Goal: Task Accomplishment & Management: Complete application form

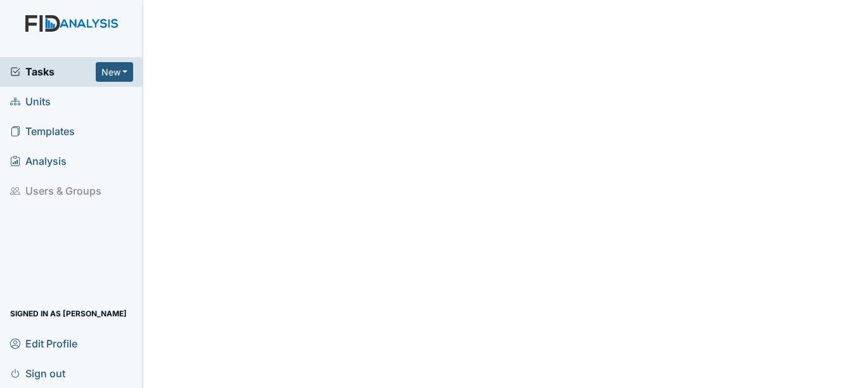
click at [32, 102] on span "Units" at bounding box center [30, 102] width 41 height 20
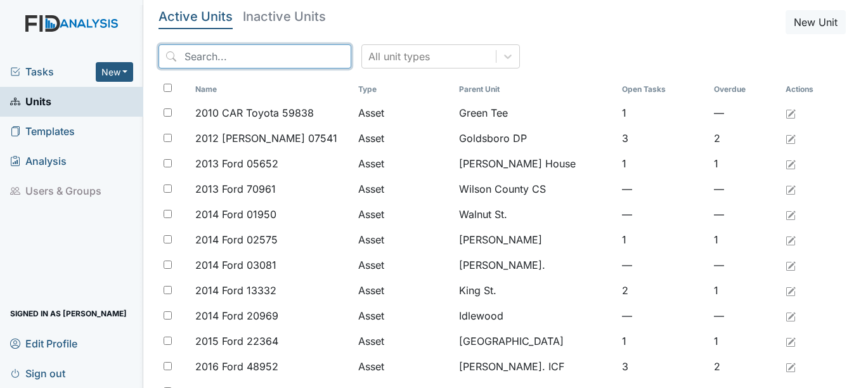
click at [313, 52] on input "search" at bounding box center [255, 56] width 193 height 24
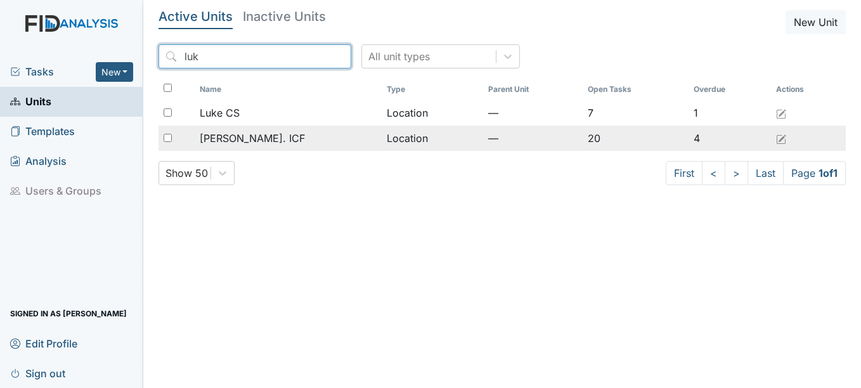
type input "luk"
click at [274, 141] on div "[PERSON_NAME]. ICF" at bounding box center [288, 138] width 177 height 15
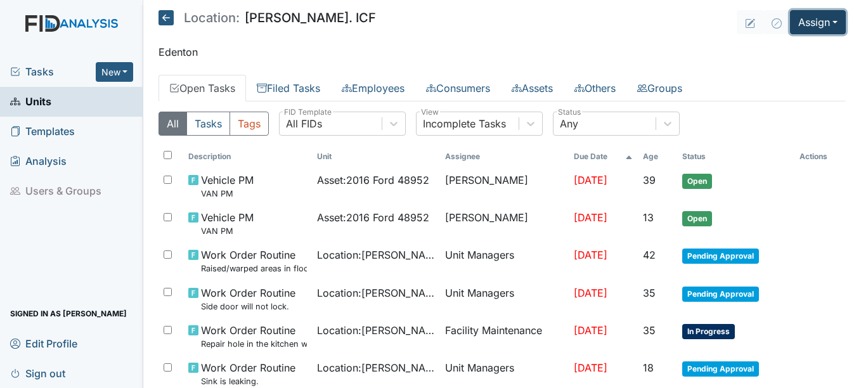
click at [819, 23] on button "Assign" at bounding box center [818, 22] width 56 height 24
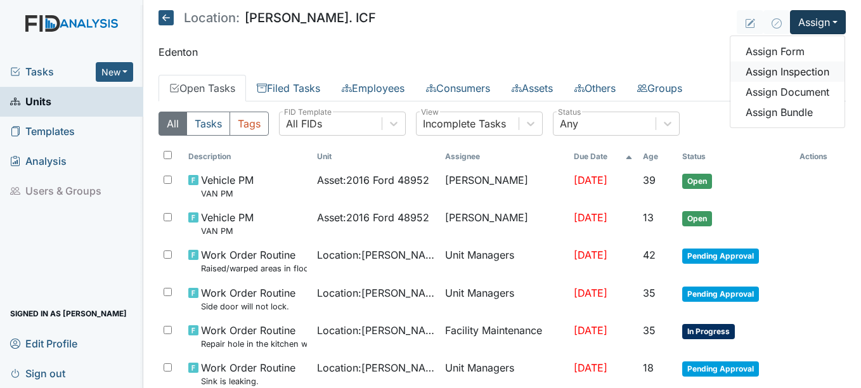
click at [755, 72] on link "Assign Inspection" at bounding box center [788, 72] width 114 height 20
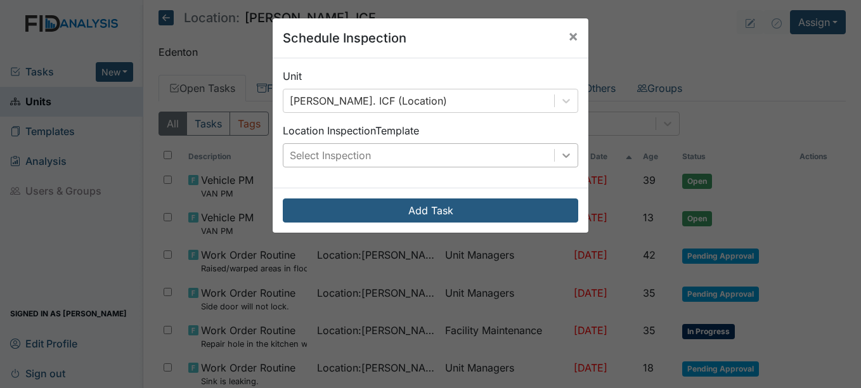
click at [563, 157] on icon at bounding box center [567, 155] width 8 height 4
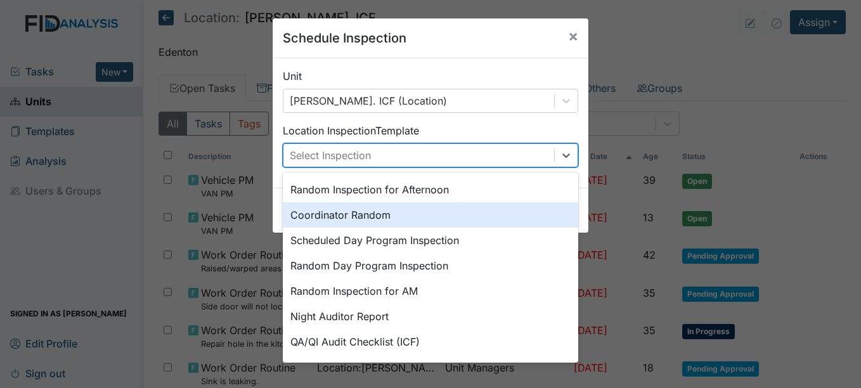
scroll to position [190, 0]
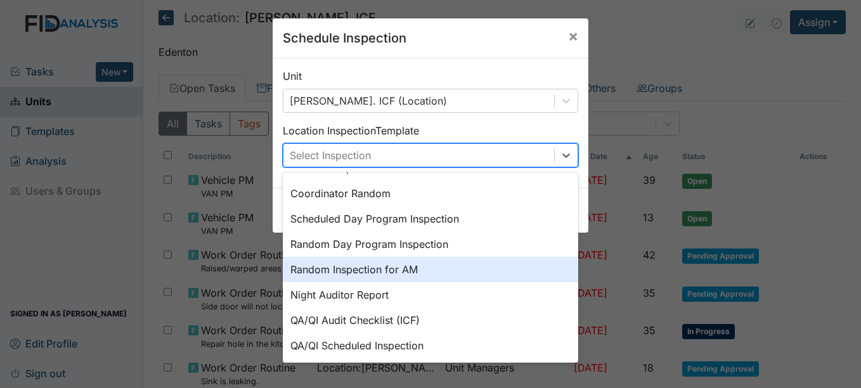
click at [410, 270] on div "Random Inspection for AM" at bounding box center [431, 269] width 296 height 25
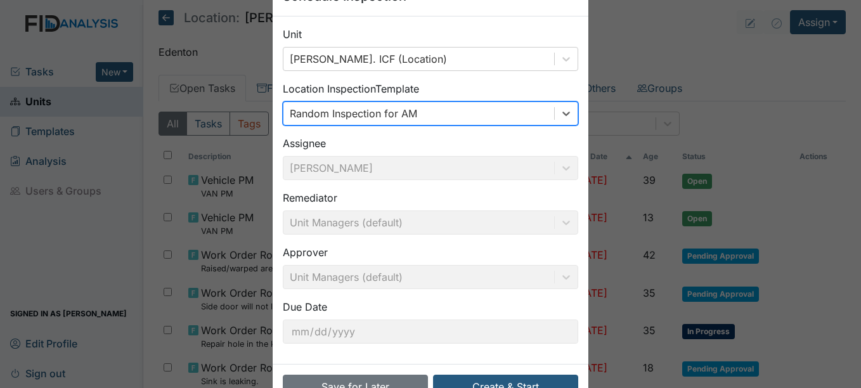
scroll to position [81, 0]
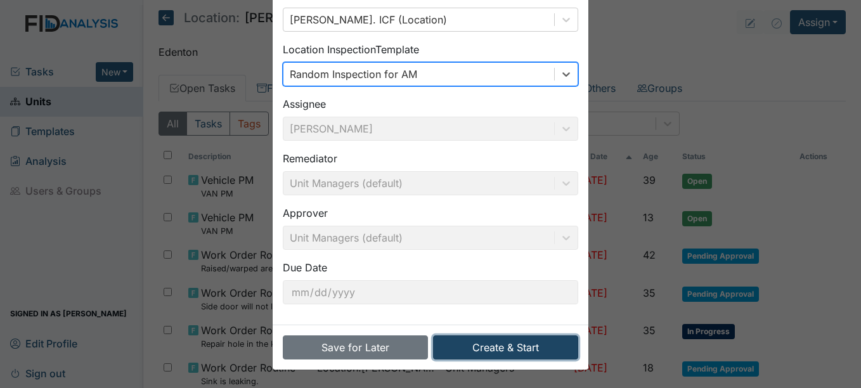
click at [507, 346] on button "Create & Start" at bounding box center [505, 348] width 145 height 24
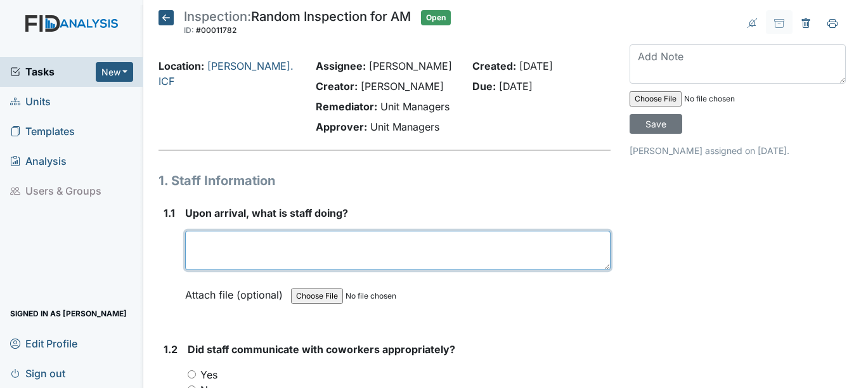
click at [284, 235] on textarea at bounding box center [397, 250] width 425 height 39
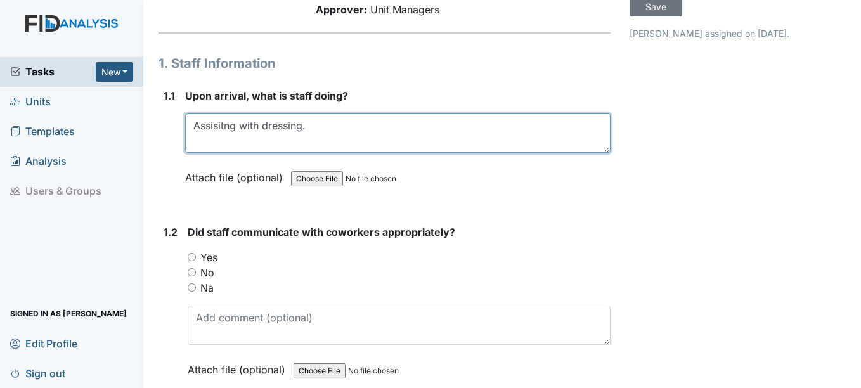
scroll to position [127, 0]
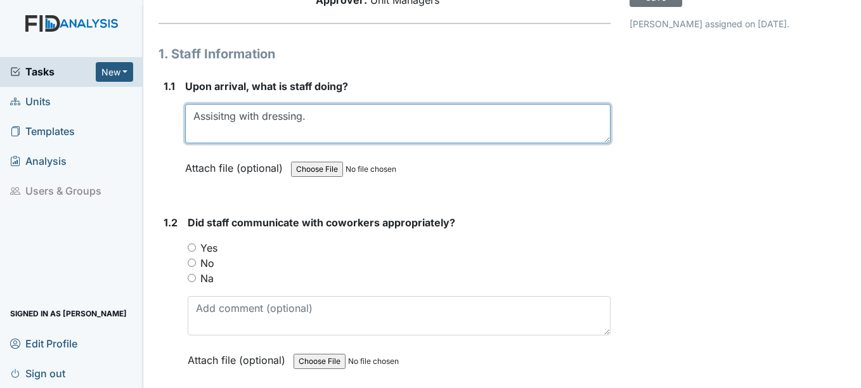
type textarea "Assisitng with dressing."
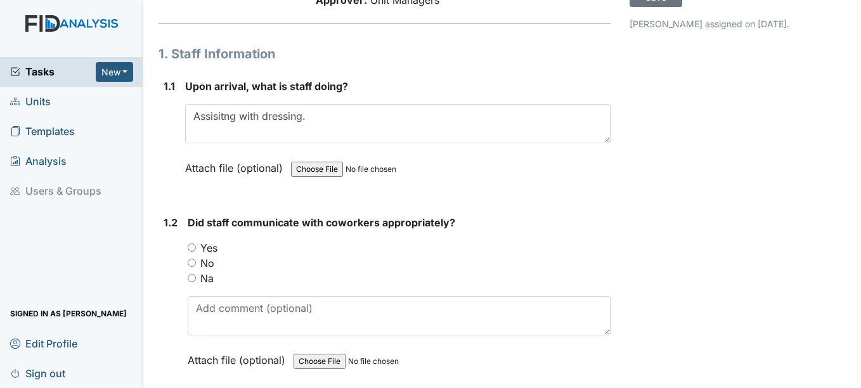
click at [216, 248] on label "Yes" at bounding box center [208, 247] width 17 height 15
click at [196, 248] on input "Yes" at bounding box center [192, 248] width 8 height 8
radio input "true"
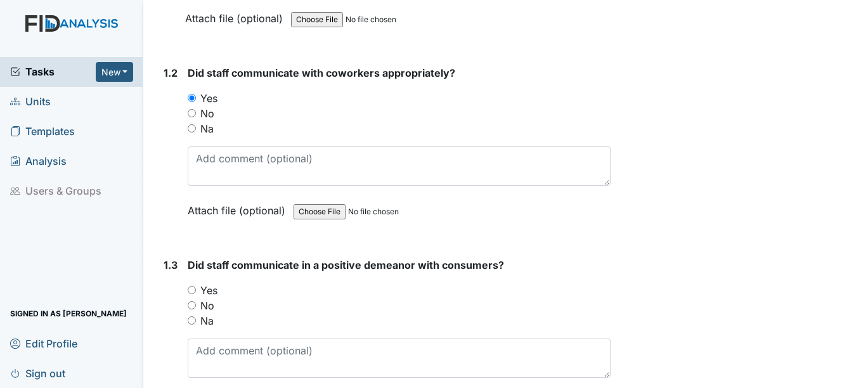
scroll to position [317, 0]
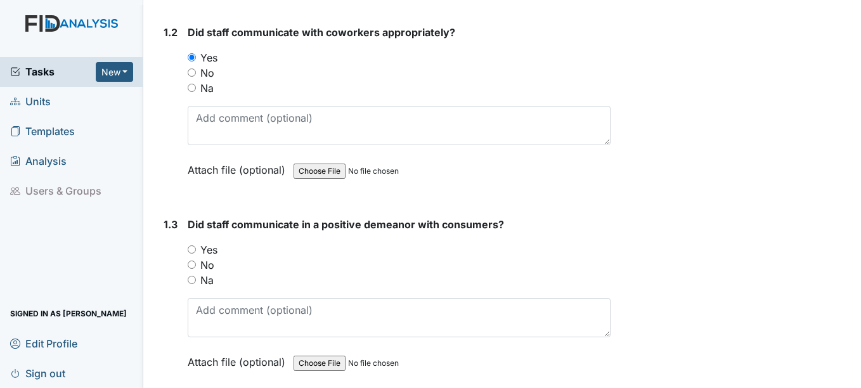
click at [214, 253] on label "Yes" at bounding box center [208, 249] width 17 height 15
click at [196, 253] on input "Yes" at bounding box center [192, 249] width 8 height 8
radio input "true"
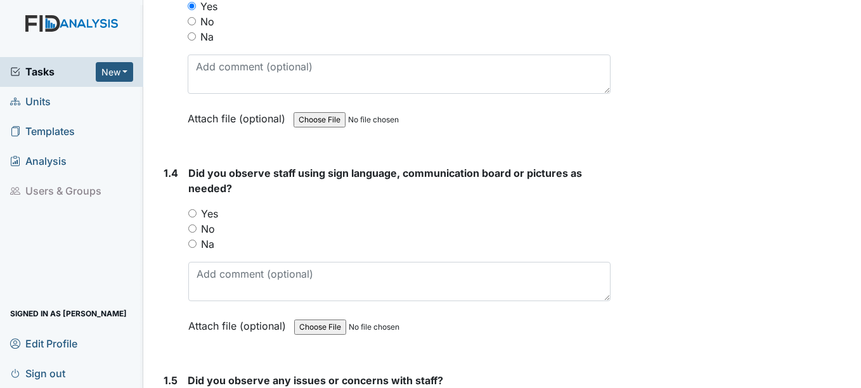
scroll to position [571, 0]
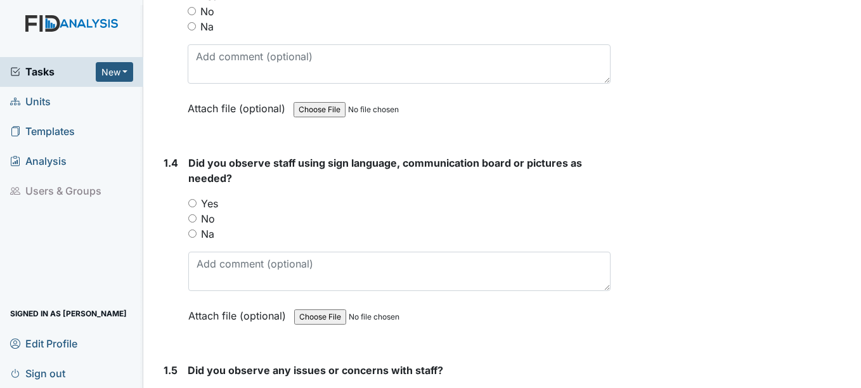
click at [214, 206] on label "Yes" at bounding box center [209, 203] width 17 height 15
click at [197, 206] on input "Yes" at bounding box center [192, 203] width 8 height 8
radio input "true"
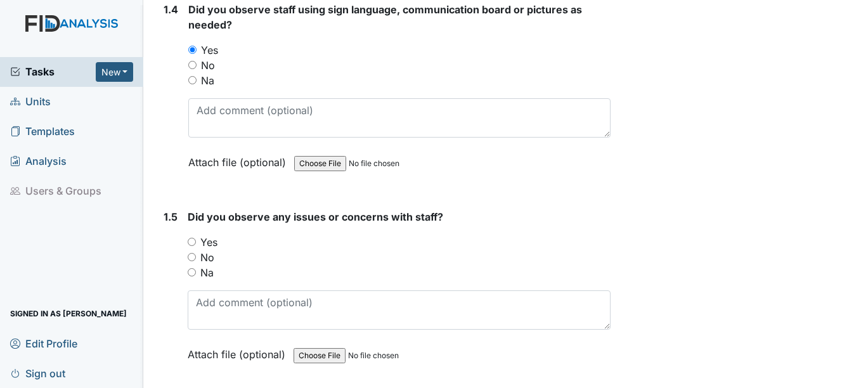
scroll to position [761, 0]
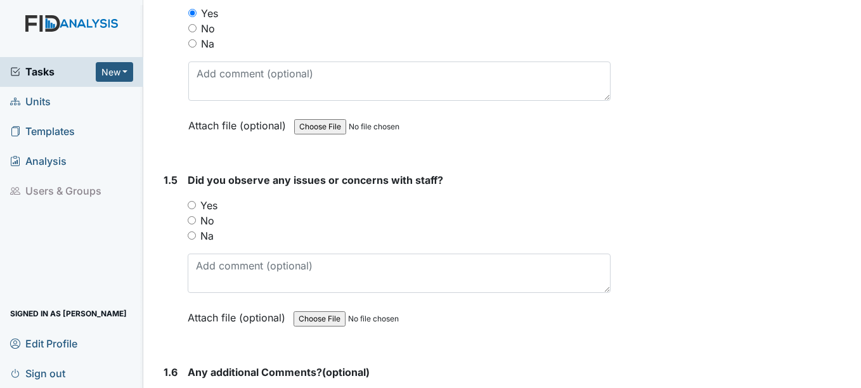
click at [215, 219] on div "No" at bounding box center [399, 220] width 422 height 15
click at [205, 224] on label "No" at bounding box center [207, 220] width 14 height 15
click at [196, 224] on input "No" at bounding box center [192, 220] width 8 height 8
radio input "true"
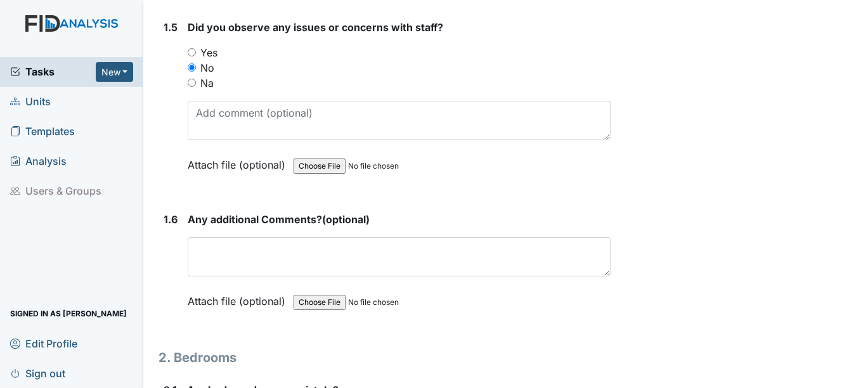
scroll to position [951, 0]
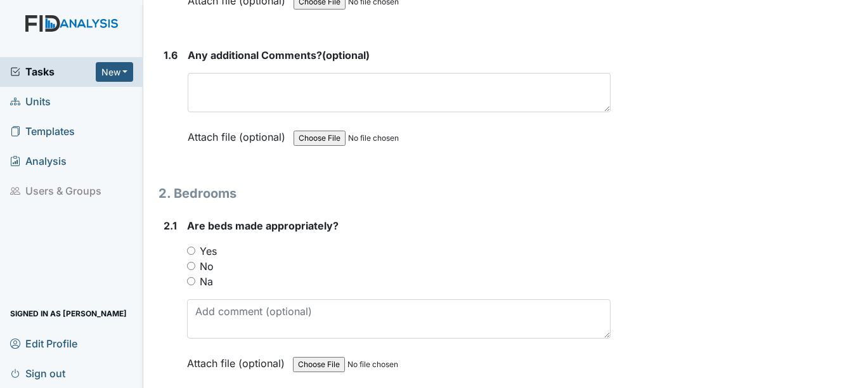
click at [211, 248] on label "Yes" at bounding box center [208, 251] width 17 height 15
click at [195, 248] on input "Yes" at bounding box center [191, 251] width 8 height 8
radio input "true"
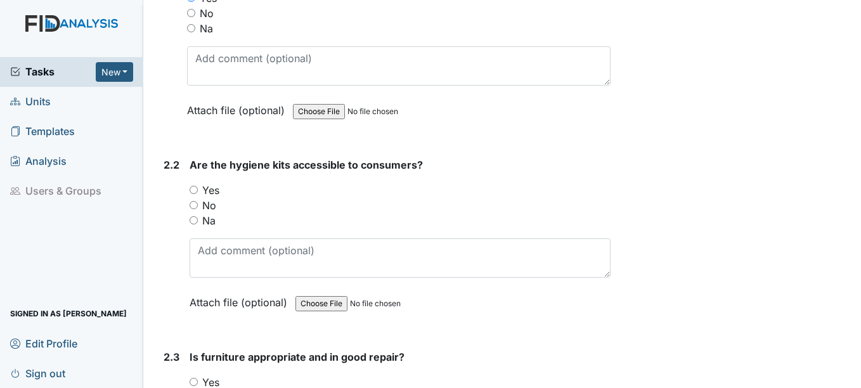
scroll to position [1332, 0]
click at [208, 197] on label "Yes" at bounding box center [210, 189] width 17 height 15
click at [198, 193] on input "Yes" at bounding box center [194, 189] width 8 height 8
radio input "true"
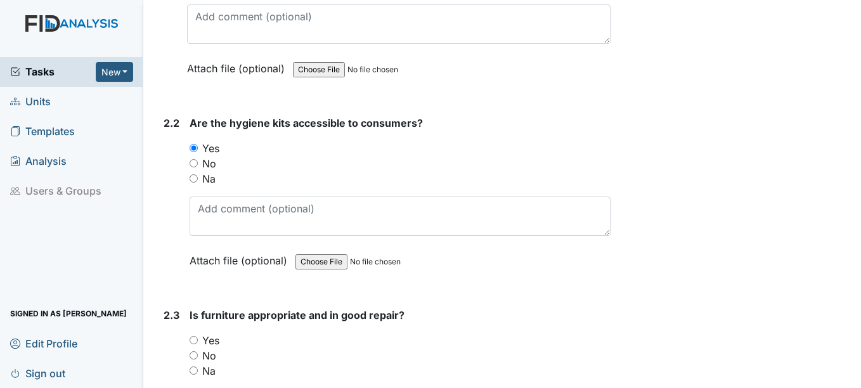
scroll to position [1395, 0]
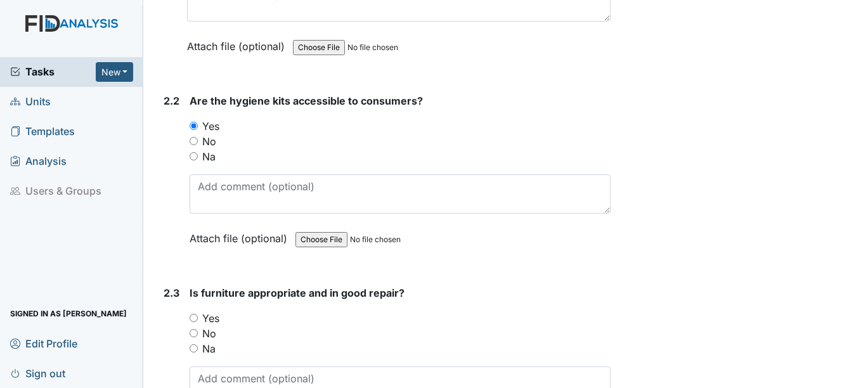
click at [217, 320] on label "Yes" at bounding box center [210, 318] width 17 height 15
click at [198, 320] on input "Yes" at bounding box center [194, 318] width 8 height 8
radio input "true"
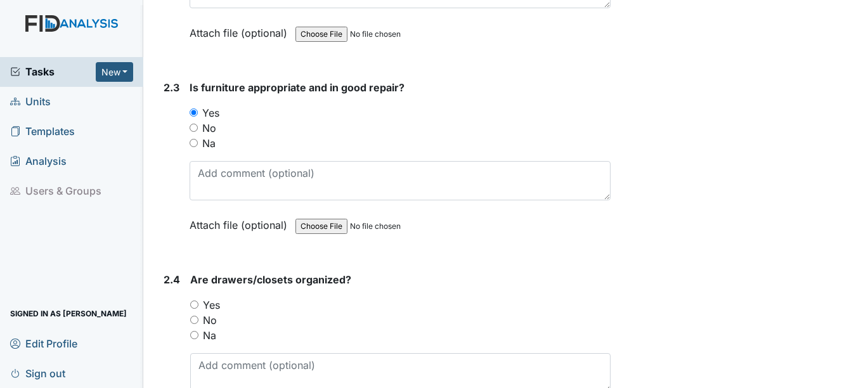
scroll to position [1649, 0]
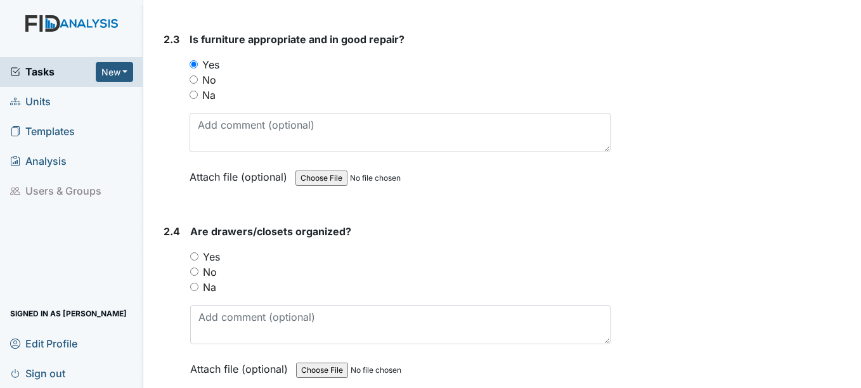
click at [210, 258] on label "Yes" at bounding box center [211, 256] width 17 height 15
click at [199, 258] on input "Yes" at bounding box center [194, 256] width 8 height 8
radio input "true"
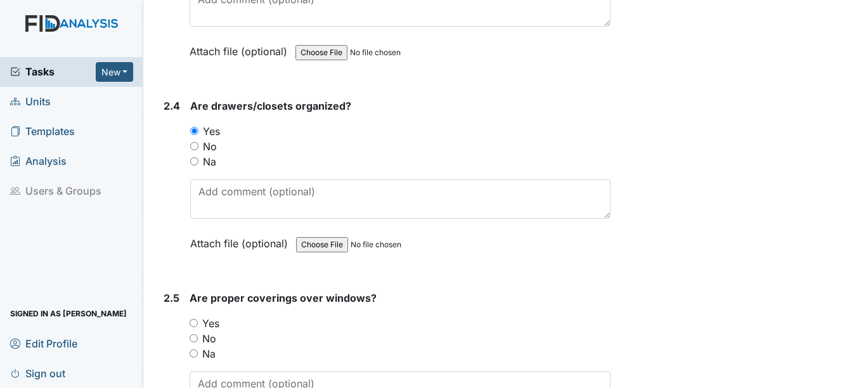
scroll to position [1776, 0]
click at [208, 325] on label "Yes" at bounding box center [210, 322] width 17 height 15
click at [198, 325] on input "Yes" at bounding box center [194, 322] width 8 height 8
radio input "true"
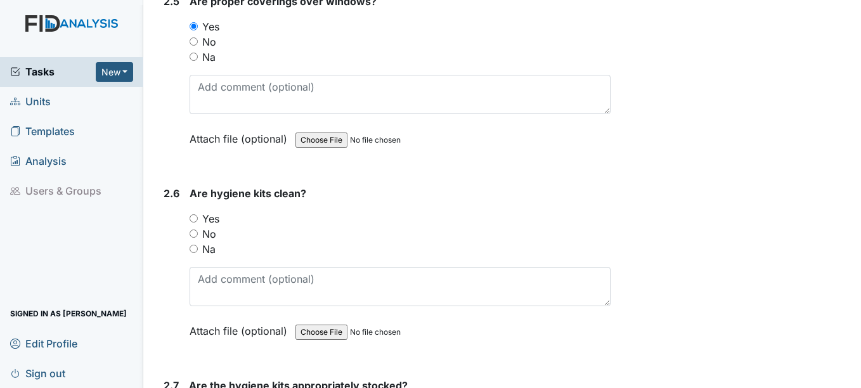
scroll to position [2093, 0]
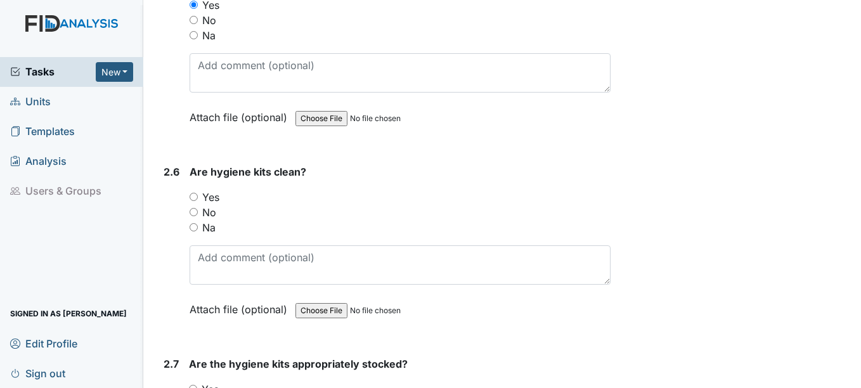
click at [214, 197] on label "Yes" at bounding box center [210, 197] width 17 height 15
click at [198, 197] on input "Yes" at bounding box center [194, 197] width 8 height 8
radio input "true"
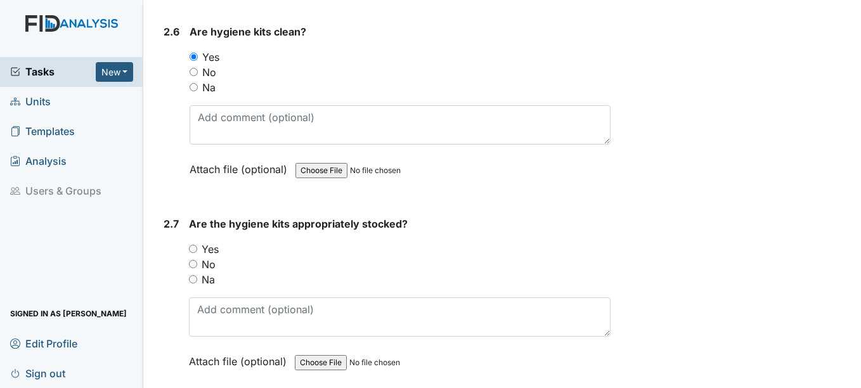
scroll to position [2283, 0]
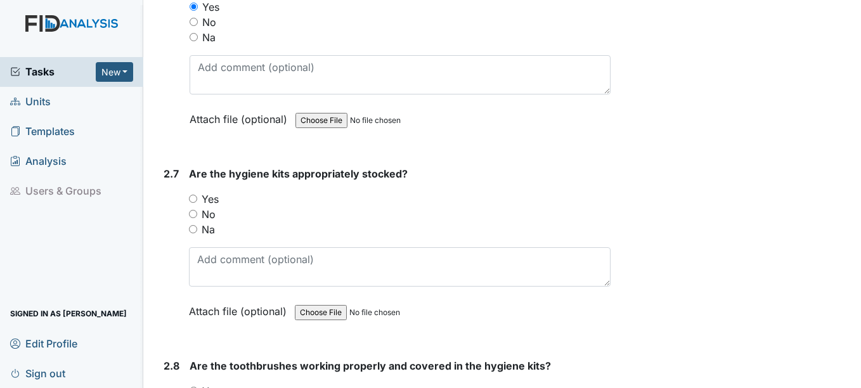
click at [211, 205] on label "Yes" at bounding box center [210, 199] width 17 height 15
click at [197, 203] on input "Yes" at bounding box center [193, 199] width 8 height 8
radio input "true"
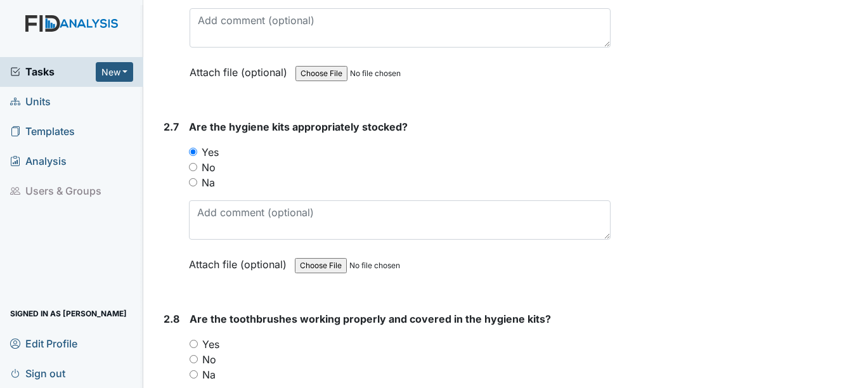
scroll to position [2410, 0]
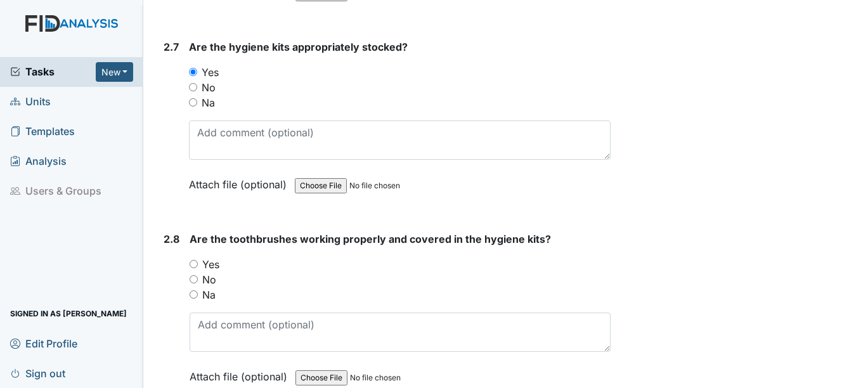
click at [218, 266] on label "Yes" at bounding box center [210, 264] width 17 height 15
click at [198, 266] on input "Yes" at bounding box center [194, 264] width 8 height 8
radio input "true"
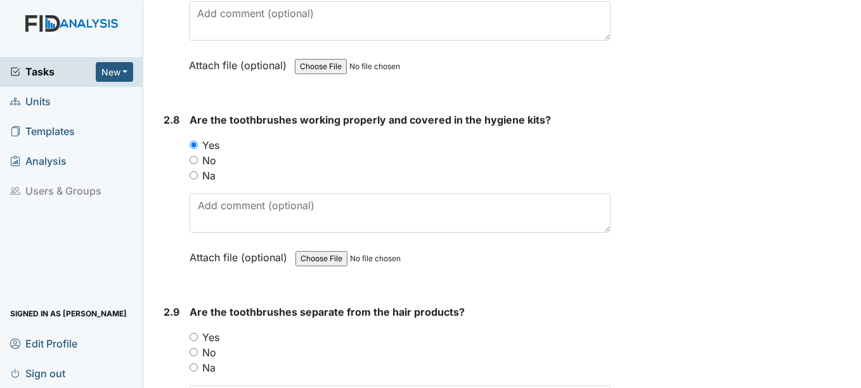
scroll to position [2537, 0]
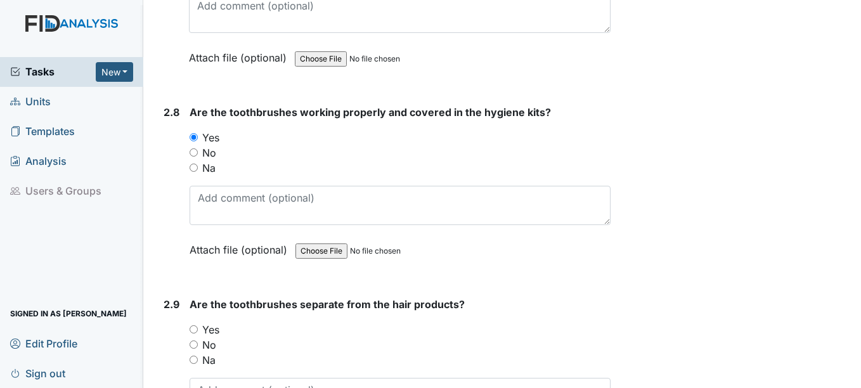
click at [212, 330] on label "Yes" at bounding box center [210, 329] width 17 height 15
click at [198, 330] on input "Yes" at bounding box center [194, 329] width 8 height 8
radio input "true"
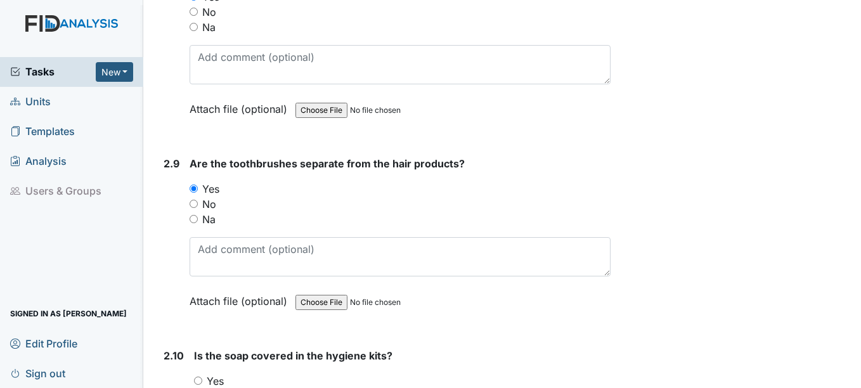
scroll to position [2727, 0]
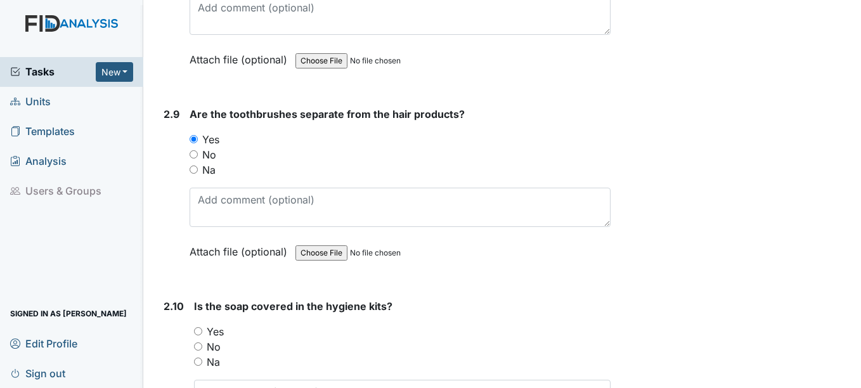
click at [216, 333] on label "Yes" at bounding box center [215, 331] width 17 height 15
click at [202, 333] on input "Yes" at bounding box center [198, 331] width 8 height 8
radio input "true"
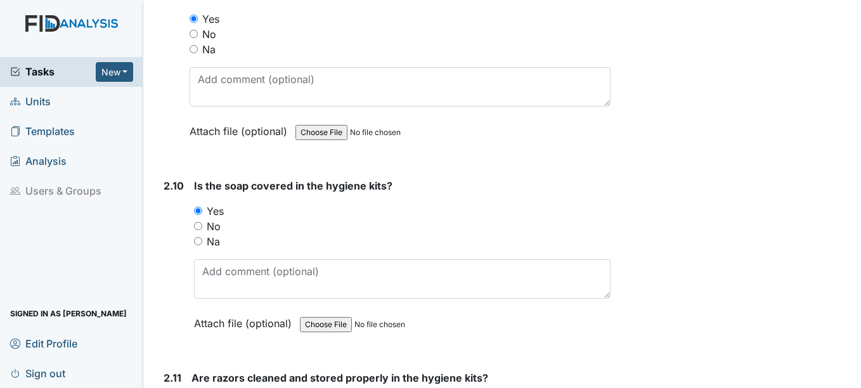
scroll to position [2918, 0]
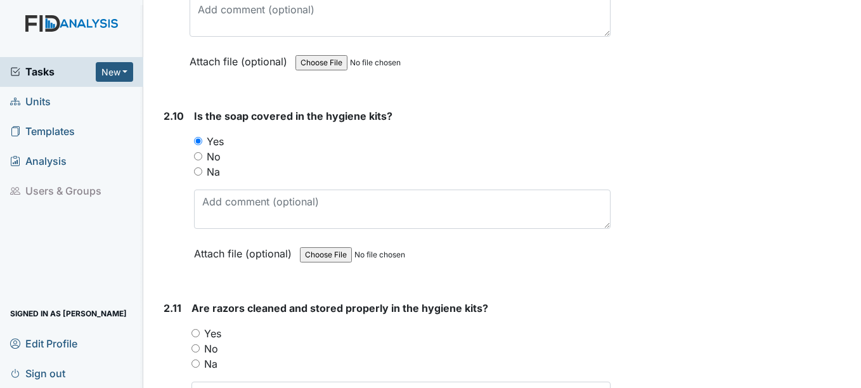
click at [216, 330] on label "Yes" at bounding box center [212, 333] width 17 height 15
click at [200, 330] on input "Yes" at bounding box center [196, 333] width 8 height 8
radio input "true"
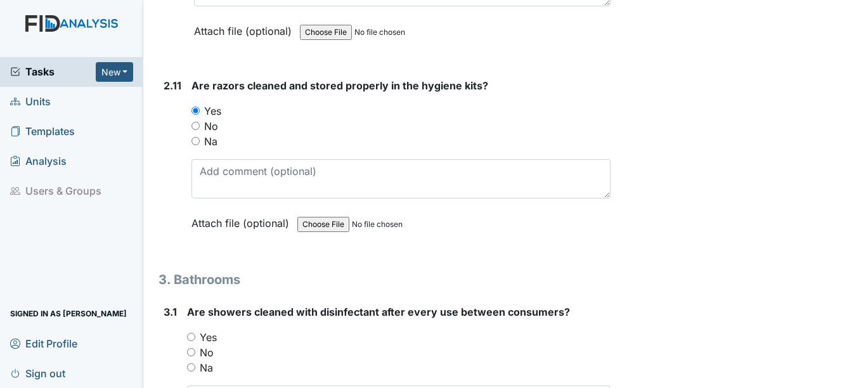
scroll to position [3171, 0]
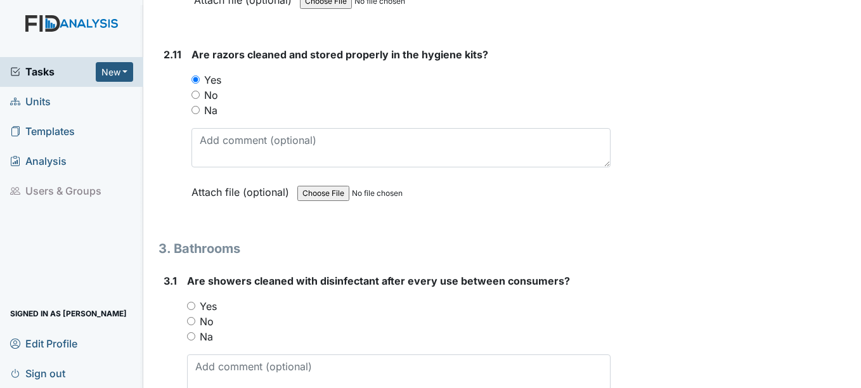
click at [209, 310] on label "Yes" at bounding box center [208, 306] width 17 height 15
click at [195, 310] on input "Yes" at bounding box center [191, 306] width 8 height 8
radio input "true"
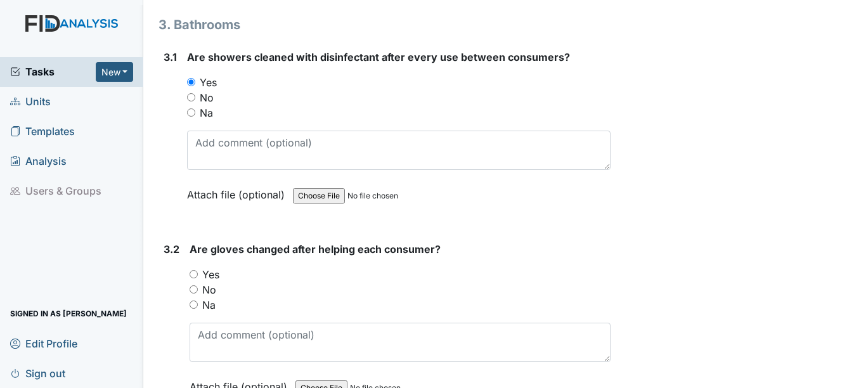
scroll to position [3425, 0]
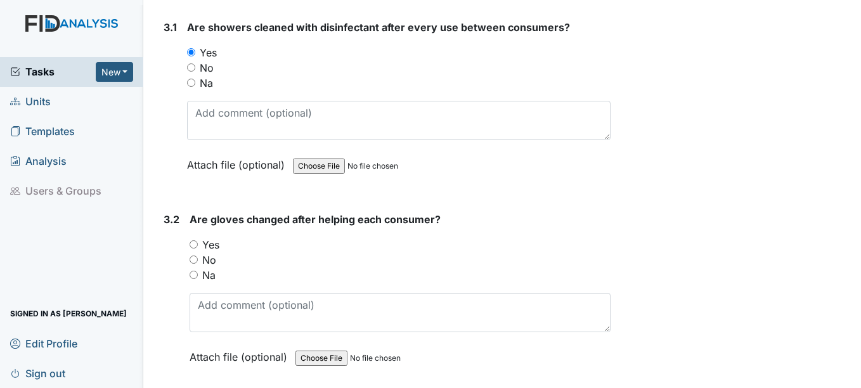
click at [209, 249] on label "Yes" at bounding box center [210, 244] width 17 height 15
click at [198, 249] on input "Yes" at bounding box center [194, 244] width 8 height 8
radio input "true"
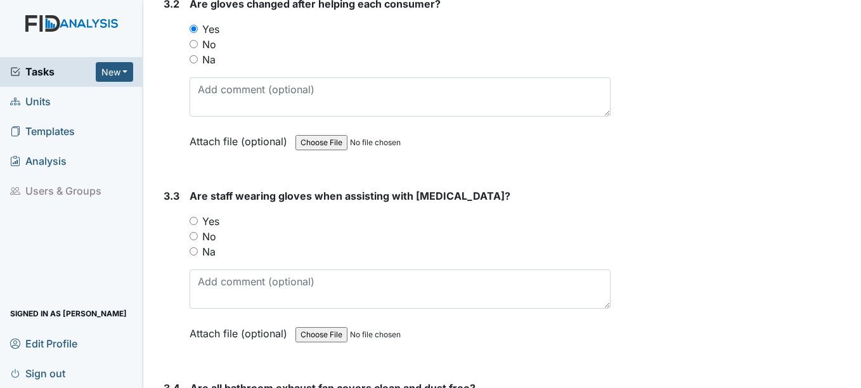
scroll to position [3679, 0]
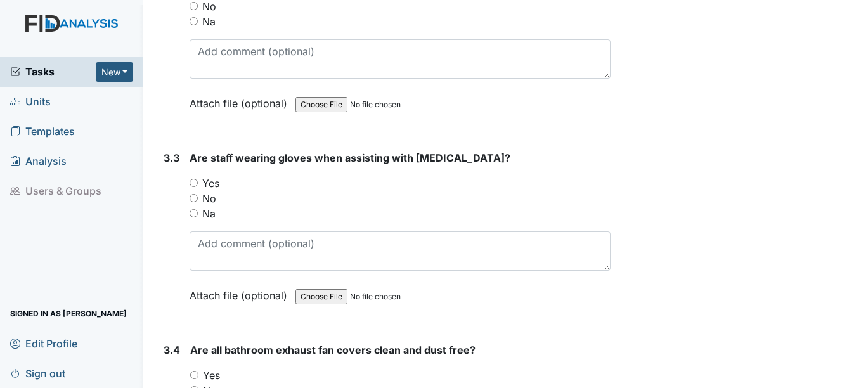
click at [209, 188] on label "Yes" at bounding box center [210, 183] width 17 height 15
click at [198, 187] on input "Yes" at bounding box center [194, 183] width 8 height 8
radio input "true"
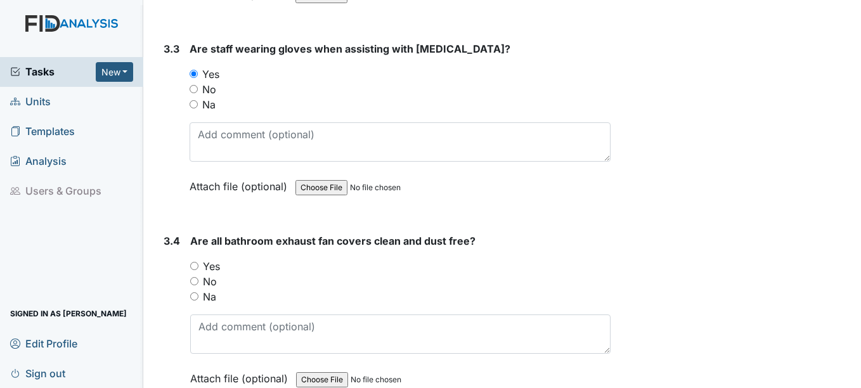
scroll to position [3806, 0]
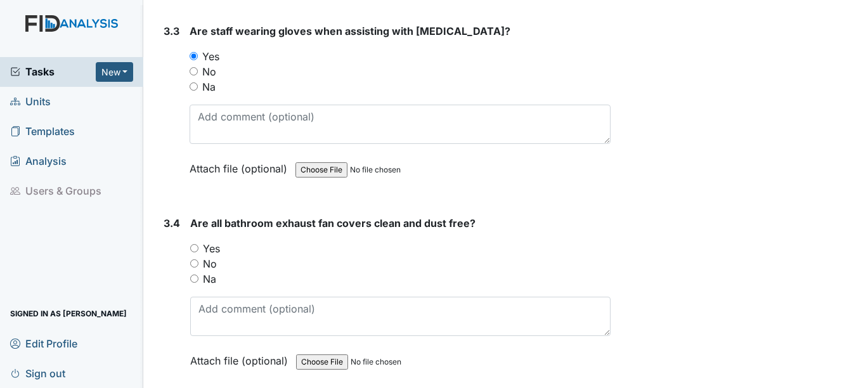
click at [221, 249] on div "Yes" at bounding box center [400, 248] width 420 height 15
click at [213, 249] on label "Yes" at bounding box center [211, 248] width 17 height 15
click at [199, 249] on input "Yes" at bounding box center [194, 248] width 8 height 8
radio input "true"
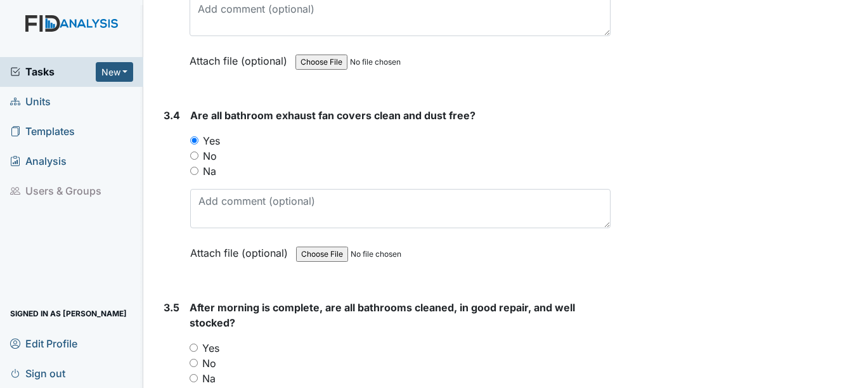
scroll to position [3996, 0]
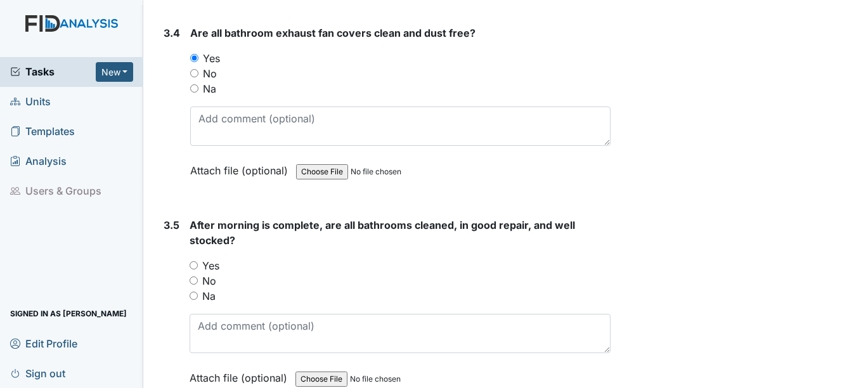
click at [212, 271] on label "Yes" at bounding box center [210, 265] width 17 height 15
click at [198, 270] on input "Yes" at bounding box center [194, 265] width 8 height 8
radio input "true"
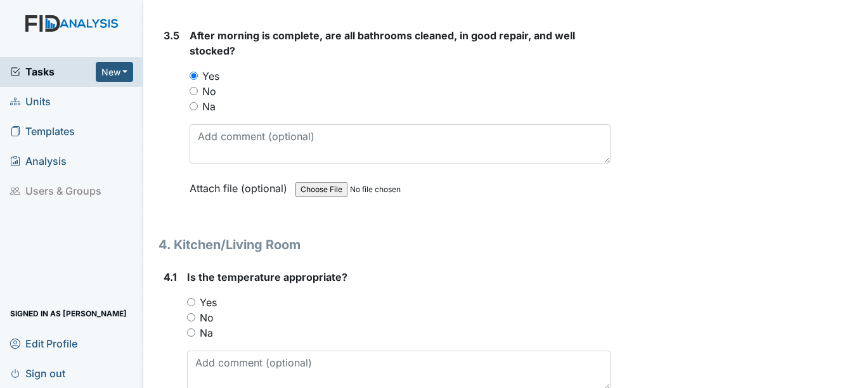
scroll to position [4186, 0]
click at [213, 300] on label "Yes" at bounding box center [208, 301] width 17 height 15
click at [195, 300] on input "Yes" at bounding box center [191, 301] width 8 height 8
radio input "true"
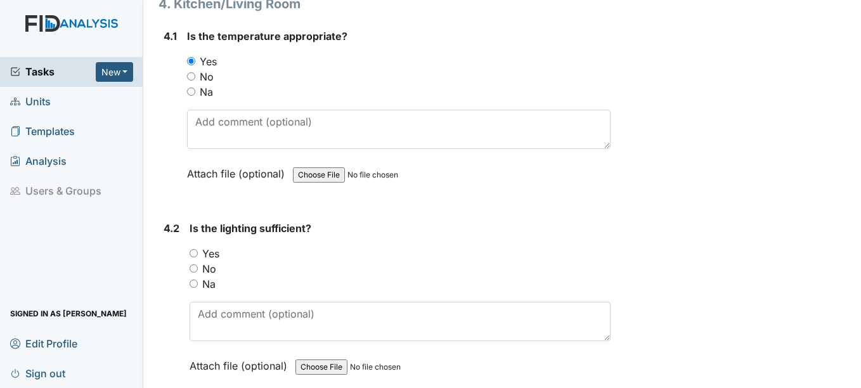
scroll to position [4440, 0]
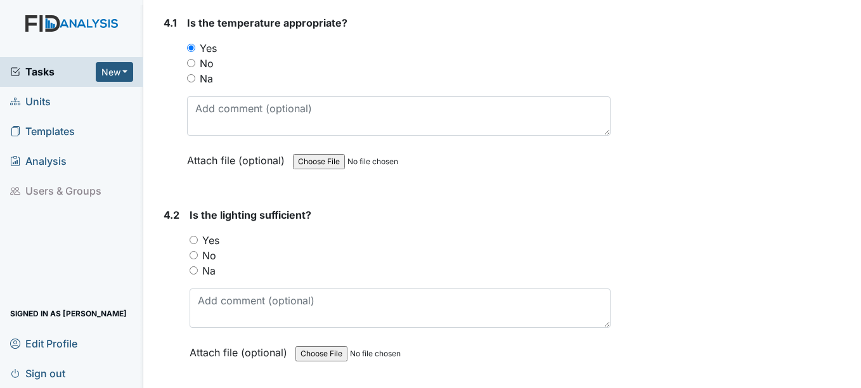
click at [211, 245] on label "Yes" at bounding box center [210, 240] width 17 height 15
click at [198, 244] on input "Yes" at bounding box center [194, 240] width 8 height 8
radio input "true"
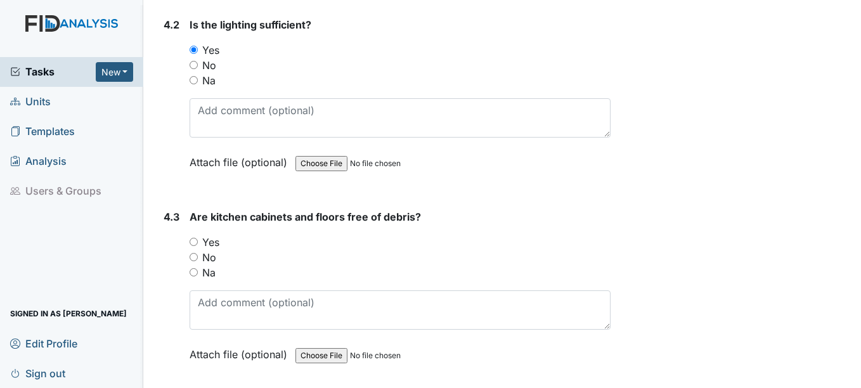
click at [212, 246] on label "Yes" at bounding box center [210, 242] width 17 height 15
click at [198, 246] on input "Yes" at bounding box center [194, 242] width 8 height 8
radio input "true"
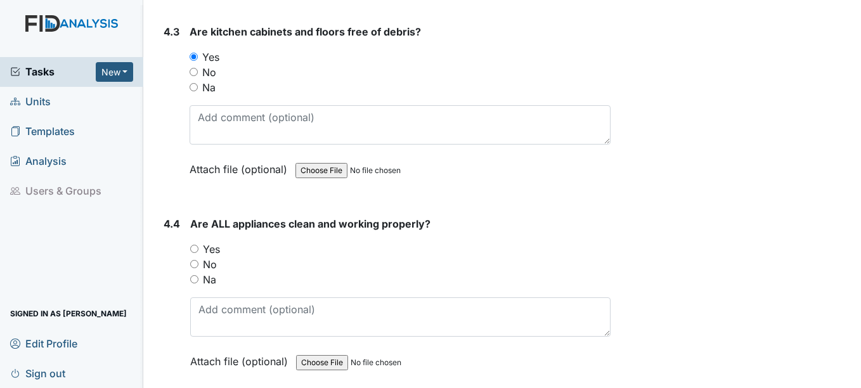
scroll to position [4820, 0]
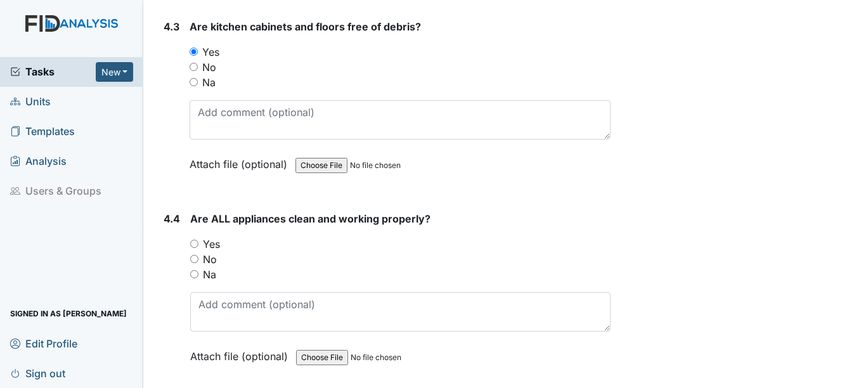
click at [213, 247] on label "Yes" at bounding box center [211, 244] width 17 height 15
click at [199, 247] on input "Yes" at bounding box center [194, 244] width 8 height 8
radio input "true"
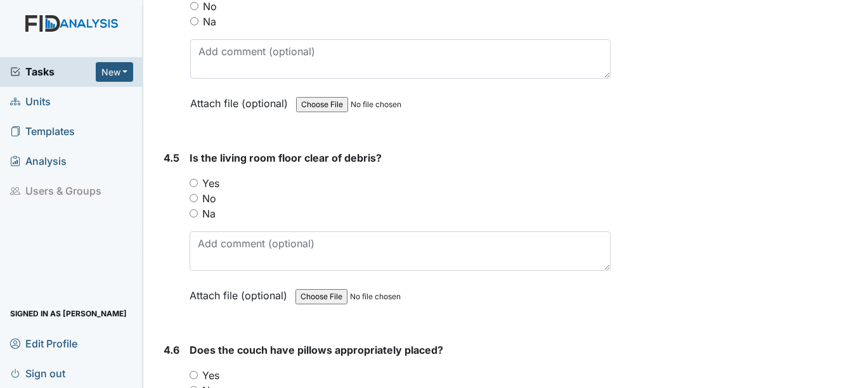
scroll to position [5074, 0]
click at [212, 185] on label "Yes" at bounding box center [210, 182] width 17 height 15
click at [198, 185] on input "Yes" at bounding box center [194, 182] width 8 height 8
radio input "true"
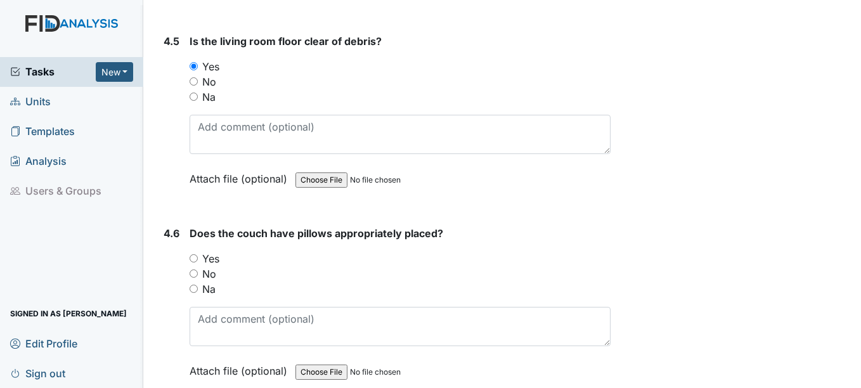
scroll to position [5201, 0]
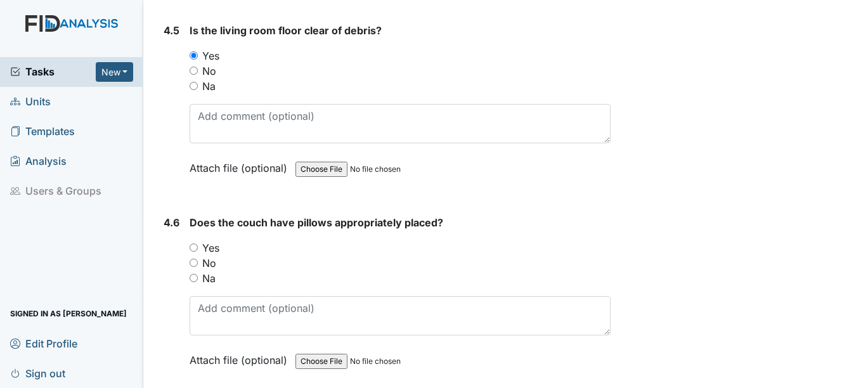
click at [211, 248] on label "Yes" at bounding box center [210, 247] width 17 height 15
click at [198, 248] on input "Yes" at bounding box center [194, 248] width 8 height 8
radio input "true"
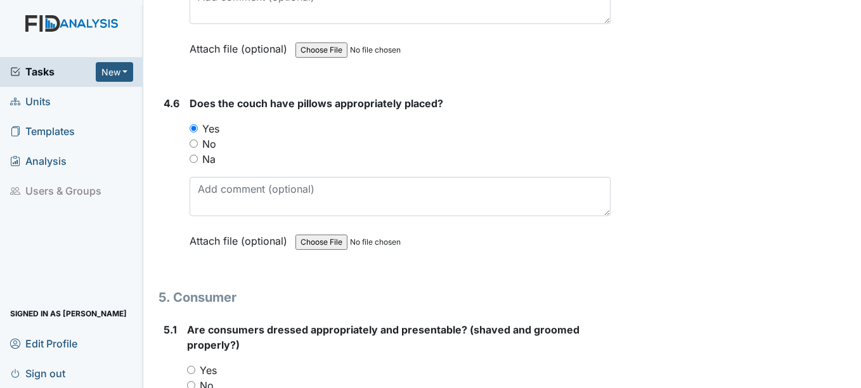
scroll to position [5391, 0]
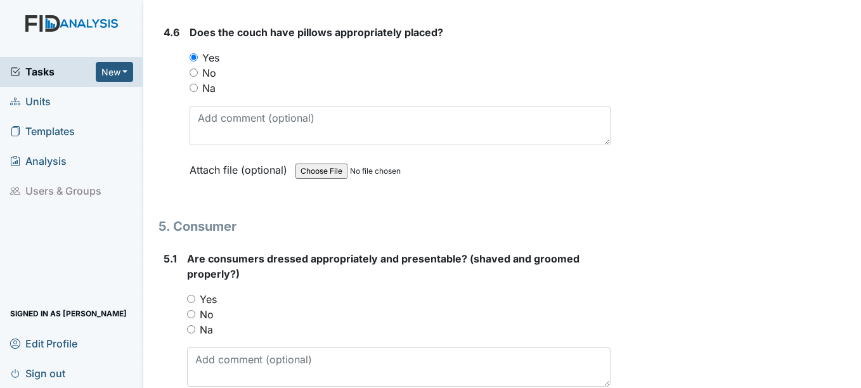
click at [210, 297] on label "Yes" at bounding box center [208, 299] width 17 height 15
click at [195, 297] on input "Yes" at bounding box center [191, 299] width 8 height 8
radio input "true"
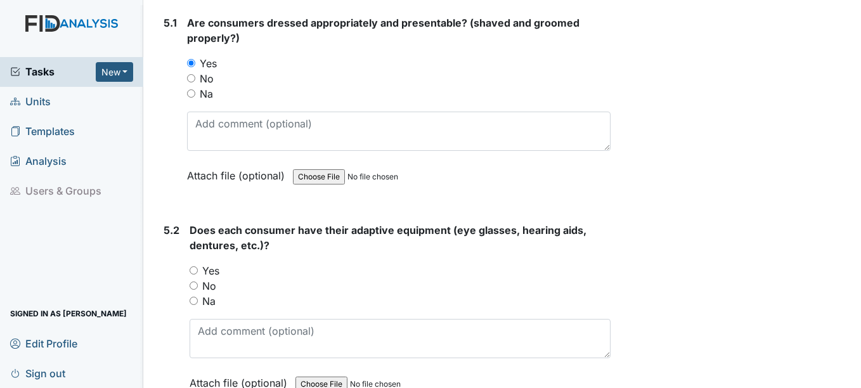
scroll to position [5645, 0]
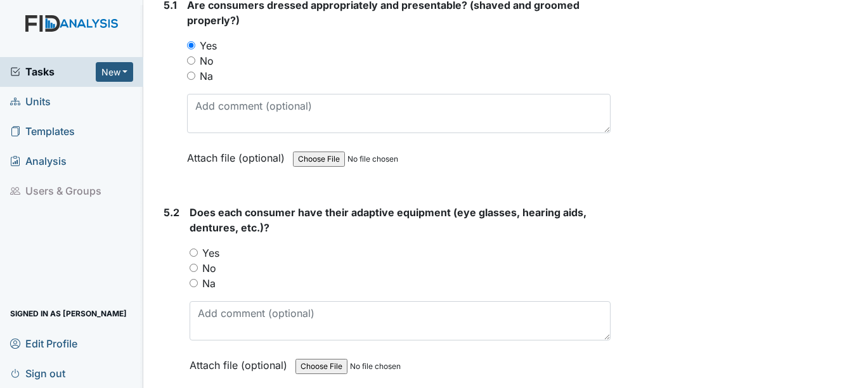
click at [212, 257] on label "Yes" at bounding box center [210, 252] width 17 height 15
click at [198, 257] on input "Yes" at bounding box center [194, 253] width 8 height 8
radio input "true"
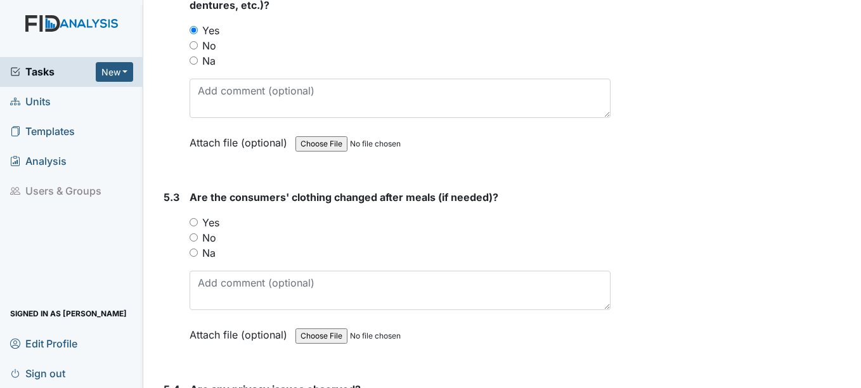
scroll to position [5899, 0]
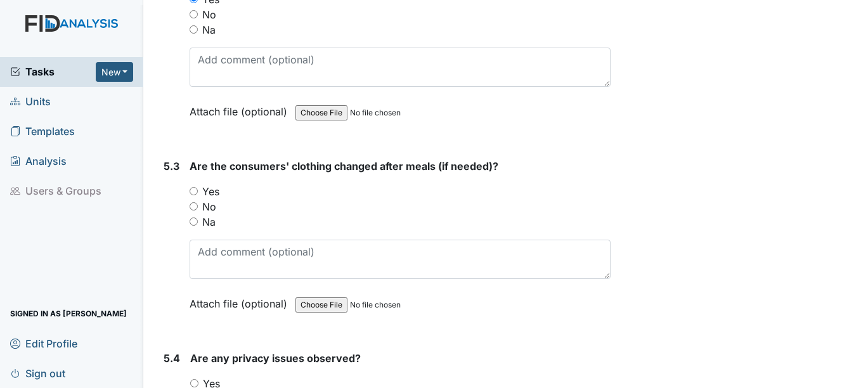
click at [211, 197] on label "Yes" at bounding box center [210, 191] width 17 height 15
click at [198, 195] on input "Yes" at bounding box center [194, 191] width 8 height 8
radio input "true"
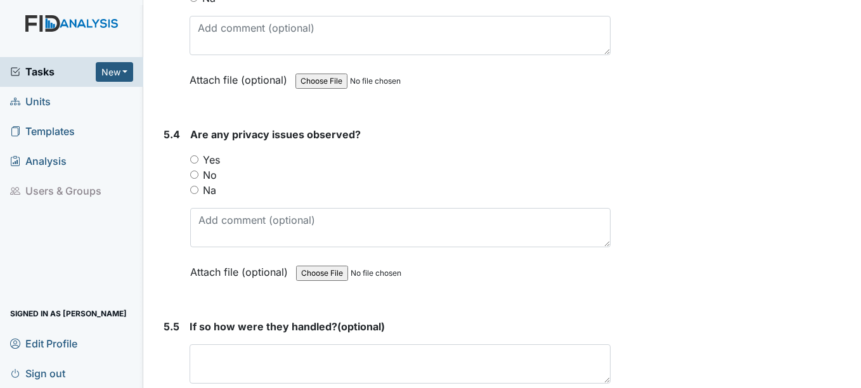
scroll to position [6152, 0]
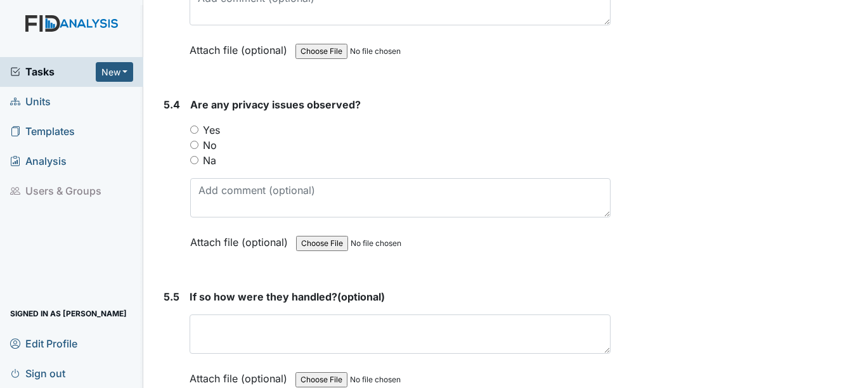
click at [206, 149] on label "No" at bounding box center [210, 145] width 14 height 15
click at [199, 149] on input "No" at bounding box center [194, 145] width 8 height 8
radio input "true"
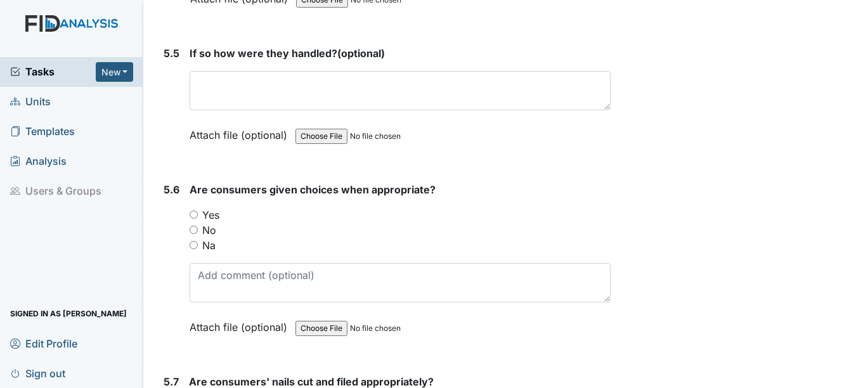
scroll to position [6406, 0]
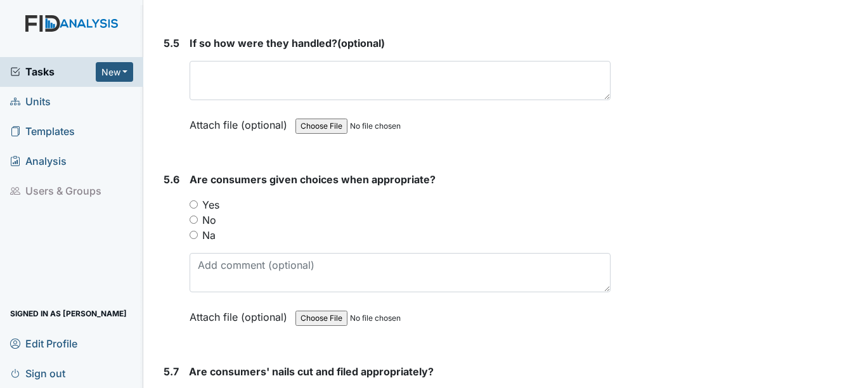
click at [214, 202] on label "Yes" at bounding box center [210, 204] width 17 height 15
click at [198, 202] on input "Yes" at bounding box center [194, 204] width 8 height 8
radio input "true"
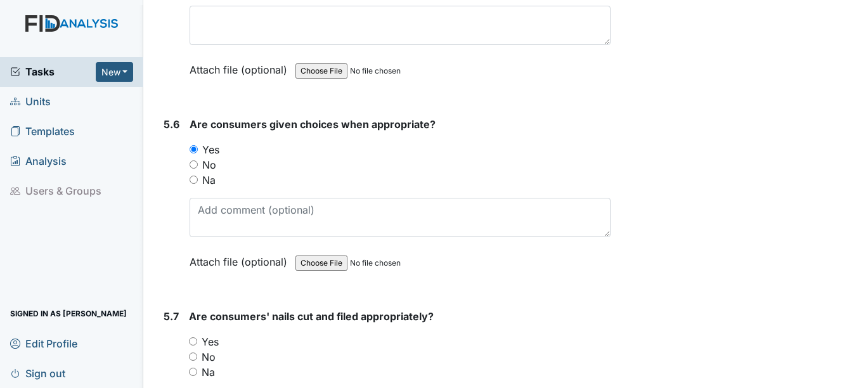
scroll to position [6533, 0]
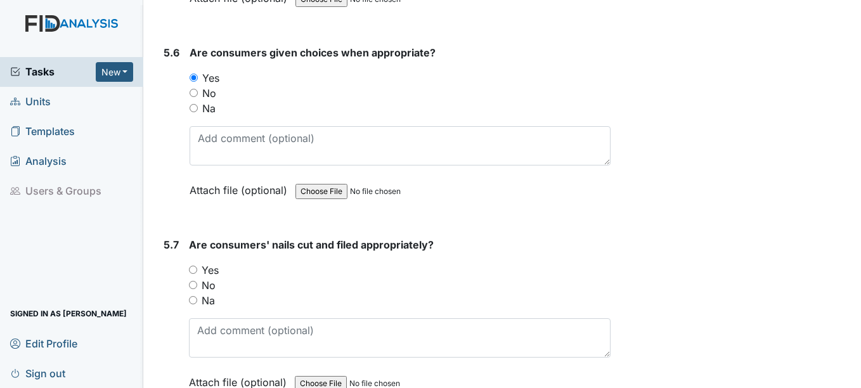
click at [213, 268] on label "Yes" at bounding box center [210, 270] width 17 height 15
click at [197, 268] on input "Yes" at bounding box center [193, 270] width 8 height 8
radio input "true"
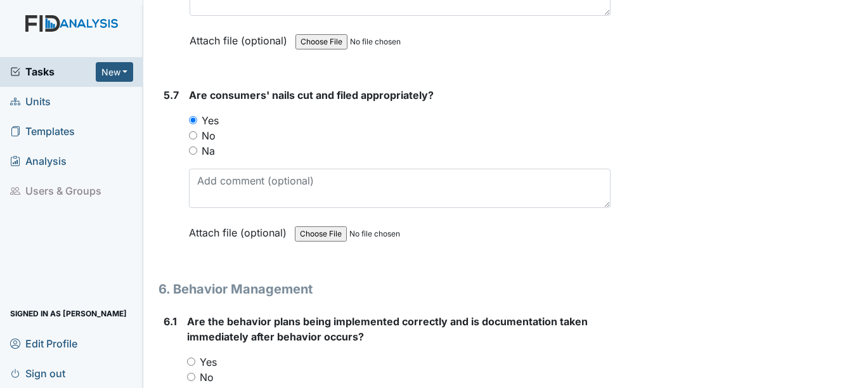
scroll to position [6723, 0]
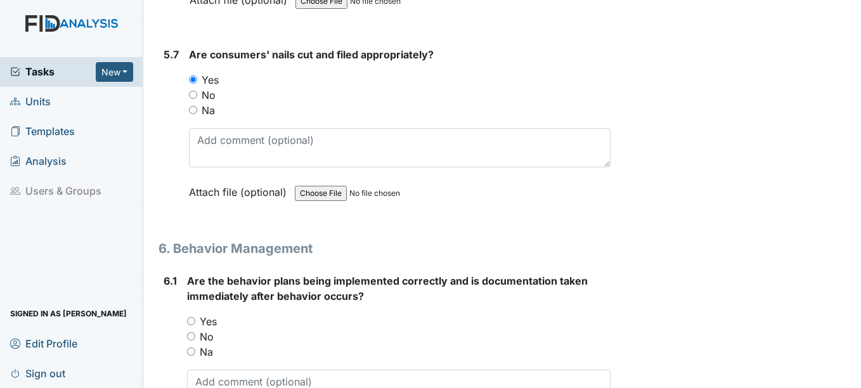
click at [207, 325] on label "Yes" at bounding box center [208, 321] width 17 height 15
click at [195, 325] on input "Yes" at bounding box center [191, 321] width 8 height 8
radio input "true"
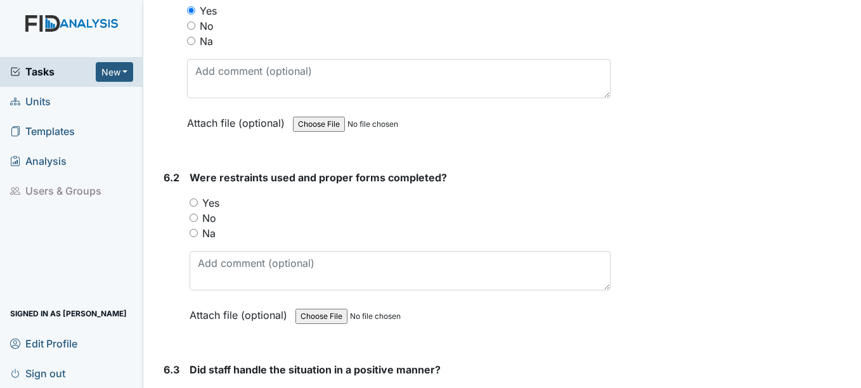
scroll to position [7040, 0]
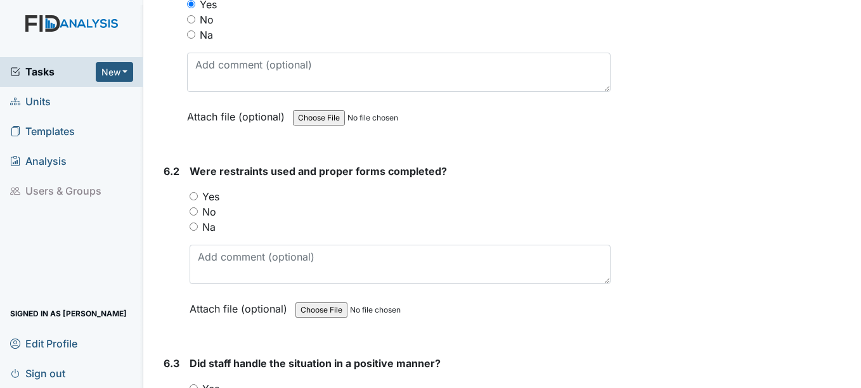
click at [209, 229] on label "Na" at bounding box center [208, 226] width 13 height 15
click at [198, 229] on input "Na" at bounding box center [194, 227] width 8 height 8
radio input "true"
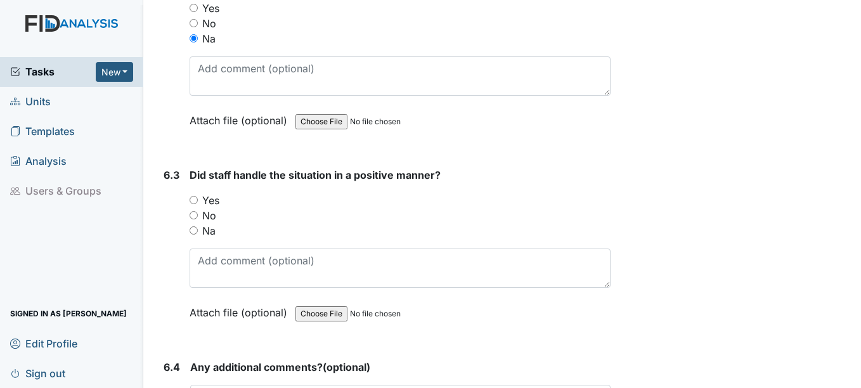
scroll to position [7231, 0]
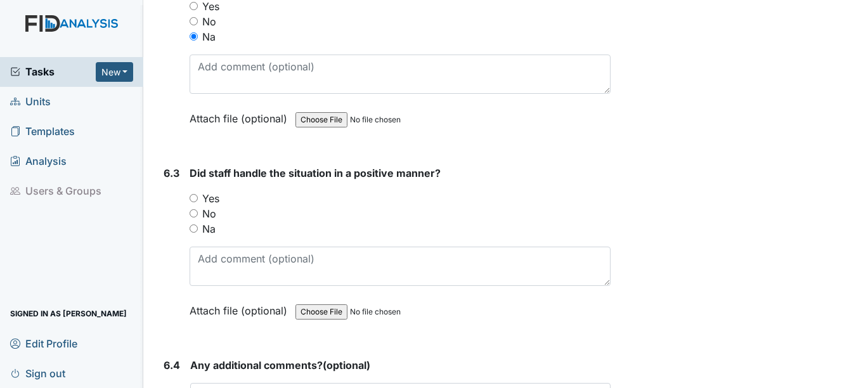
click at [209, 230] on label "Na" at bounding box center [208, 228] width 13 height 15
click at [198, 230] on input "Na" at bounding box center [194, 229] width 8 height 8
radio input "true"
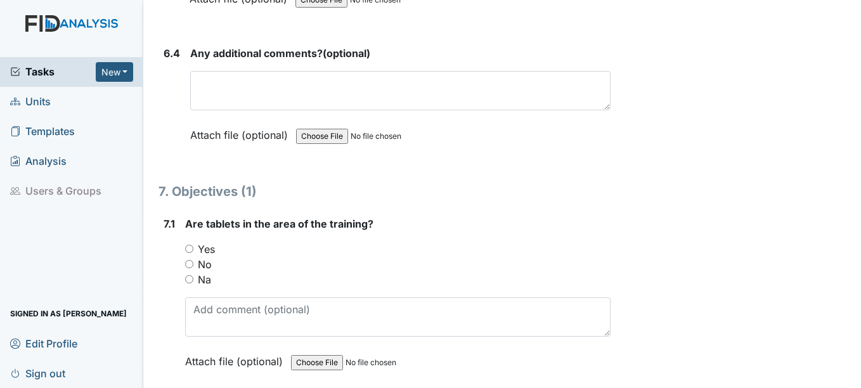
scroll to position [7548, 0]
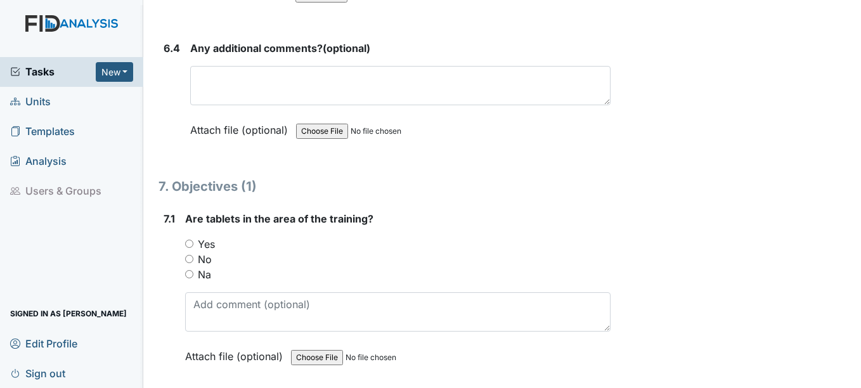
click at [209, 251] on label "Yes" at bounding box center [206, 244] width 17 height 15
click at [193, 248] on input "Yes" at bounding box center [189, 244] width 8 height 8
radio input "true"
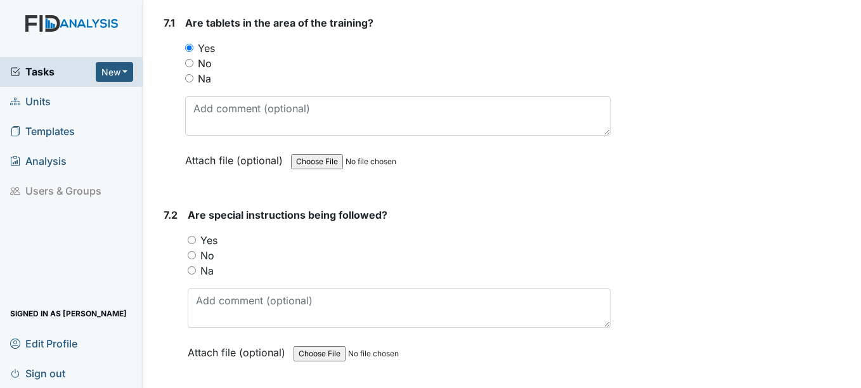
scroll to position [7802, 0]
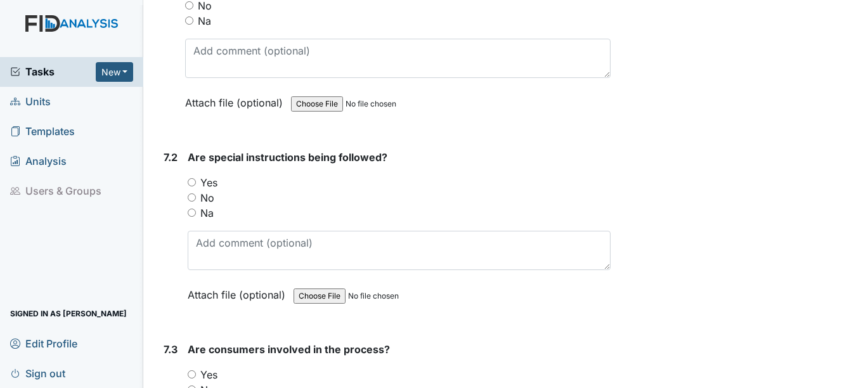
click at [214, 181] on label "Yes" at bounding box center [208, 182] width 17 height 15
click at [196, 181] on input "Yes" at bounding box center [192, 182] width 8 height 8
radio input "true"
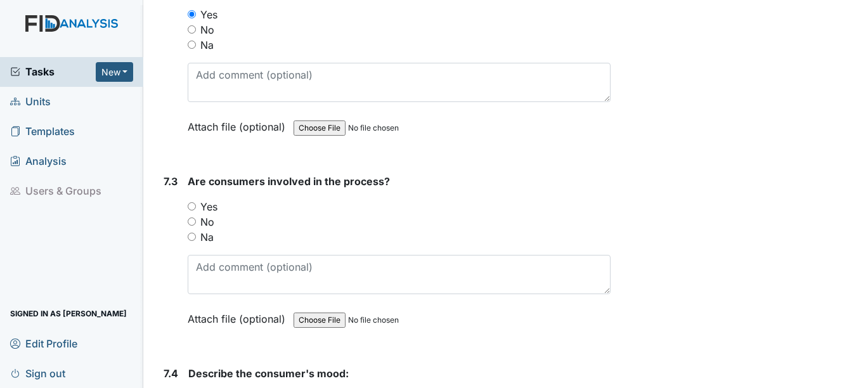
scroll to position [7992, 0]
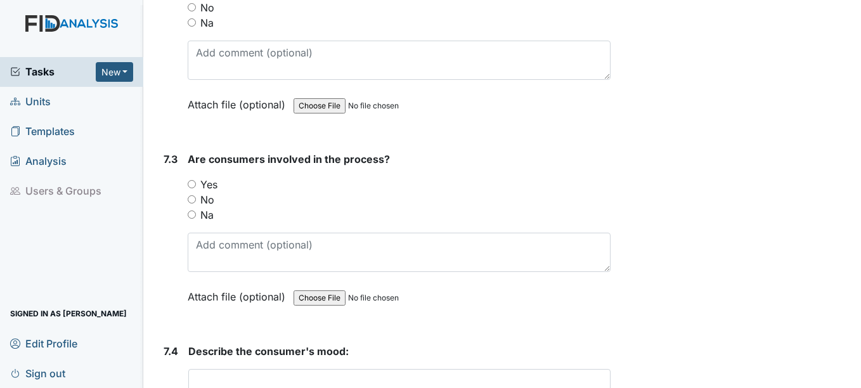
click at [212, 187] on label "Yes" at bounding box center [208, 184] width 17 height 15
click at [196, 187] on input "Yes" at bounding box center [192, 184] width 8 height 8
radio input "true"
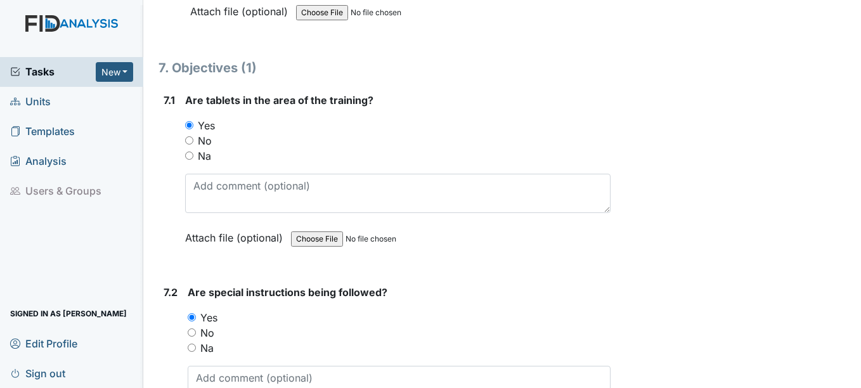
scroll to position [7675, 0]
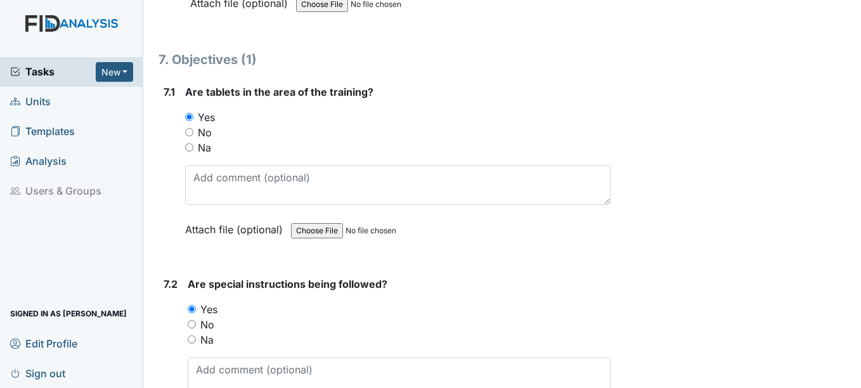
click at [200, 151] on label "Na" at bounding box center [204, 147] width 13 height 15
click at [193, 151] on input "Na" at bounding box center [189, 147] width 8 height 8
radio input "true"
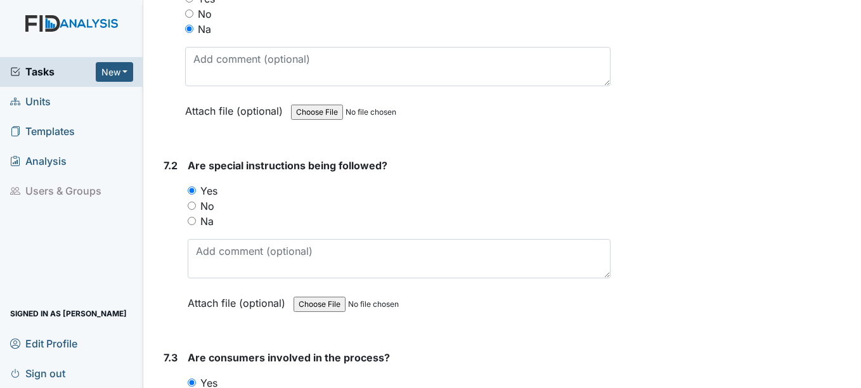
scroll to position [7802, 0]
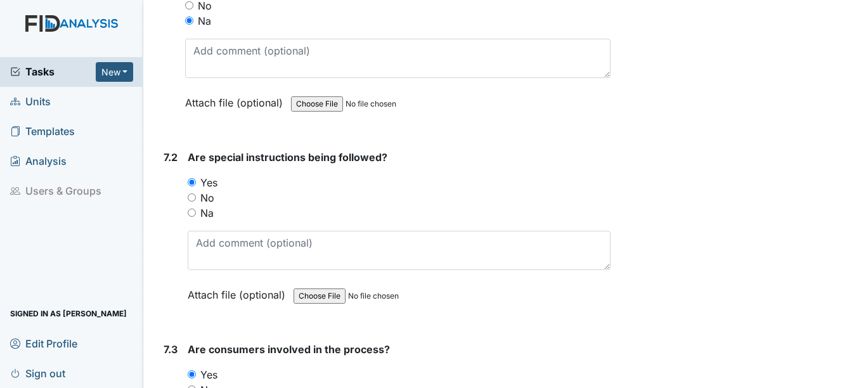
click at [210, 213] on label "Na" at bounding box center [206, 213] width 13 height 15
click at [196, 213] on input "Na" at bounding box center [192, 213] width 8 height 8
radio input "true"
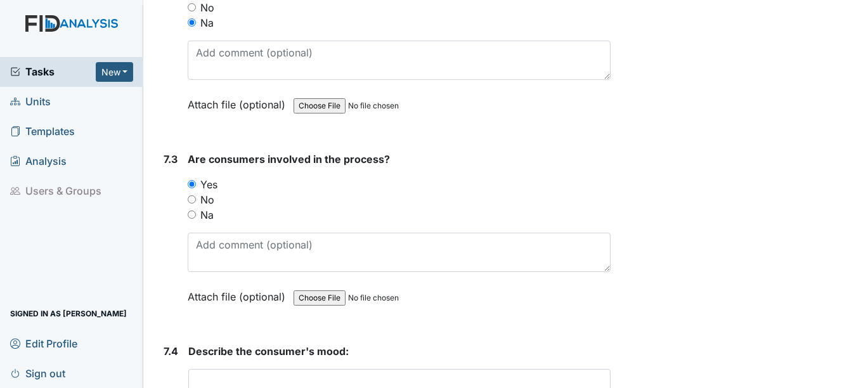
click at [209, 215] on label "Na" at bounding box center [206, 214] width 13 height 15
click at [196, 215] on input "Na" at bounding box center [192, 215] width 8 height 8
radio input "true"
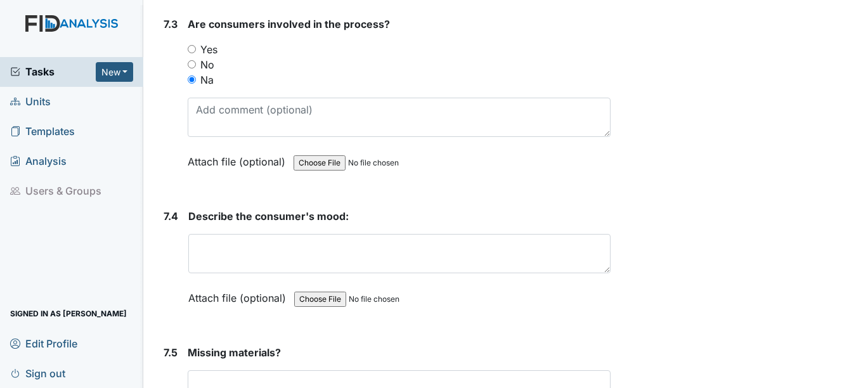
scroll to position [8182, 0]
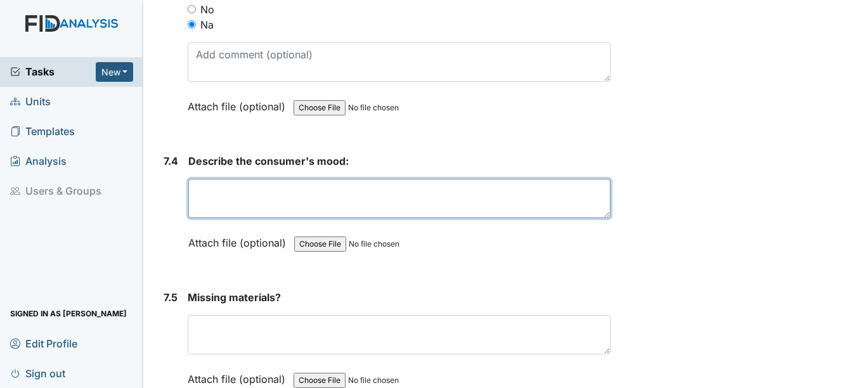
click at [214, 198] on textarea at bounding box center [399, 198] width 422 height 39
click at [216, 198] on textarea "n" at bounding box center [399, 198] width 422 height 39
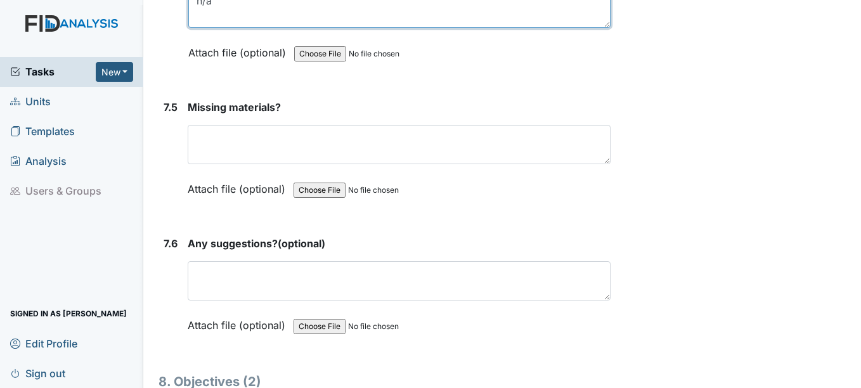
scroll to position [8499, 0]
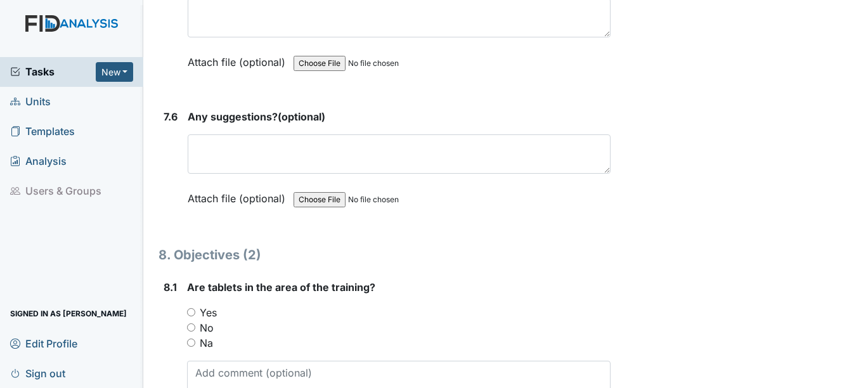
type textarea "n/a"
click at [208, 343] on label "Na" at bounding box center [206, 343] width 13 height 15
click at [195, 343] on input "Na" at bounding box center [191, 343] width 8 height 8
radio input "true"
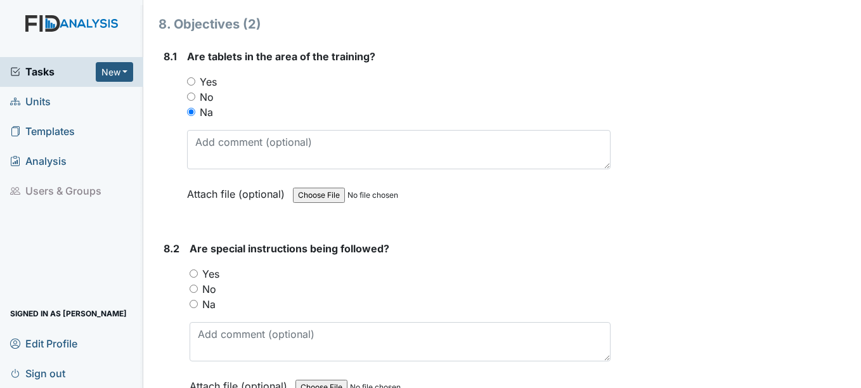
scroll to position [8753, 0]
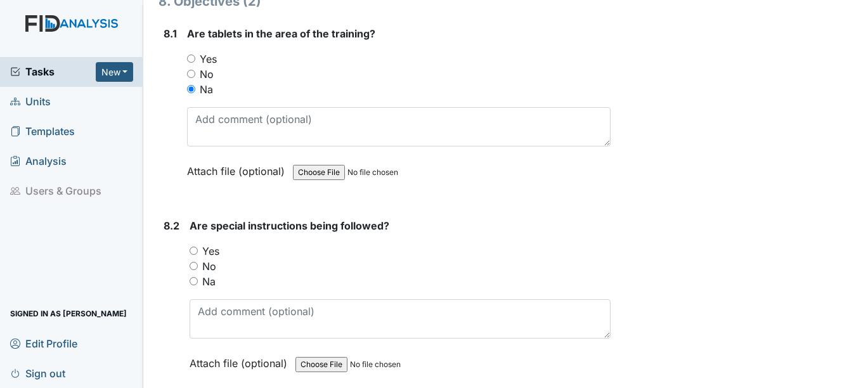
click at [209, 288] on label "Na" at bounding box center [208, 281] width 13 height 15
click at [198, 285] on input "Na" at bounding box center [194, 281] width 8 height 8
radio input "true"
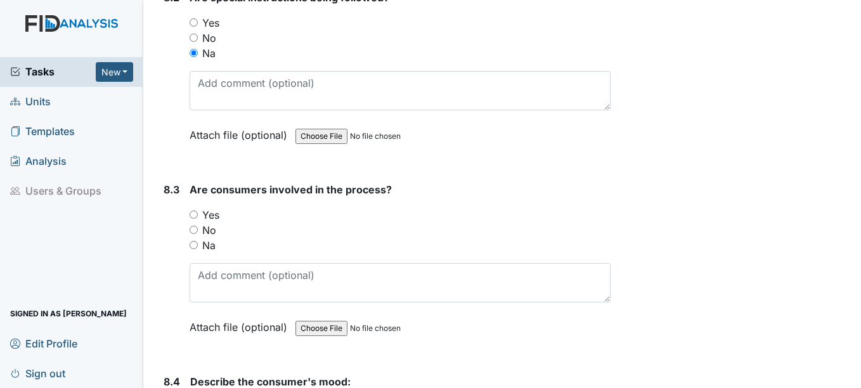
scroll to position [9007, 0]
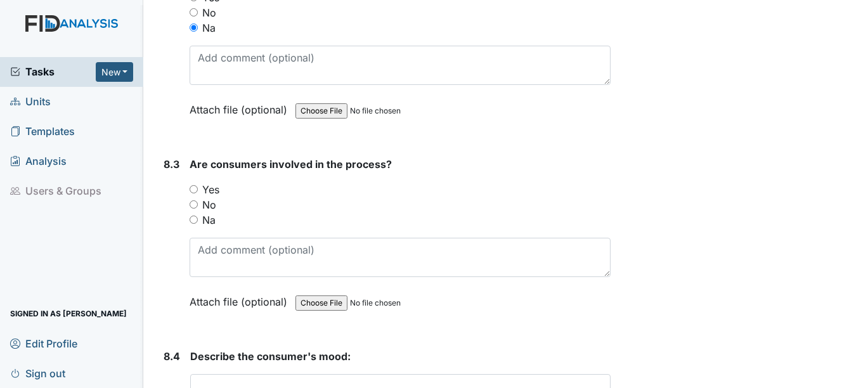
click at [212, 223] on label "Na" at bounding box center [208, 219] width 13 height 15
click at [198, 223] on input "Na" at bounding box center [194, 220] width 8 height 8
radio input "true"
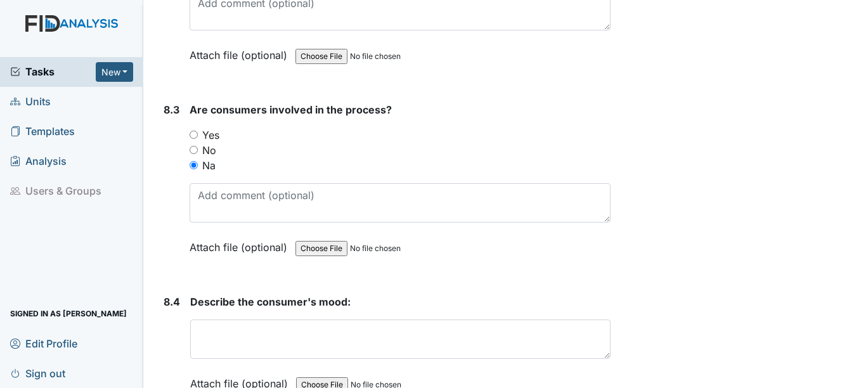
scroll to position [9133, 0]
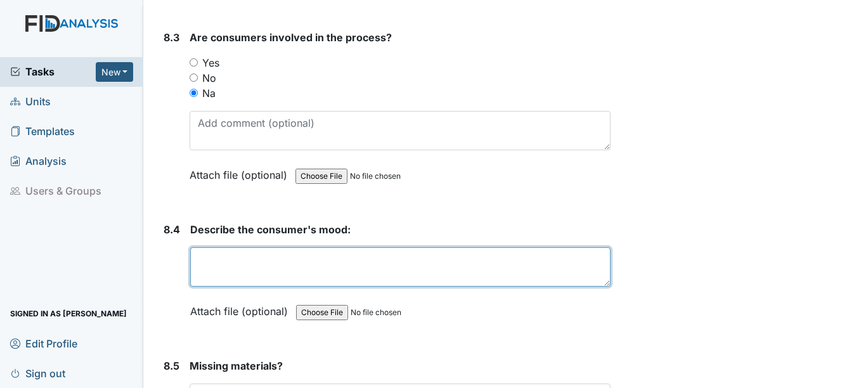
click at [221, 278] on textarea at bounding box center [400, 266] width 420 height 39
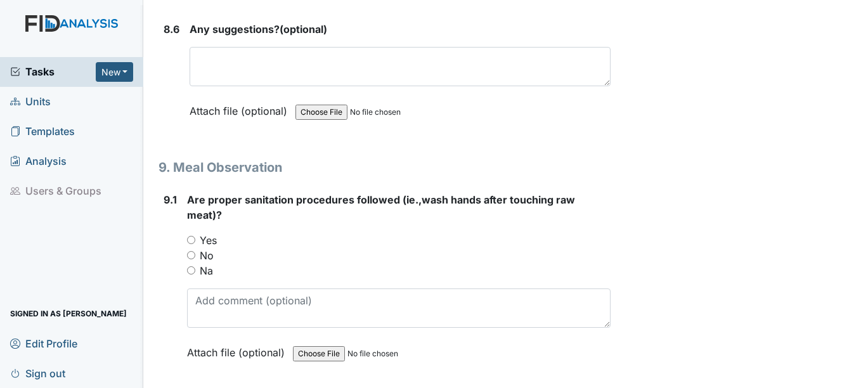
scroll to position [9641, 0]
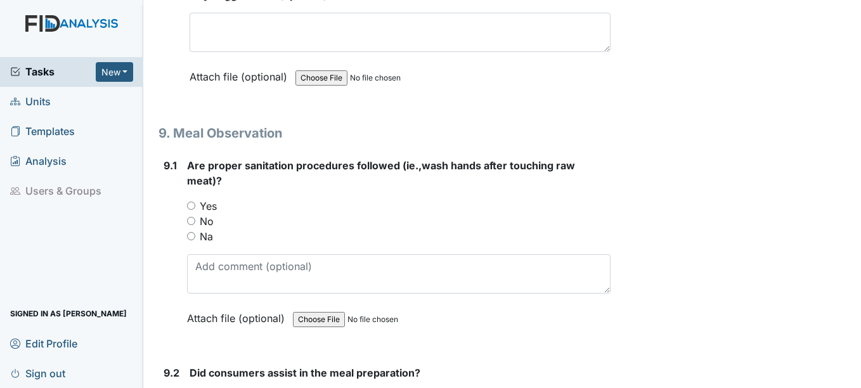
type textarea "n/a"
click at [212, 205] on label "Yes" at bounding box center [208, 206] width 17 height 15
click at [195, 205] on input "Yes" at bounding box center [191, 206] width 8 height 8
radio input "true"
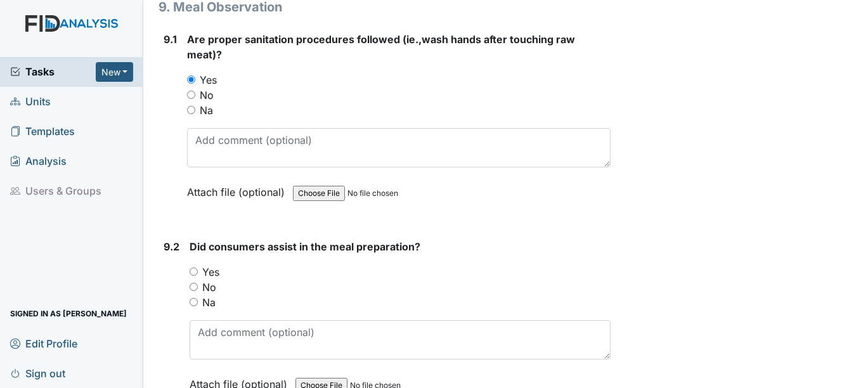
scroll to position [9768, 0]
click at [217, 269] on label "Yes" at bounding box center [210, 271] width 17 height 15
click at [198, 269] on input "Yes" at bounding box center [194, 271] width 8 height 8
radio input "true"
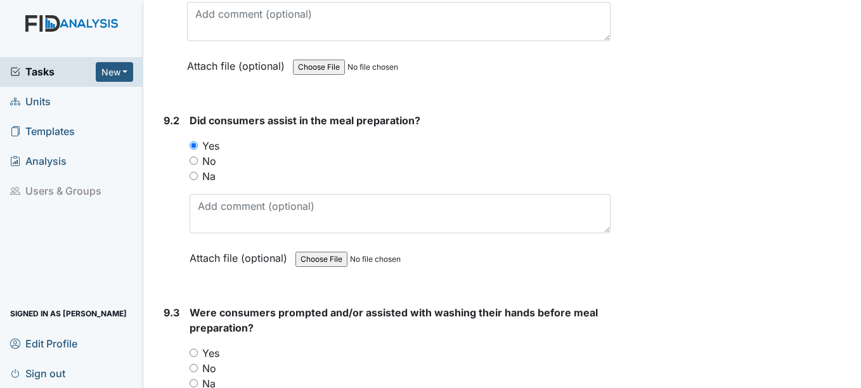
scroll to position [9895, 0]
click at [214, 351] on label "Yes" at bounding box center [210, 351] width 17 height 15
click at [198, 351] on input "Yes" at bounding box center [194, 352] width 8 height 8
radio input "true"
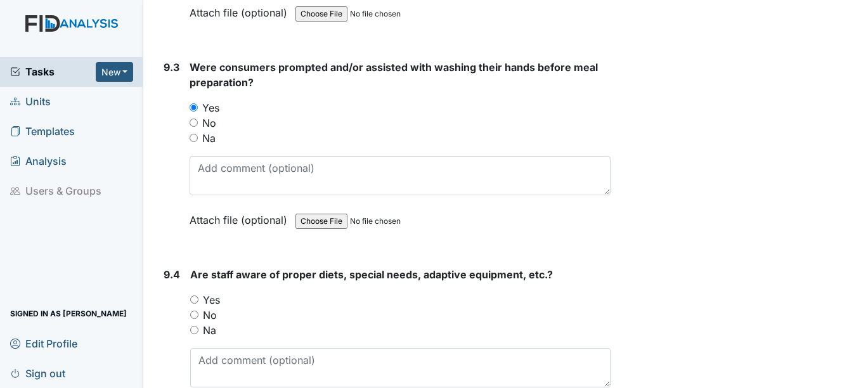
scroll to position [10148, 0]
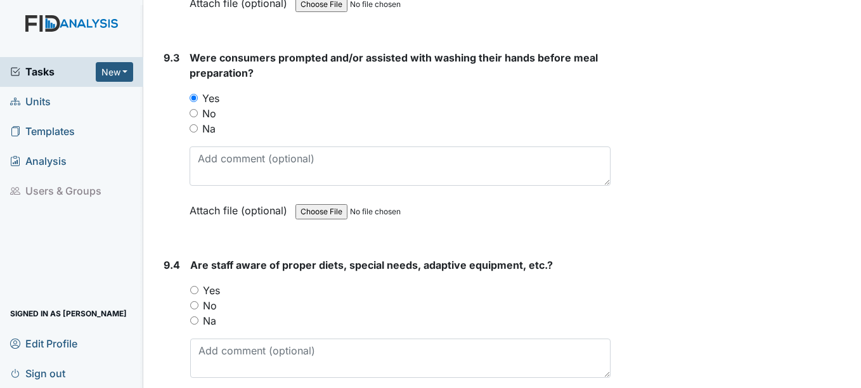
click at [209, 293] on label "Yes" at bounding box center [211, 290] width 17 height 15
click at [199, 293] on input "Yes" at bounding box center [194, 290] width 8 height 8
radio input "true"
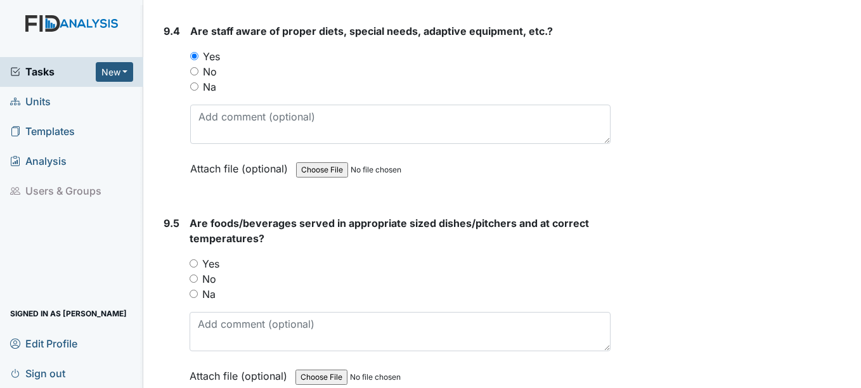
scroll to position [10402, 0]
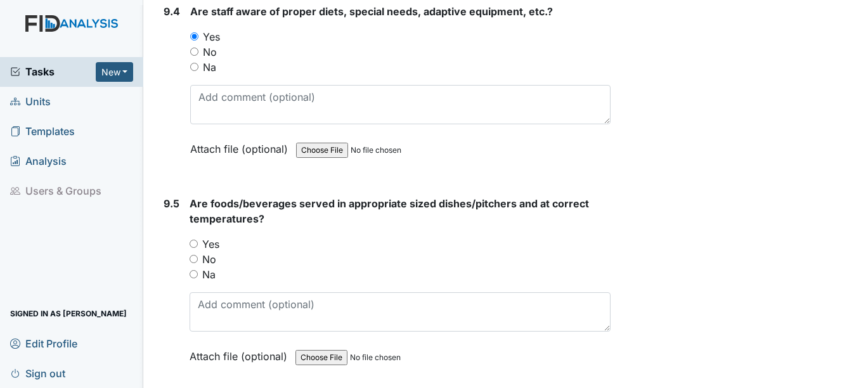
click at [214, 247] on label "Yes" at bounding box center [210, 244] width 17 height 15
click at [198, 247] on input "Yes" at bounding box center [194, 244] width 8 height 8
radio input "true"
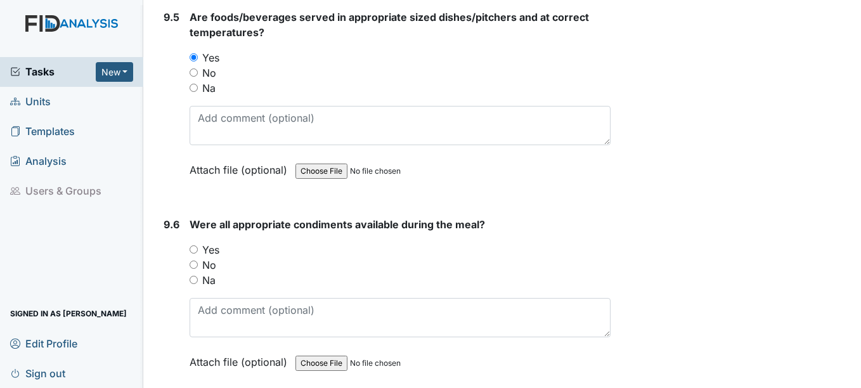
scroll to position [10592, 0]
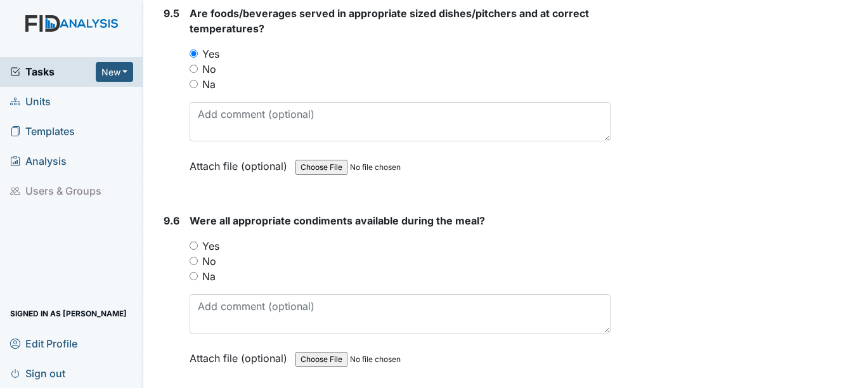
click at [211, 244] on label "Yes" at bounding box center [210, 245] width 17 height 15
click at [198, 244] on input "Yes" at bounding box center [194, 246] width 8 height 8
radio input "true"
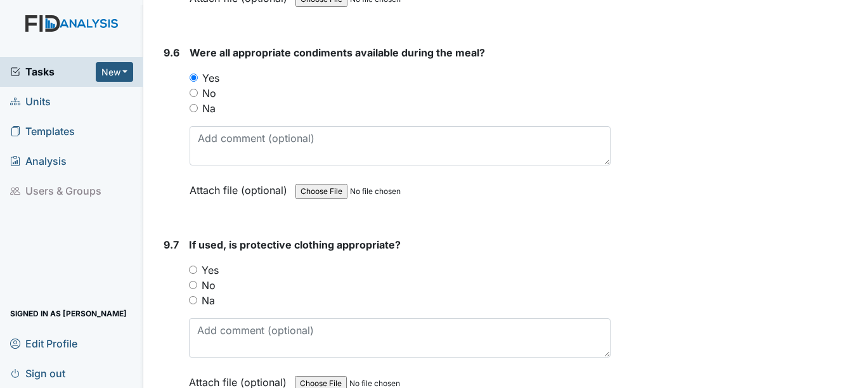
scroll to position [10783, 0]
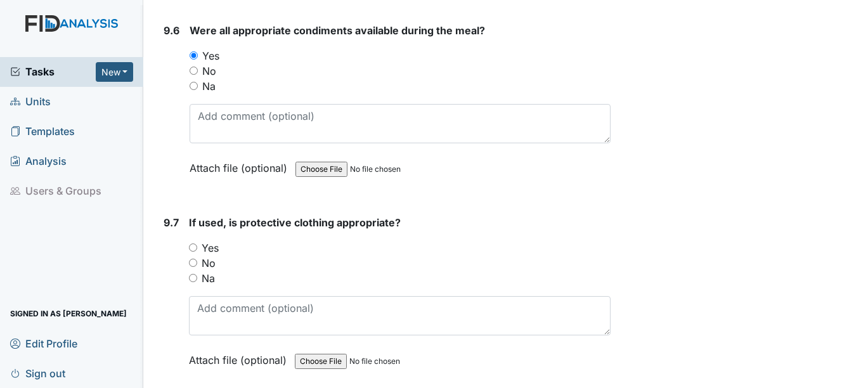
click at [209, 249] on label "Yes" at bounding box center [210, 247] width 17 height 15
click at [197, 249] on input "Yes" at bounding box center [193, 248] width 8 height 8
radio input "true"
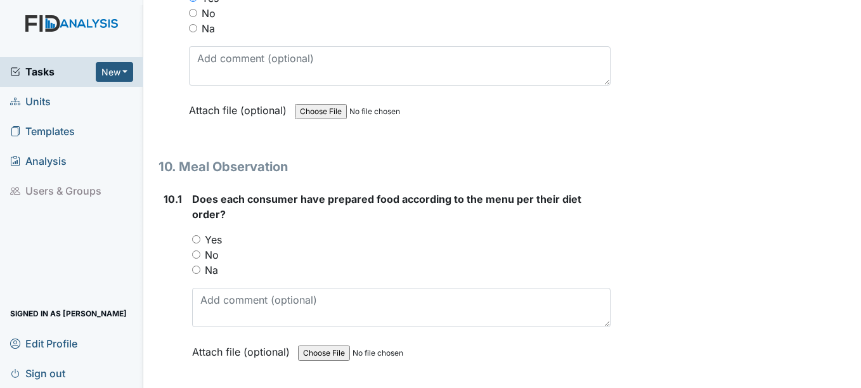
scroll to position [11036, 0]
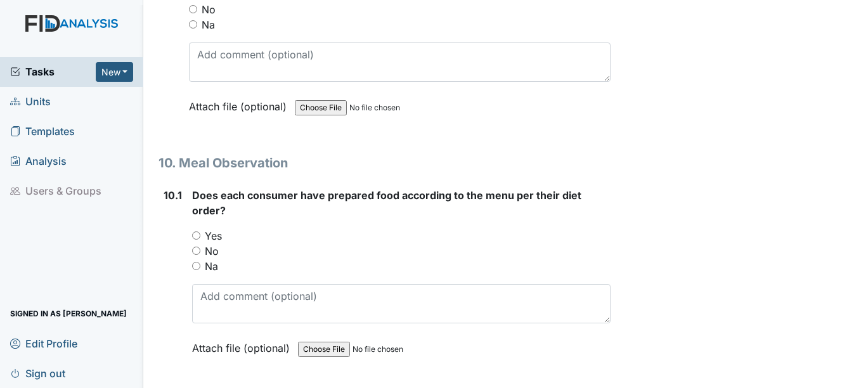
click at [206, 238] on label "Yes" at bounding box center [213, 235] width 17 height 15
click at [200, 238] on input "Yes" at bounding box center [196, 236] width 8 height 8
radio input "true"
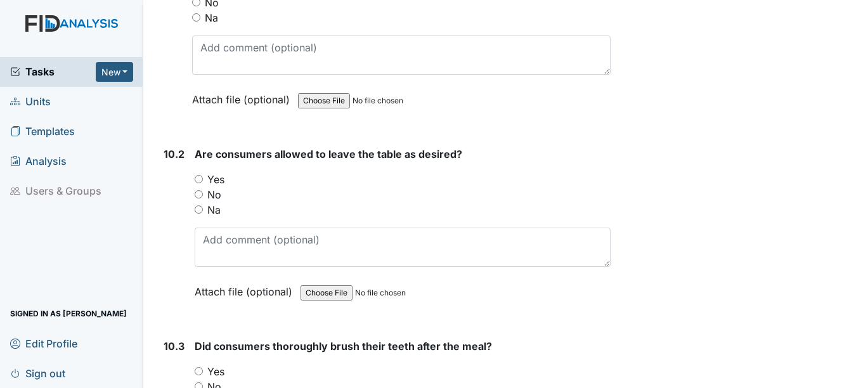
scroll to position [11290, 0]
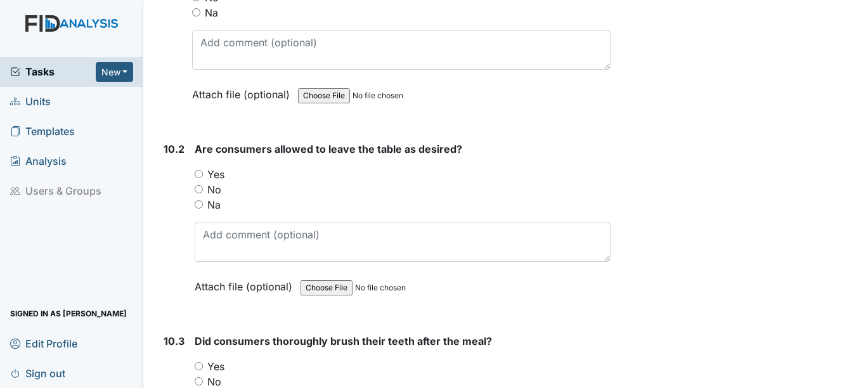
click at [216, 173] on label "Yes" at bounding box center [215, 174] width 17 height 15
click at [203, 173] on input "Yes" at bounding box center [199, 174] width 8 height 8
radio input "true"
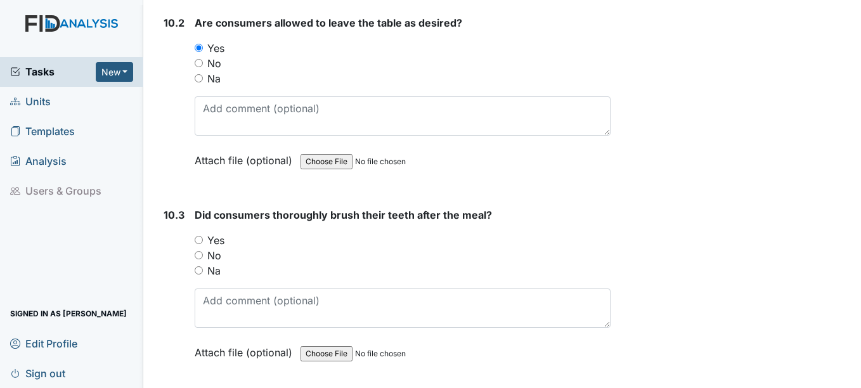
scroll to position [11417, 0]
click at [210, 237] on label "Yes" at bounding box center [215, 239] width 17 height 15
click at [203, 237] on input "Yes" at bounding box center [199, 239] width 8 height 8
radio input "true"
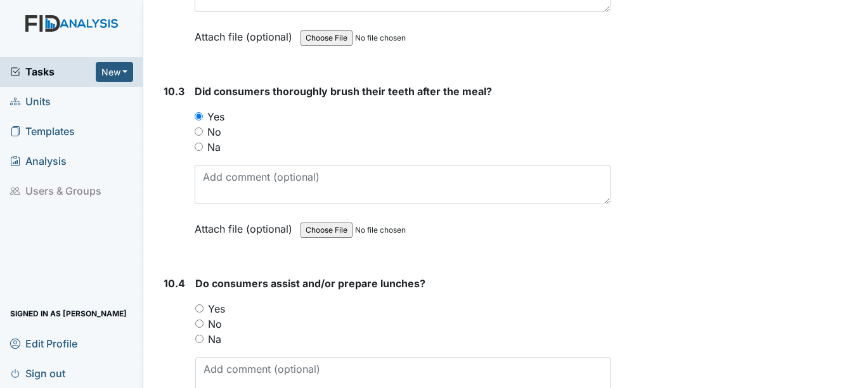
scroll to position [11544, 0]
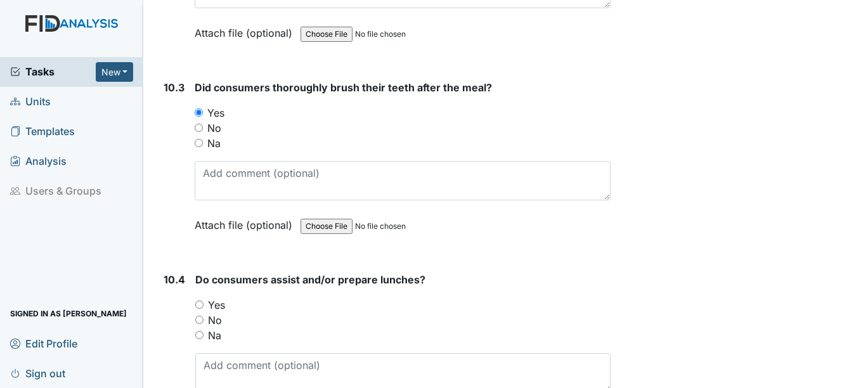
click at [220, 306] on label "Yes" at bounding box center [216, 304] width 17 height 15
click at [204, 306] on input "Yes" at bounding box center [199, 305] width 8 height 8
radio input "true"
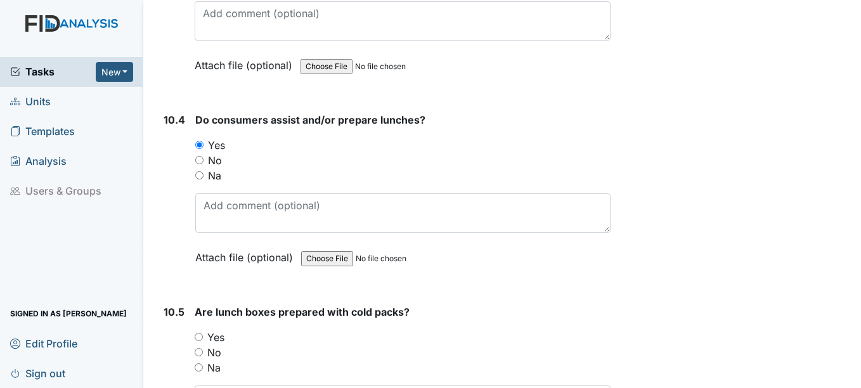
scroll to position [11734, 0]
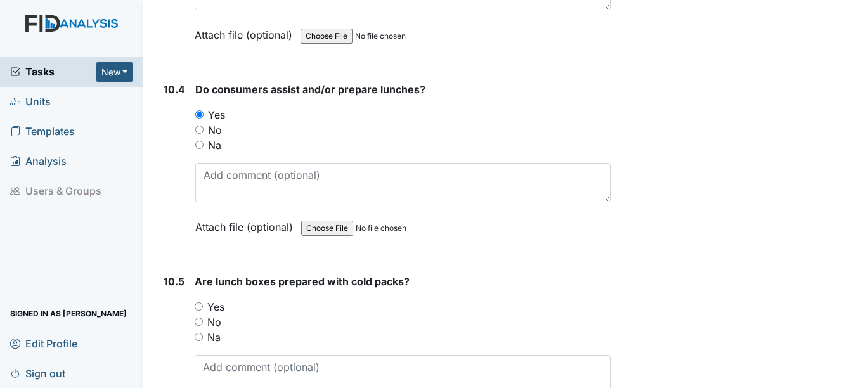
click at [215, 335] on label "Na" at bounding box center [213, 337] width 13 height 15
click at [203, 335] on input "Na" at bounding box center [199, 337] width 8 height 8
radio input "true"
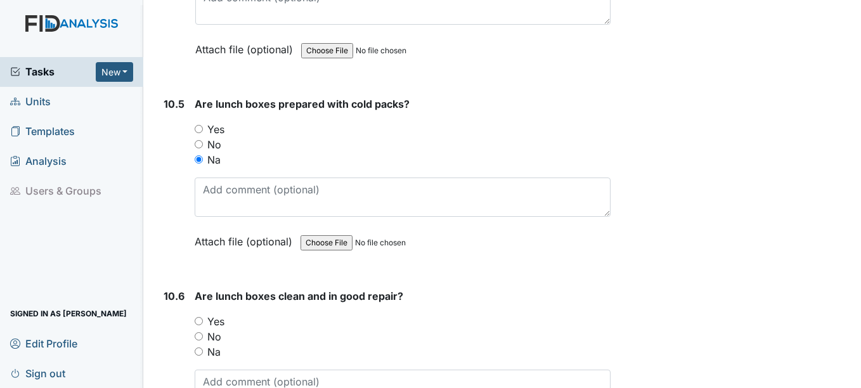
scroll to position [11924, 0]
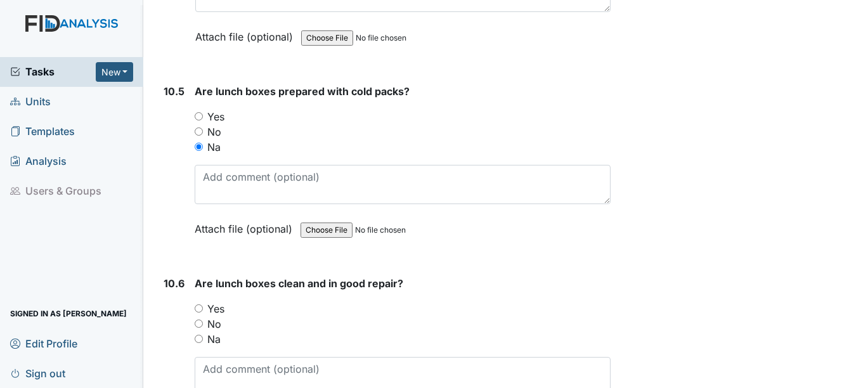
click at [214, 341] on label "Na" at bounding box center [213, 339] width 13 height 15
click at [203, 341] on input "Na" at bounding box center [199, 339] width 8 height 8
radio input "true"
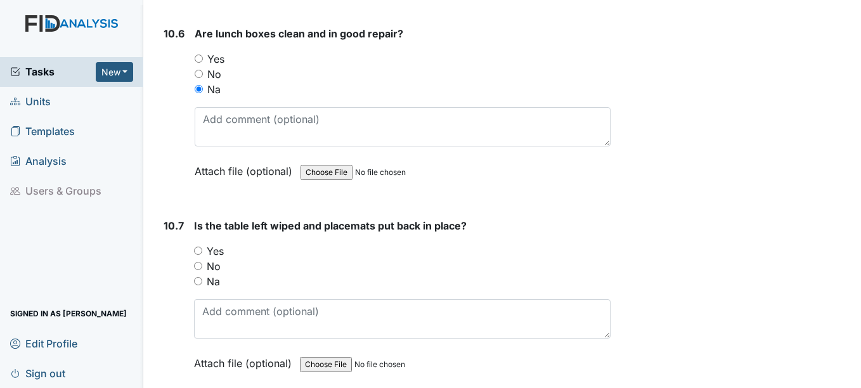
scroll to position [12178, 0]
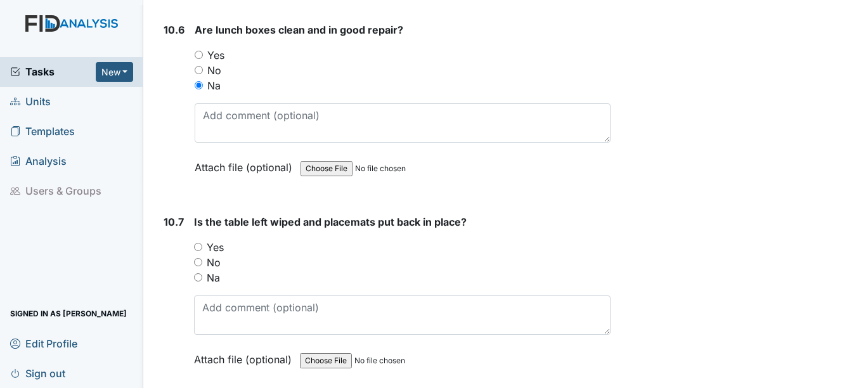
click at [214, 284] on label "Na" at bounding box center [213, 277] width 13 height 15
click at [202, 282] on input "Na" at bounding box center [198, 277] width 8 height 8
radio input "true"
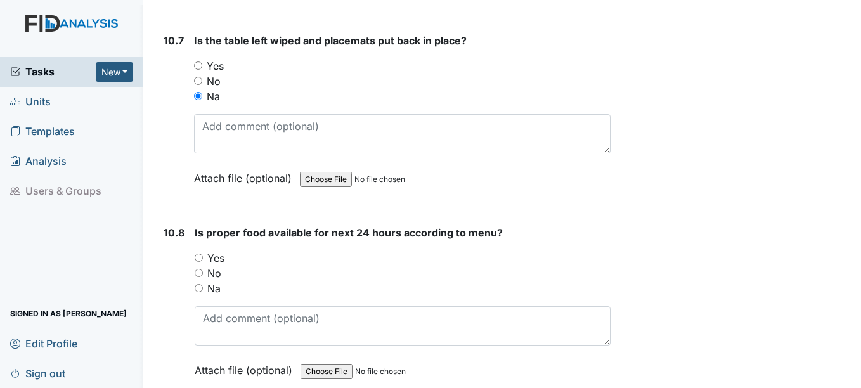
scroll to position [12368, 0]
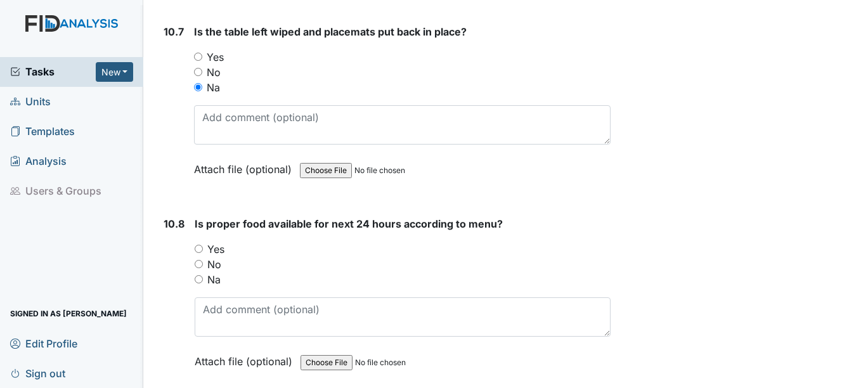
click at [223, 246] on label "Yes" at bounding box center [215, 249] width 17 height 15
click at [203, 246] on input "Yes" at bounding box center [199, 249] width 8 height 8
radio input "true"
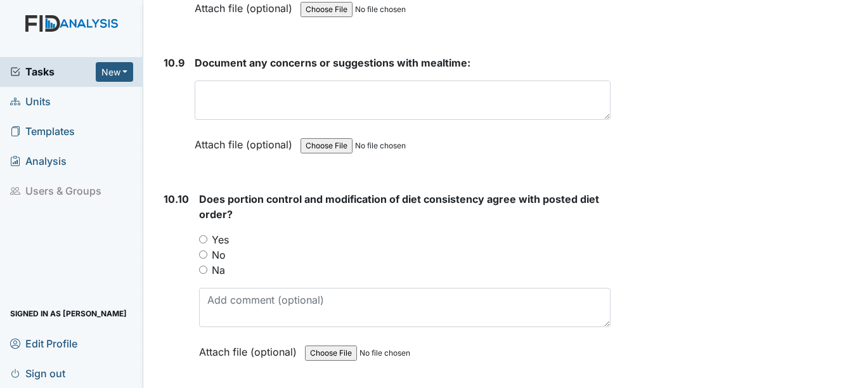
scroll to position [12749, 0]
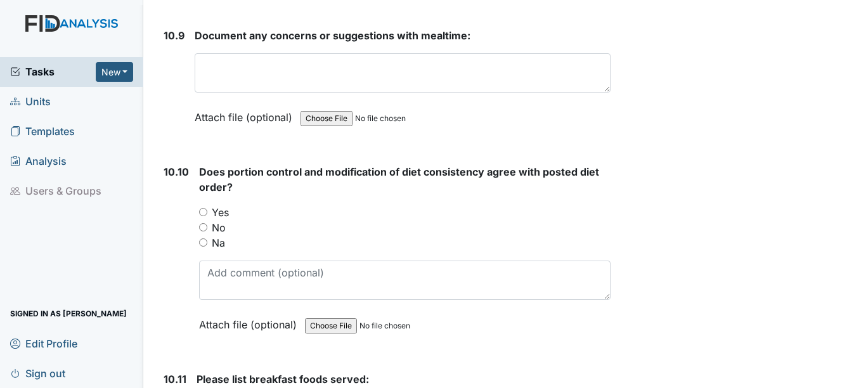
click at [216, 214] on label "Yes" at bounding box center [220, 212] width 17 height 15
click at [207, 214] on input "Yes" at bounding box center [203, 212] width 8 height 8
radio input "true"
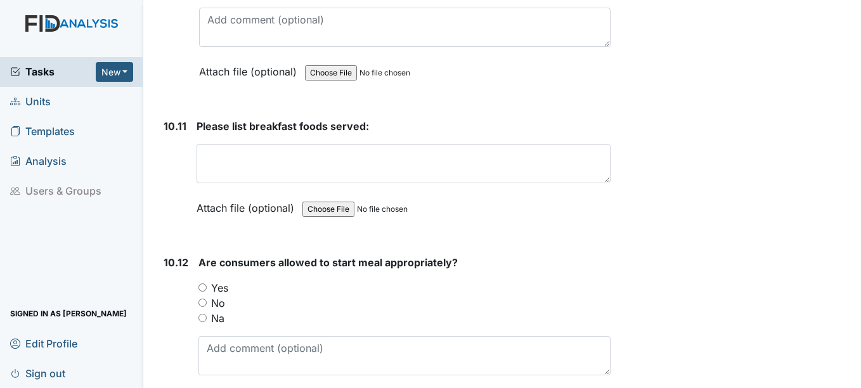
scroll to position [13003, 0]
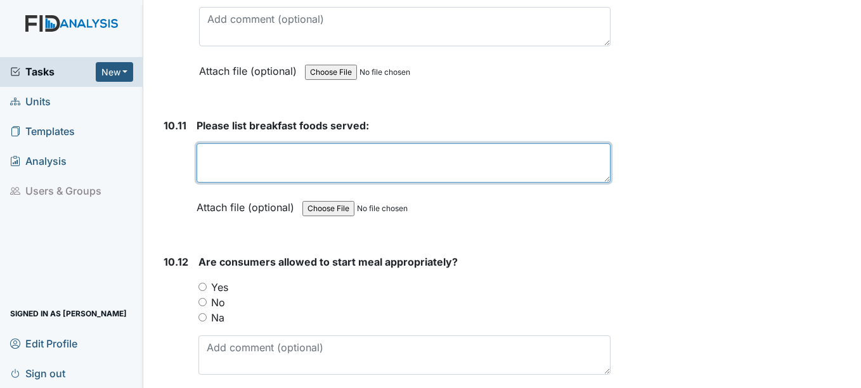
click at [234, 169] on textarea at bounding box center [404, 162] width 414 height 39
type textarea "Eggs Waffles Applesauce"
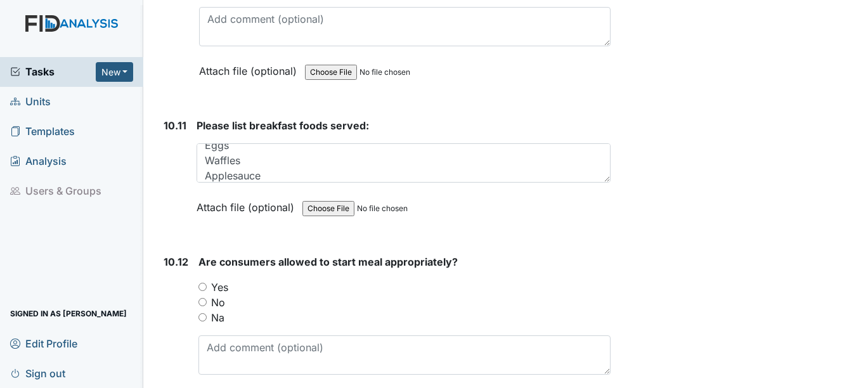
click at [218, 289] on label "Yes" at bounding box center [219, 287] width 17 height 15
click at [207, 289] on input "Yes" at bounding box center [203, 287] width 8 height 8
radio input "true"
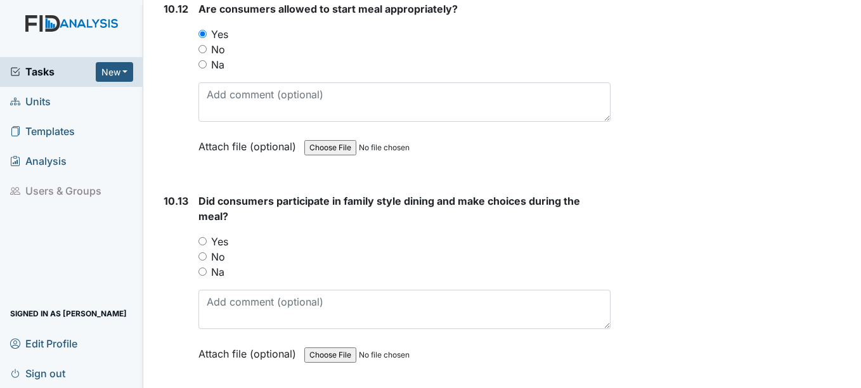
scroll to position [13256, 0]
click at [223, 236] on label "Yes" at bounding box center [219, 240] width 17 height 15
click at [207, 237] on input "Yes" at bounding box center [203, 241] width 8 height 8
radio input "true"
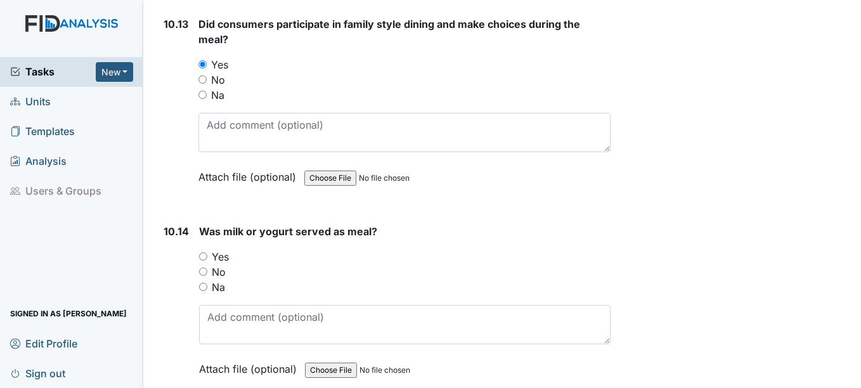
scroll to position [13447, 0]
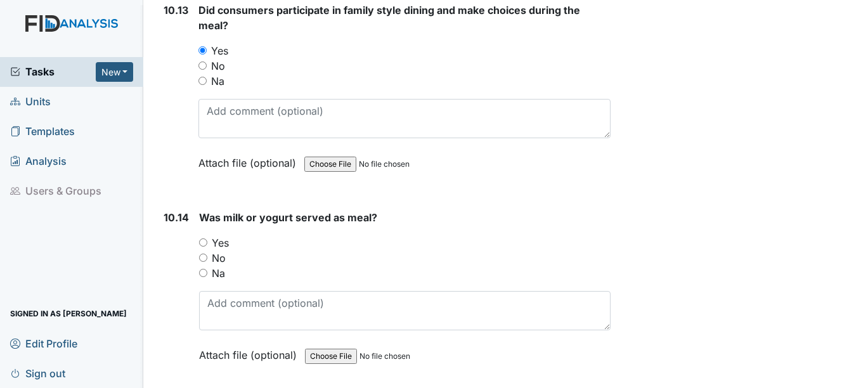
click at [217, 240] on label "Yes" at bounding box center [220, 242] width 17 height 15
click at [207, 240] on input "Yes" at bounding box center [203, 242] width 8 height 8
radio input "true"
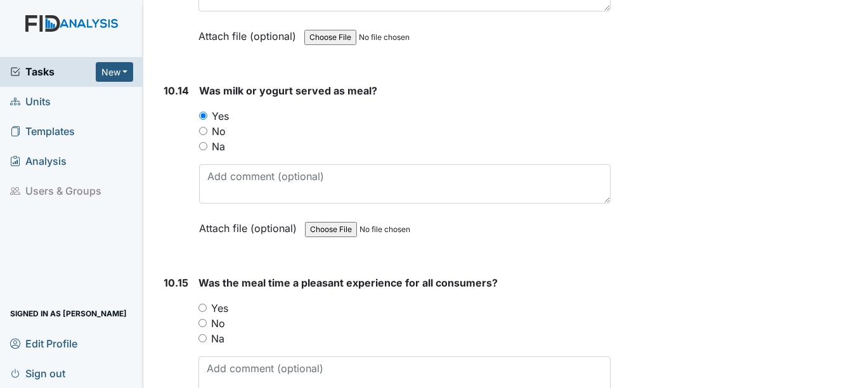
scroll to position [13637, 0]
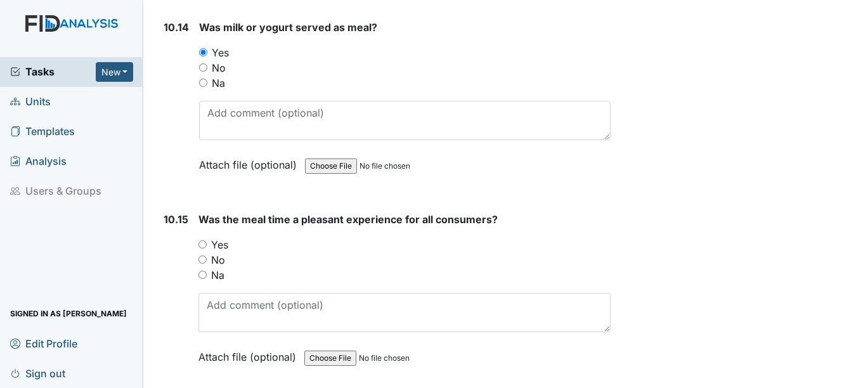
click at [218, 248] on label "Yes" at bounding box center [219, 244] width 17 height 15
click at [207, 248] on input "Yes" at bounding box center [203, 244] width 8 height 8
radio input "true"
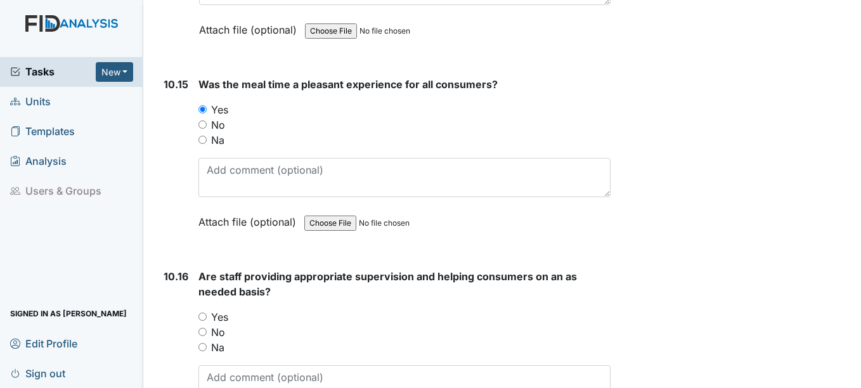
scroll to position [13827, 0]
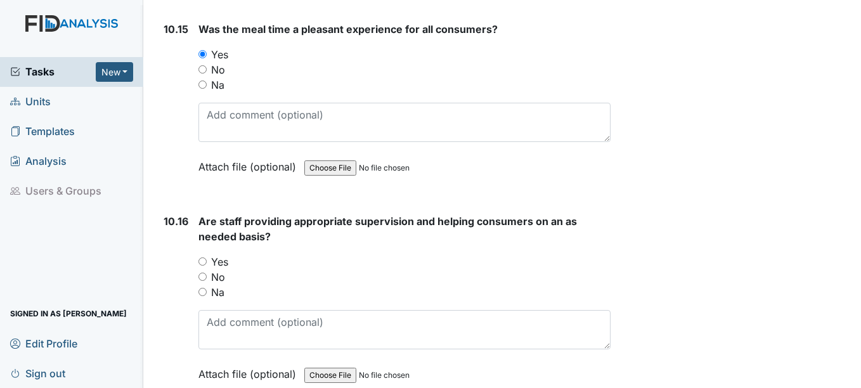
click at [221, 260] on label "Yes" at bounding box center [219, 261] width 17 height 15
click at [207, 260] on input "Yes" at bounding box center [203, 262] width 8 height 8
radio input "true"
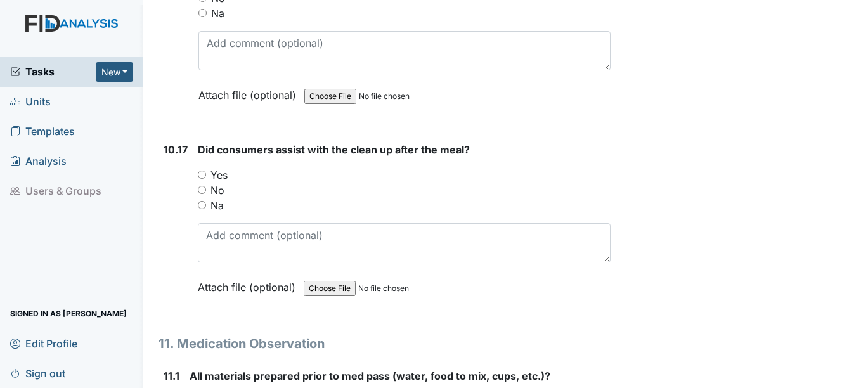
scroll to position [14144, 0]
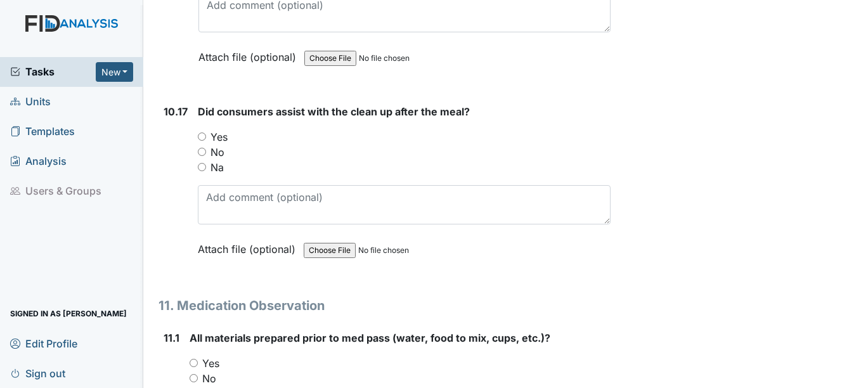
click at [221, 137] on label "Yes" at bounding box center [219, 136] width 17 height 15
click at [206, 137] on input "Yes" at bounding box center [202, 137] width 8 height 8
radio input "true"
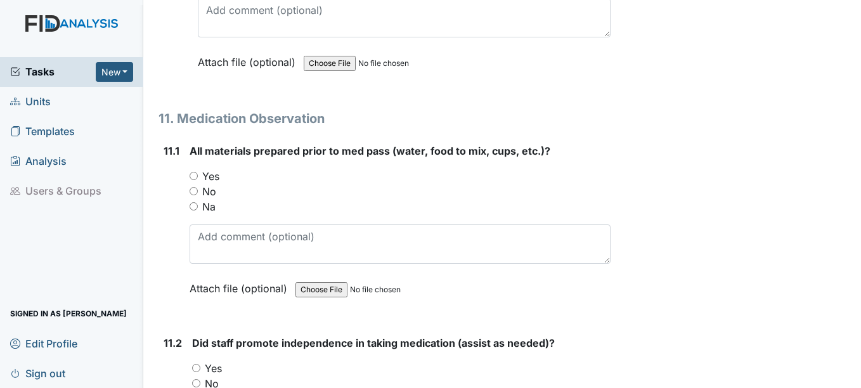
scroll to position [14334, 0]
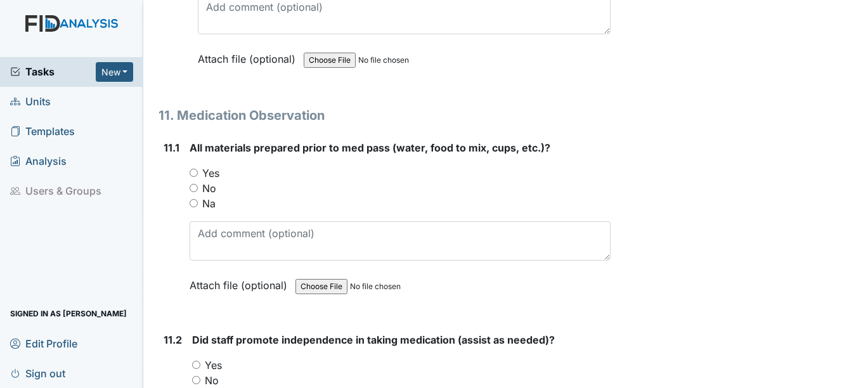
click at [209, 173] on label "Yes" at bounding box center [210, 173] width 17 height 15
click at [198, 173] on input "Yes" at bounding box center [194, 173] width 8 height 8
radio input "true"
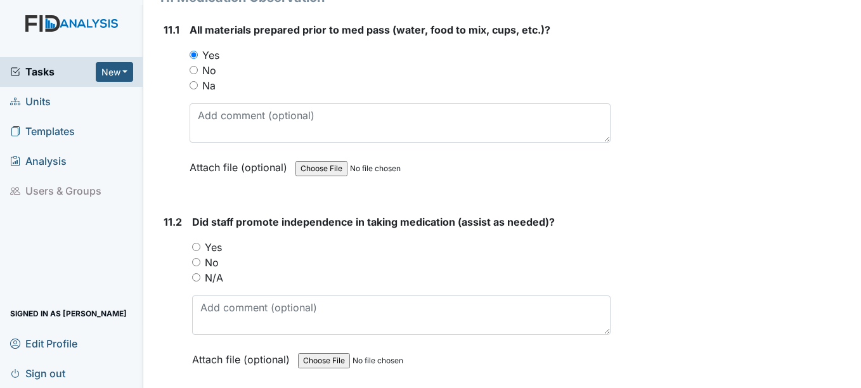
scroll to position [14461, 0]
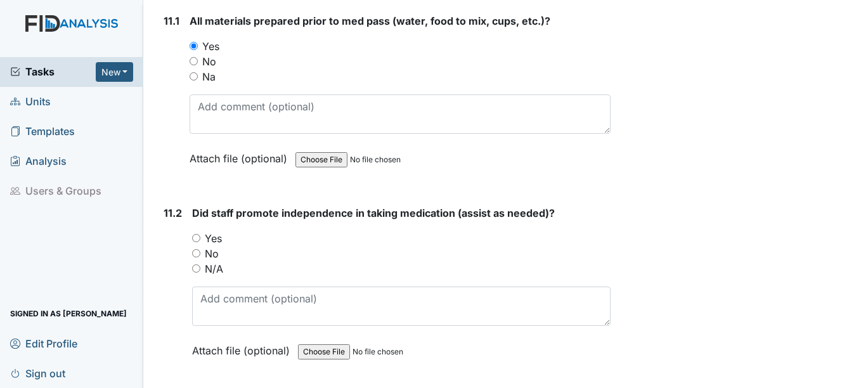
click at [219, 240] on label "Yes" at bounding box center [213, 238] width 17 height 15
click at [200, 240] on input "Yes" at bounding box center [196, 238] width 8 height 8
radio input "true"
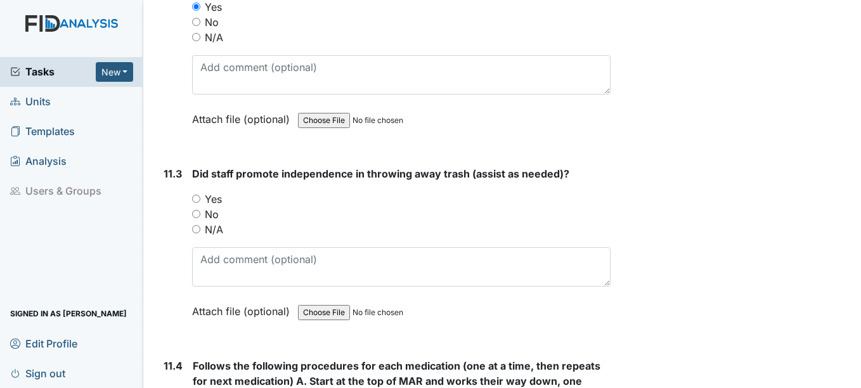
scroll to position [14715, 0]
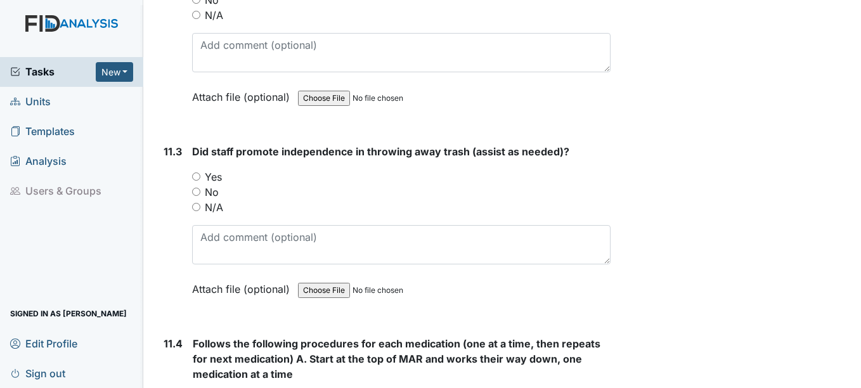
click at [212, 179] on label "Yes" at bounding box center [213, 176] width 17 height 15
click at [200, 179] on input "Yes" at bounding box center [196, 177] width 8 height 8
radio input "true"
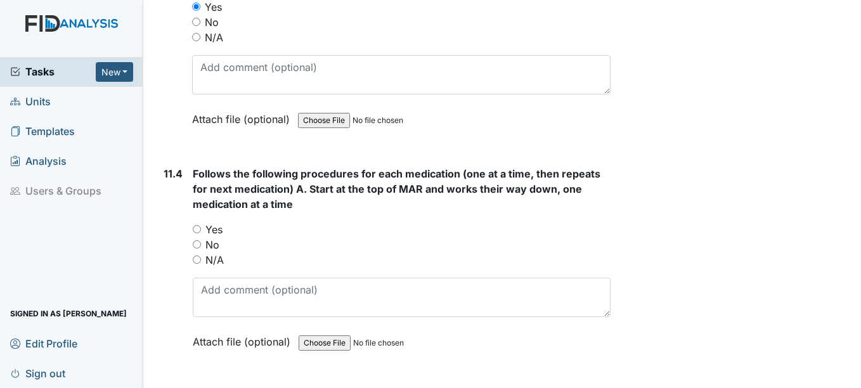
scroll to position [14905, 0]
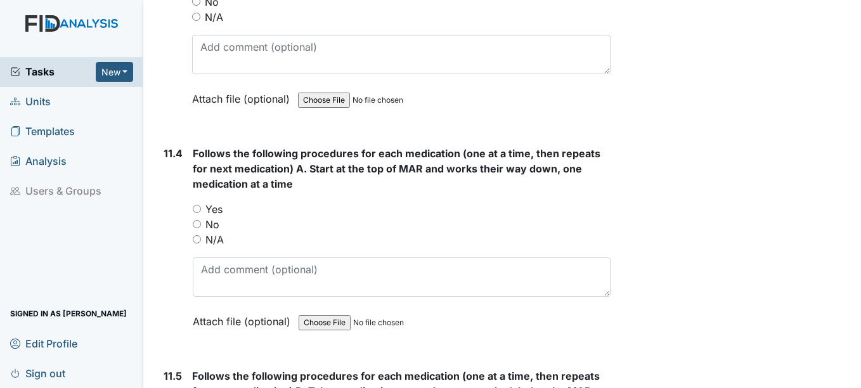
click at [219, 210] on label "Yes" at bounding box center [214, 209] width 17 height 15
click at [201, 210] on input "Yes" at bounding box center [197, 209] width 8 height 8
radio input "true"
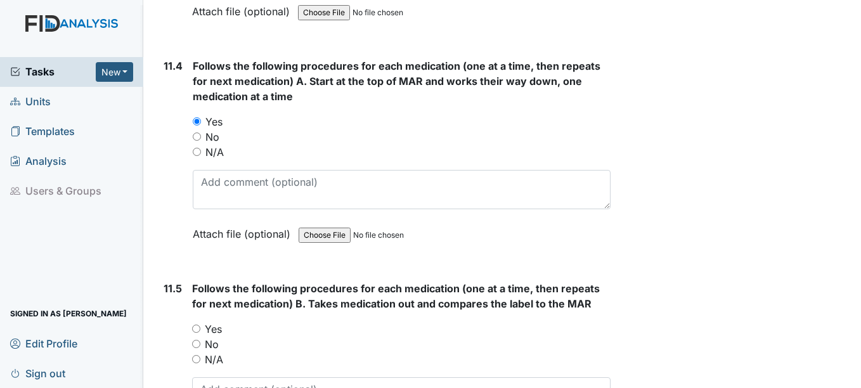
scroll to position [15096, 0]
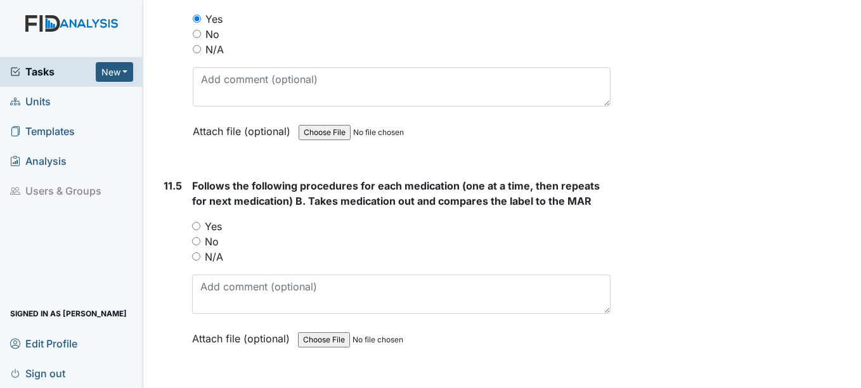
click at [219, 225] on label "Yes" at bounding box center [213, 226] width 17 height 15
click at [200, 225] on input "Yes" at bounding box center [196, 226] width 8 height 8
radio input "true"
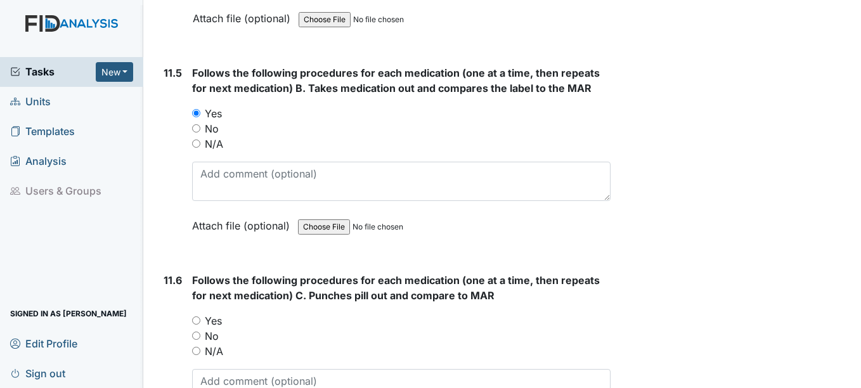
scroll to position [15222, 0]
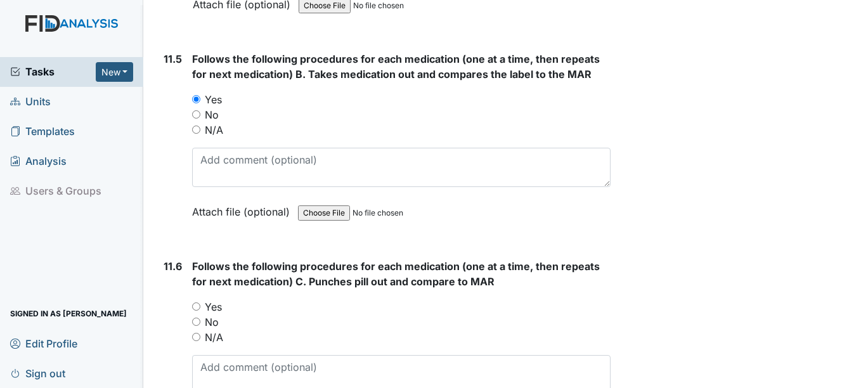
click at [216, 308] on label "Yes" at bounding box center [213, 306] width 17 height 15
click at [200, 308] on input "Yes" at bounding box center [196, 307] width 8 height 8
radio input "true"
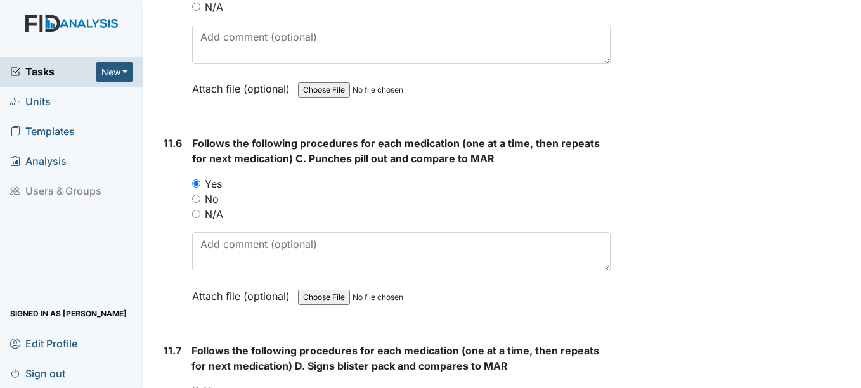
scroll to position [15413, 0]
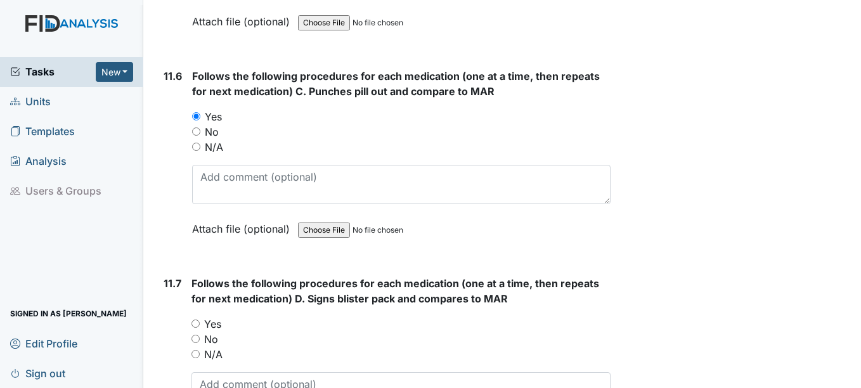
click at [209, 316] on div "Follows the following procedures for each medication (one at a time, then repea…" at bounding box center [401, 364] width 419 height 177
click at [215, 322] on label "Yes" at bounding box center [212, 324] width 17 height 15
click at [200, 322] on input "Yes" at bounding box center [196, 324] width 8 height 8
radio input "true"
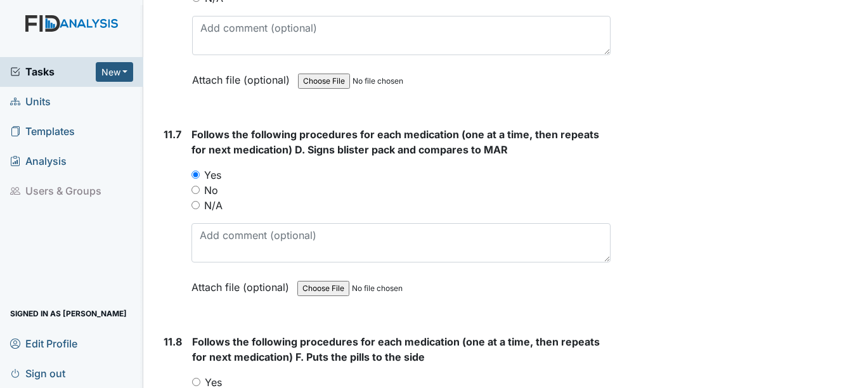
scroll to position [15666, 0]
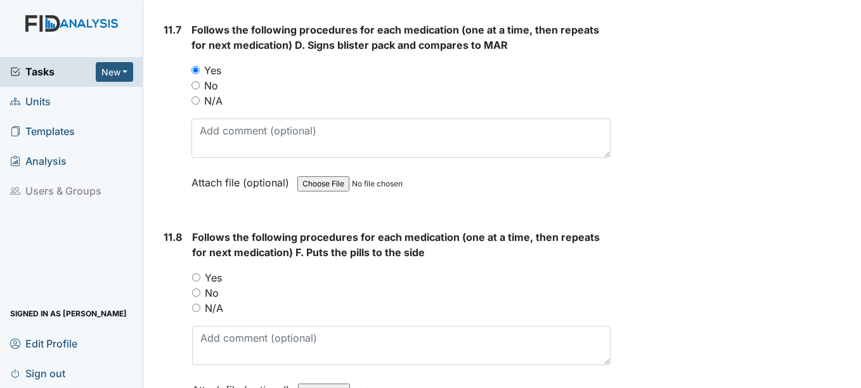
click at [213, 283] on label "Yes" at bounding box center [213, 277] width 17 height 15
click at [200, 282] on input "Yes" at bounding box center [196, 277] width 8 height 8
radio input "true"
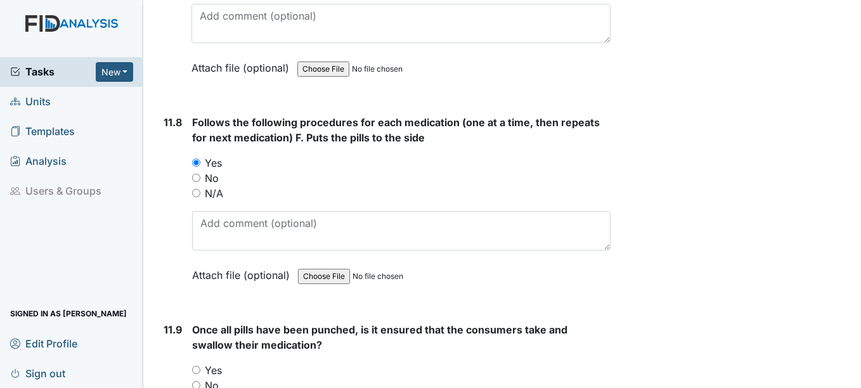
scroll to position [15857, 0]
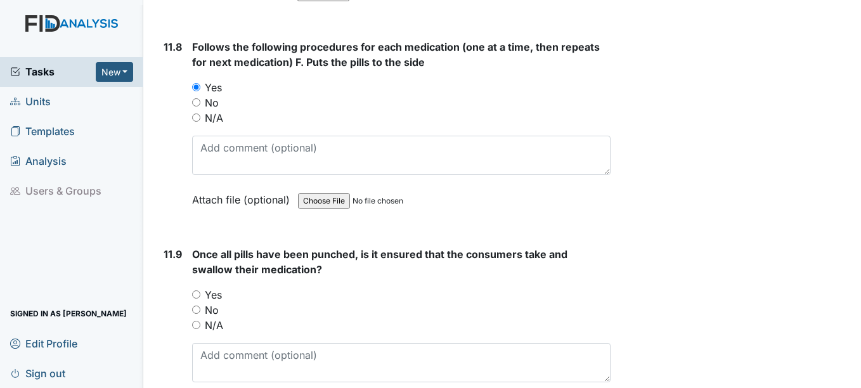
click at [216, 290] on label "Yes" at bounding box center [213, 294] width 17 height 15
click at [200, 290] on input "Yes" at bounding box center [196, 294] width 8 height 8
radio input "true"
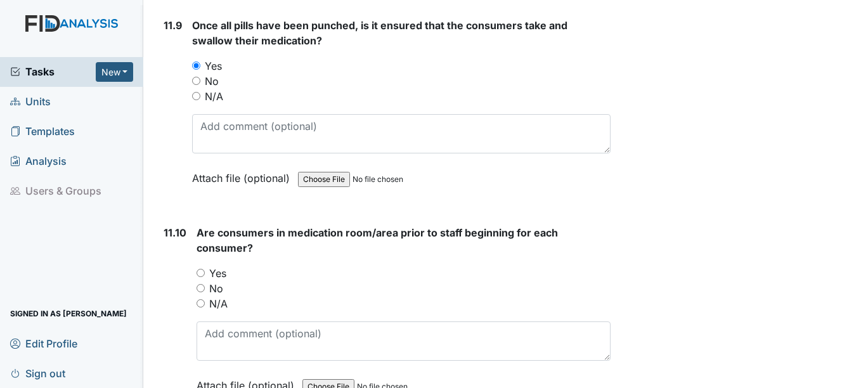
scroll to position [16174, 0]
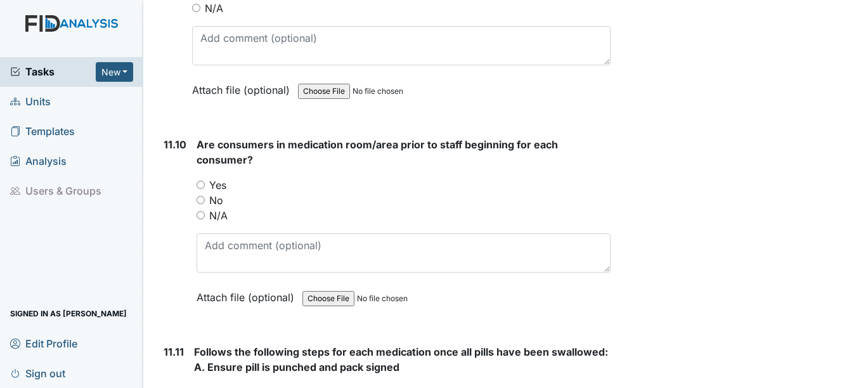
click at [224, 188] on label "Yes" at bounding box center [217, 185] width 17 height 15
click at [205, 188] on input "Yes" at bounding box center [201, 185] width 8 height 8
radio input "true"
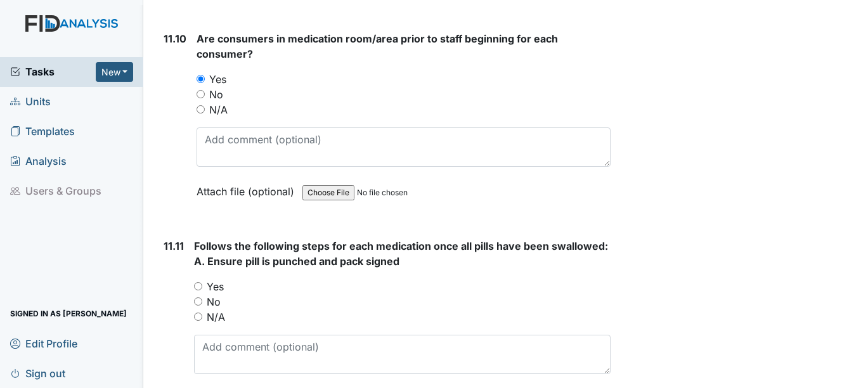
scroll to position [16301, 0]
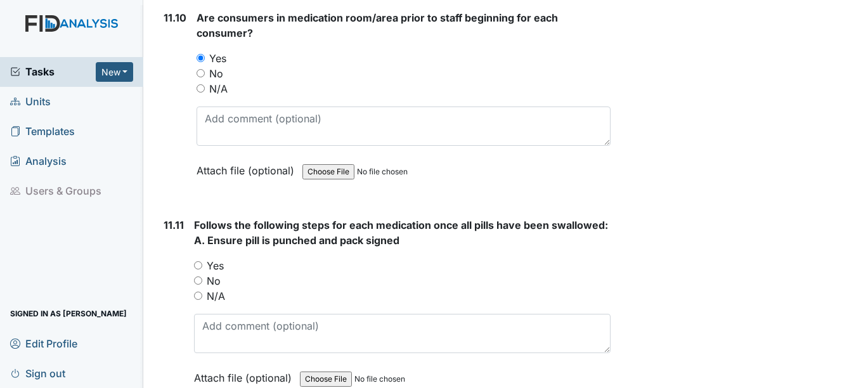
click at [213, 266] on label "Yes" at bounding box center [215, 265] width 17 height 15
click at [202, 266] on input "Yes" at bounding box center [198, 265] width 8 height 8
radio input "true"
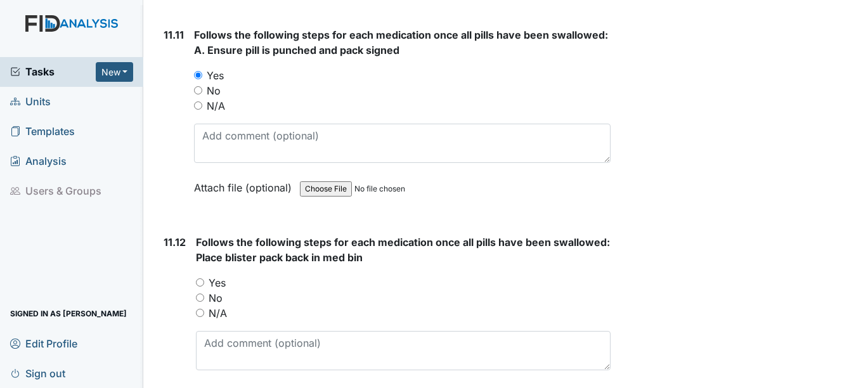
click at [219, 286] on label "Yes" at bounding box center [217, 282] width 17 height 15
click at [204, 286] on input "Yes" at bounding box center [200, 282] width 8 height 8
radio input "true"
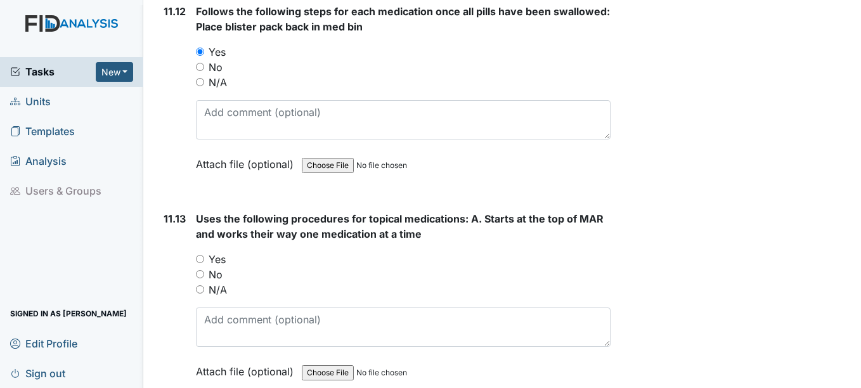
scroll to position [16745, 0]
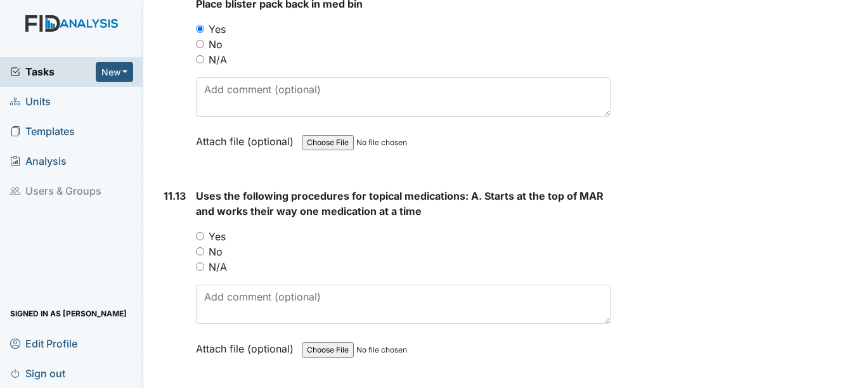
click at [219, 235] on label "Yes" at bounding box center [217, 236] width 17 height 15
click at [204, 235] on input "Yes" at bounding box center [200, 236] width 8 height 8
radio input "true"
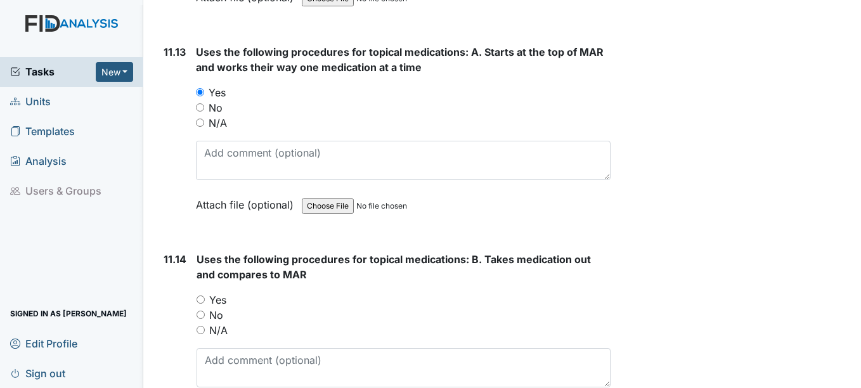
scroll to position [16935, 0]
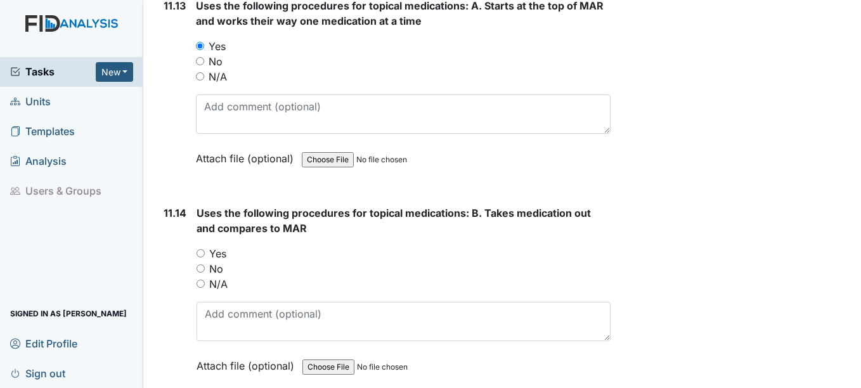
click at [219, 259] on label "Yes" at bounding box center [217, 253] width 17 height 15
click at [205, 258] on input "Yes" at bounding box center [201, 253] width 8 height 8
radio input "true"
click at [223, 284] on label "N/A" at bounding box center [218, 284] width 18 height 15
click at [205, 284] on input "N/A" at bounding box center [201, 284] width 8 height 8
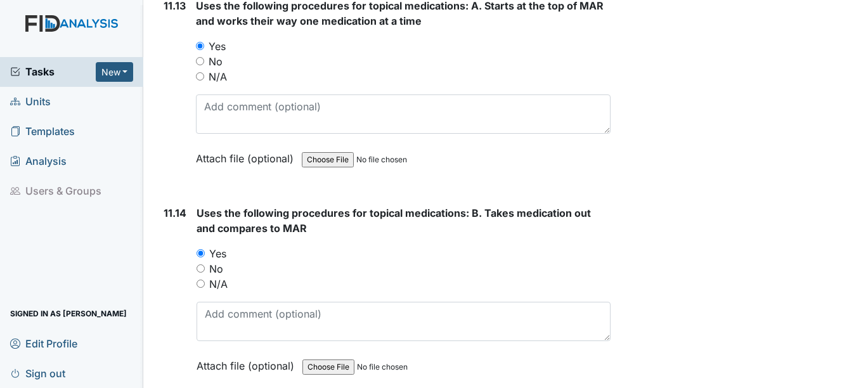
radio input "true"
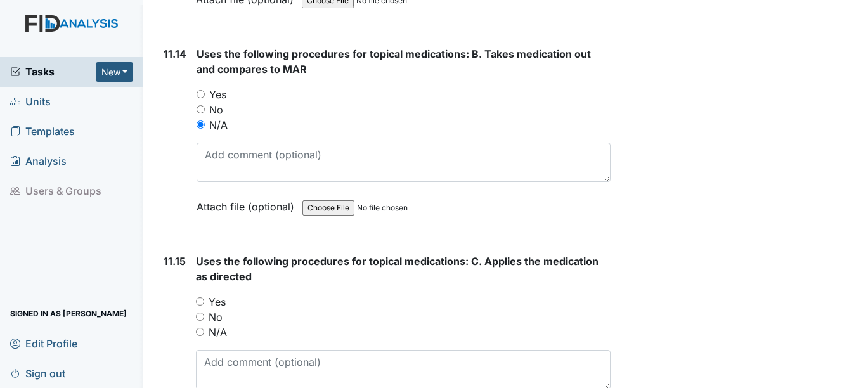
scroll to position [17125, 0]
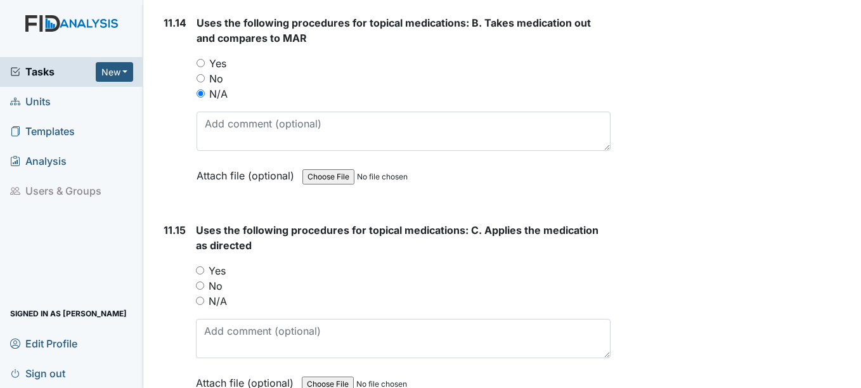
click at [221, 296] on label "N/A" at bounding box center [218, 301] width 18 height 15
click at [204, 297] on input "N/A" at bounding box center [200, 301] width 8 height 8
radio input "true"
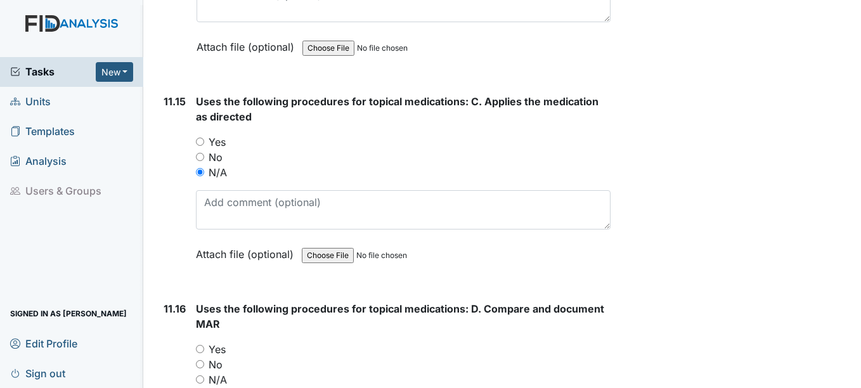
scroll to position [17316, 0]
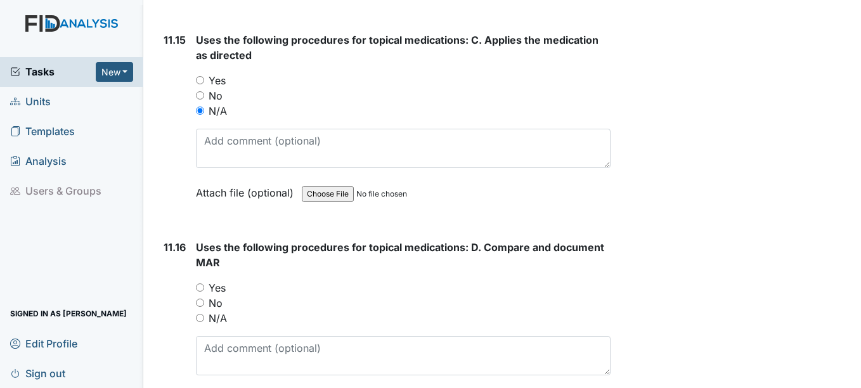
click at [218, 314] on label "N/A" at bounding box center [218, 318] width 18 height 15
click at [204, 314] on input "N/A" at bounding box center [200, 318] width 8 height 8
radio input "true"
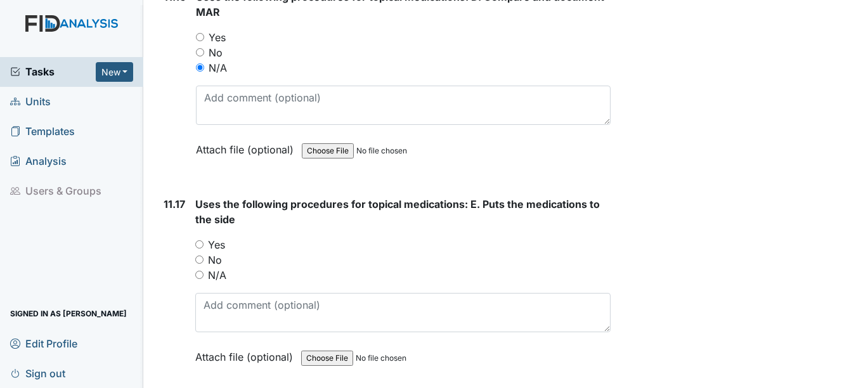
scroll to position [17569, 0]
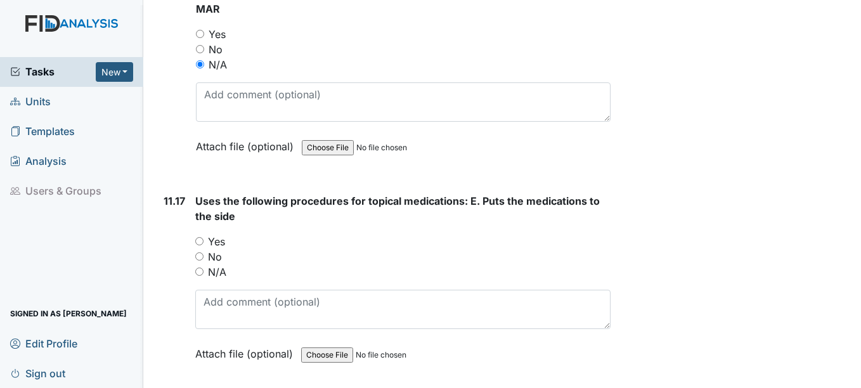
click at [219, 274] on label "N/A" at bounding box center [217, 271] width 18 height 15
click at [204, 274] on input "N/A" at bounding box center [199, 272] width 8 height 8
radio input "true"
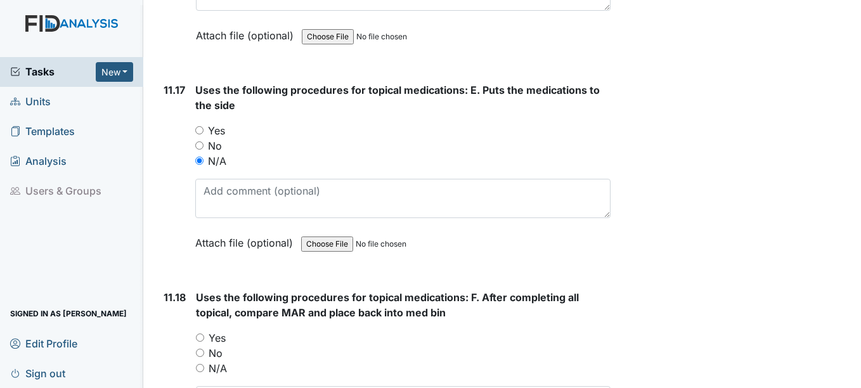
scroll to position [17760, 0]
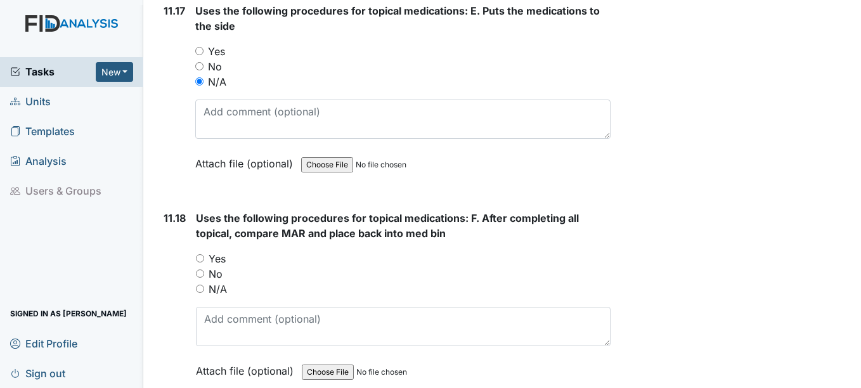
click at [221, 290] on label "N/A" at bounding box center [218, 289] width 18 height 15
click at [204, 290] on input "N/A" at bounding box center [200, 289] width 8 height 8
radio input "true"
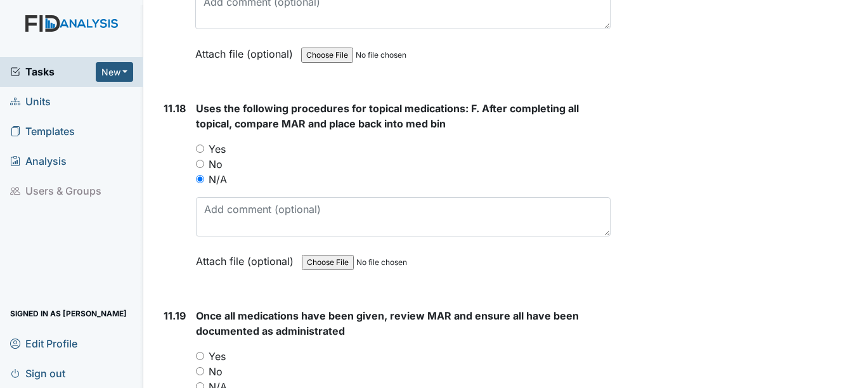
scroll to position [17950, 0]
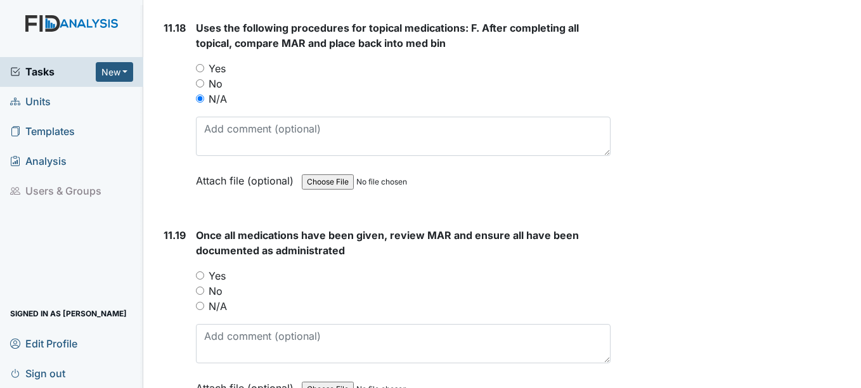
click at [218, 275] on label "Yes" at bounding box center [217, 275] width 17 height 15
click at [204, 275] on input "Yes" at bounding box center [200, 275] width 8 height 8
radio input "true"
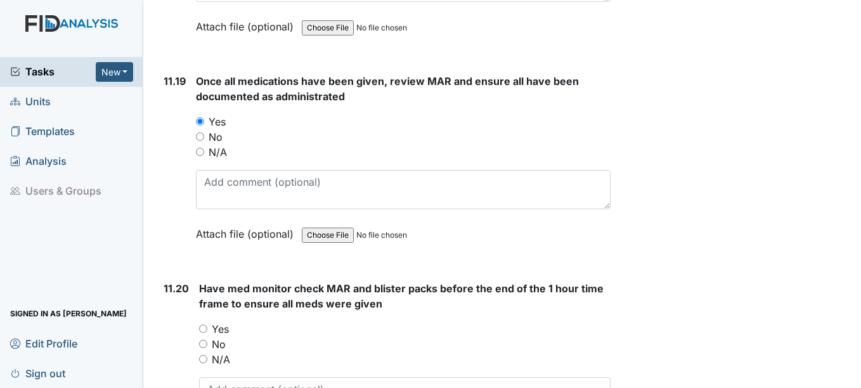
scroll to position [18140, 0]
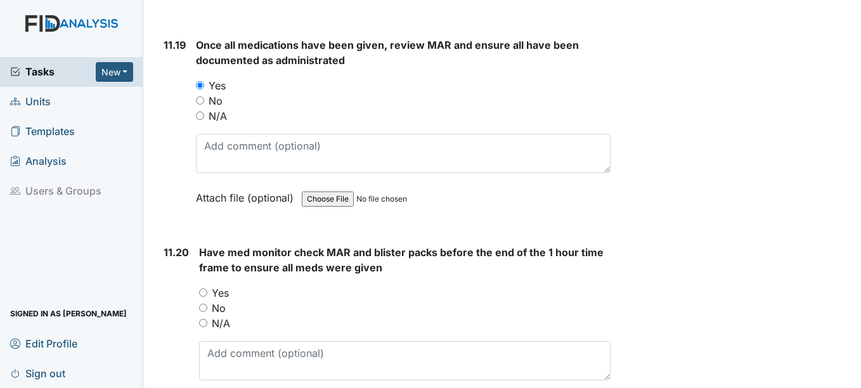
click at [220, 287] on label "Yes" at bounding box center [220, 292] width 17 height 15
click at [207, 289] on input "Yes" at bounding box center [203, 293] width 8 height 8
radio input "true"
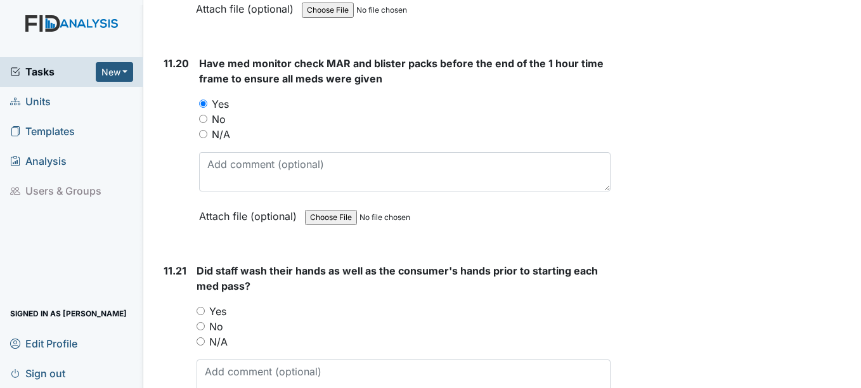
scroll to position [18330, 0]
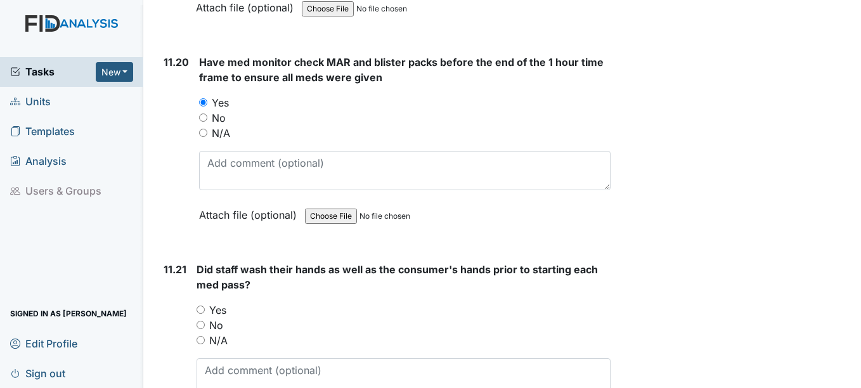
click at [220, 309] on label "Yes" at bounding box center [217, 310] width 17 height 15
click at [205, 309] on input "Yes" at bounding box center [201, 310] width 8 height 8
radio input "true"
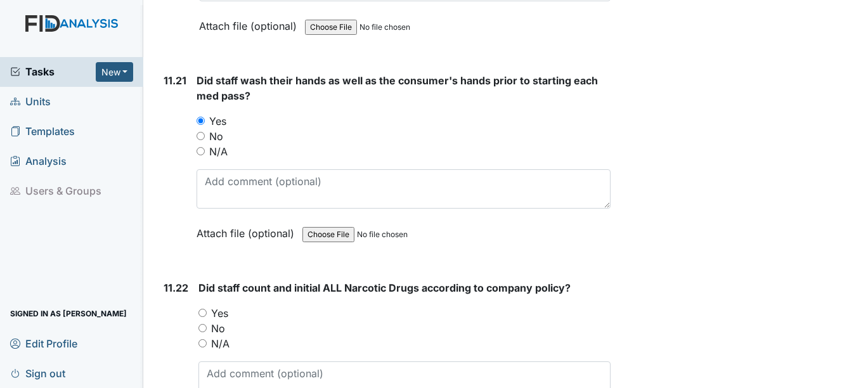
scroll to position [18521, 0]
click at [219, 312] on label "Yes" at bounding box center [219, 311] width 17 height 15
click at [207, 312] on input "Yes" at bounding box center [203, 312] width 8 height 8
radio input "true"
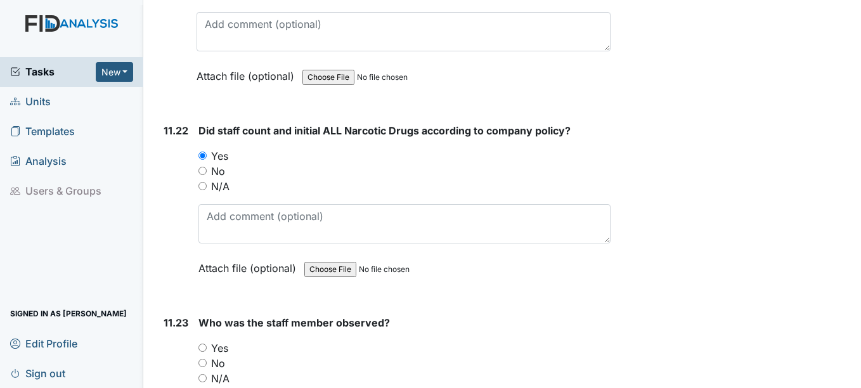
scroll to position [18711, 0]
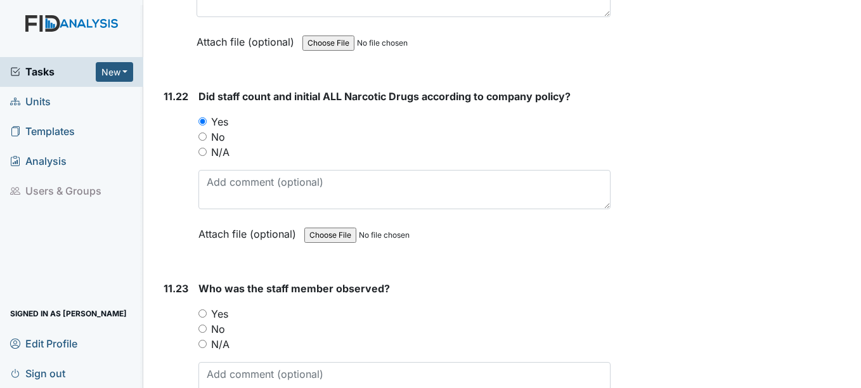
click at [219, 316] on label "Yes" at bounding box center [219, 313] width 17 height 15
click at [207, 316] on input "Yes" at bounding box center [203, 314] width 8 height 8
radio input "true"
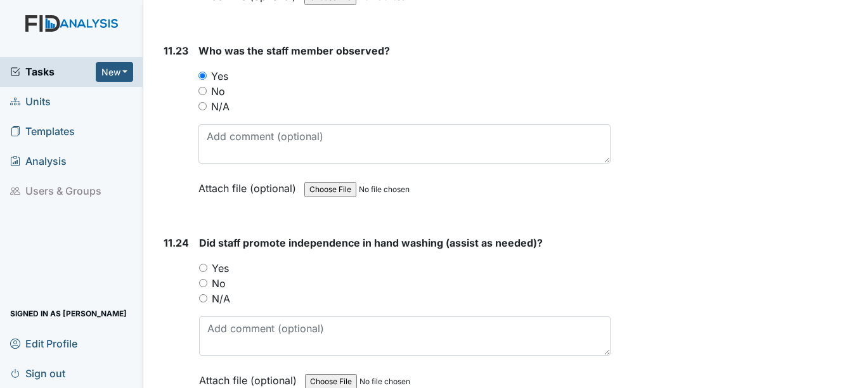
scroll to position [18965, 0]
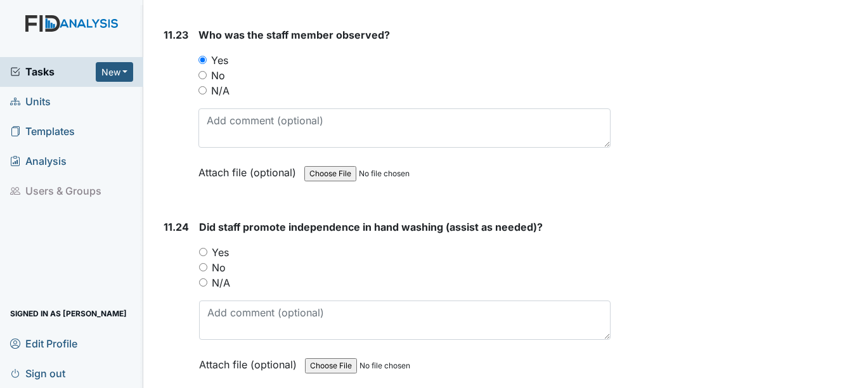
click at [218, 257] on label "Yes" at bounding box center [220, 252] width 17 height 15
click at [207, 256] on input "Yes" at bounding box center [203, 252] width 8 height 8
radio input "true"
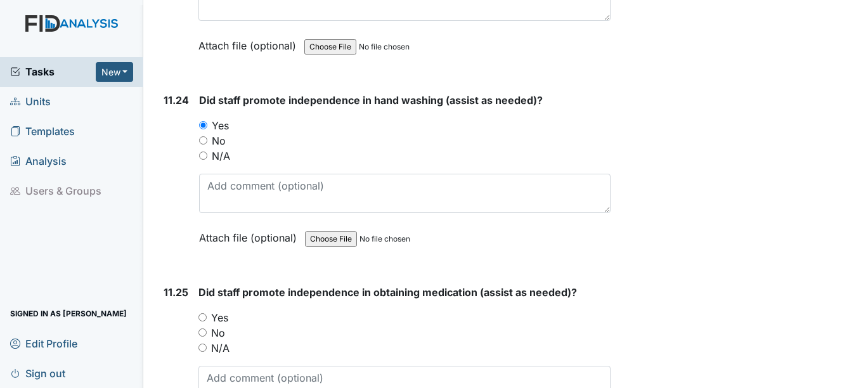
scroll to position [19155, 0]
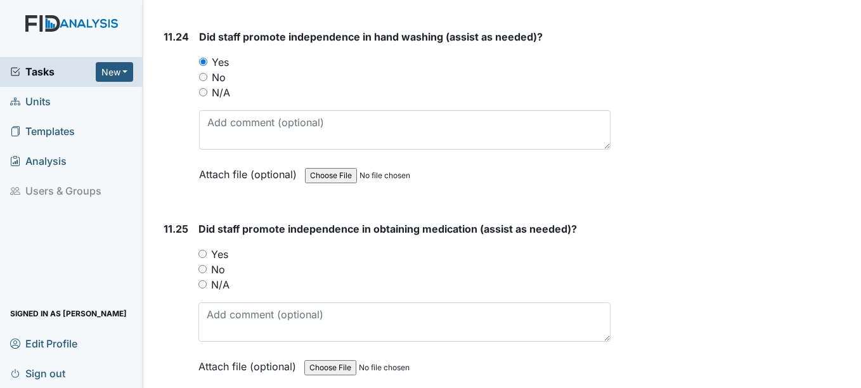
click at [219, 259] on label "Yes" at bounding box center [219, 254] width 17 height 15
click at [207, 258] on input "Yes" at bounding box center [203, 254] width 8 height 8
radio input "true"
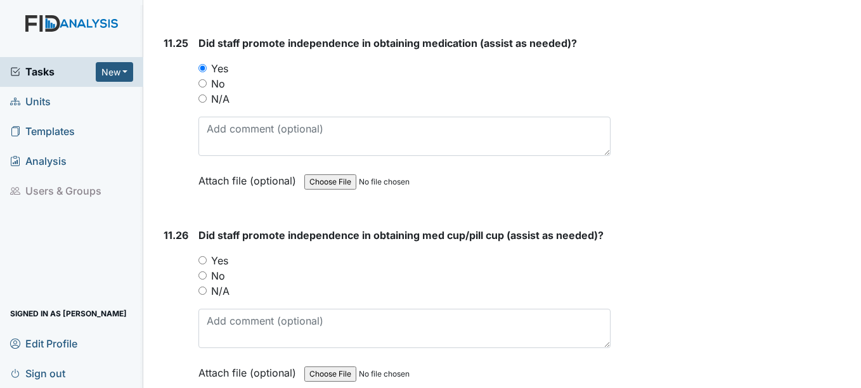
scroll to position [19345, 0]
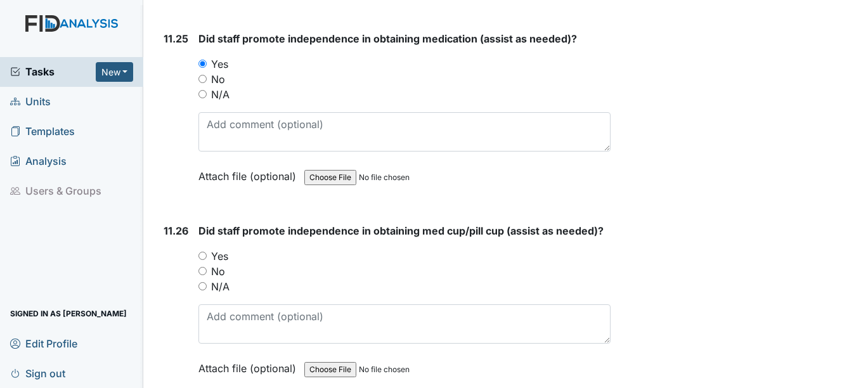
click at [220, 259] on label "Yes" at bounding box center [219, 256] width 17 height 15
click at [207, 259] on input "Yes" at bounding box center [203, 256] width 8 height 8
radio input "true"
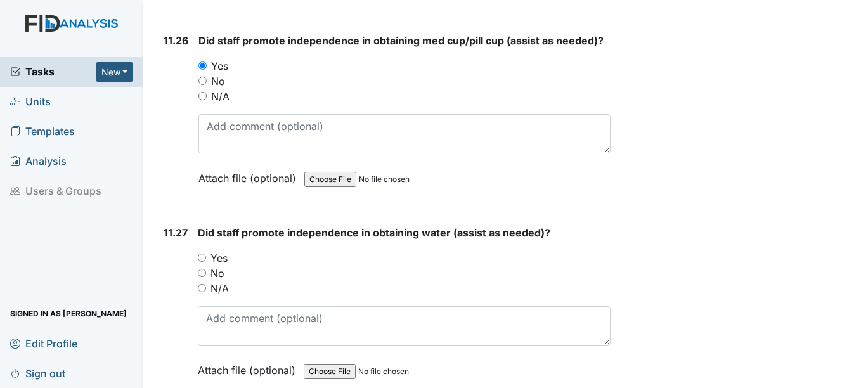
click at [221, 261] on label "Yes" at bounding box center [219, 258] width 17 height 15
click at [206, 261] on input "Yes" at bounding box center [202, 258] width 8 height 8
radio input "true"
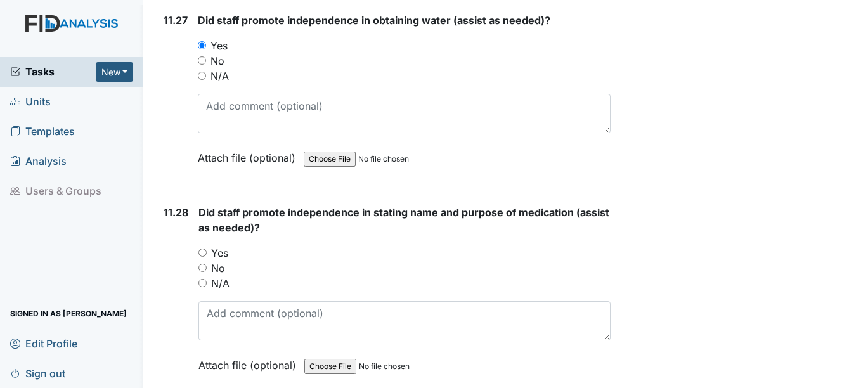
scroll to position [19789, 0]
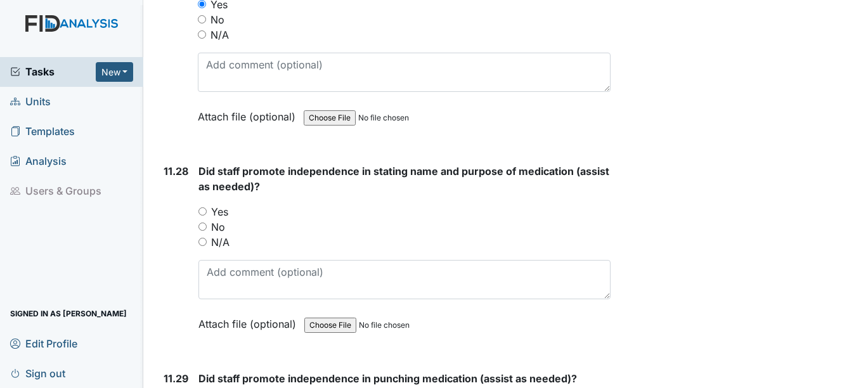
click at [223, 216] on label "Yes" at bounding box center [219, 211] width 17 height 15
click at [207, 216] on input "Yes" at bounding box center [203, 211] width 8 height 8
radio input "true"
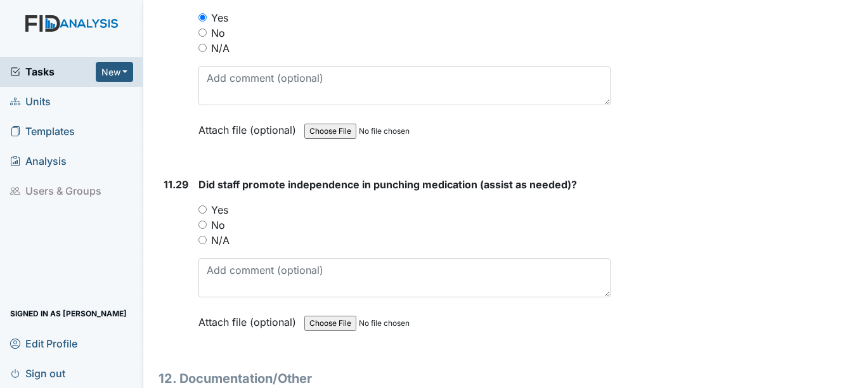
scroll to position [20043, 0]
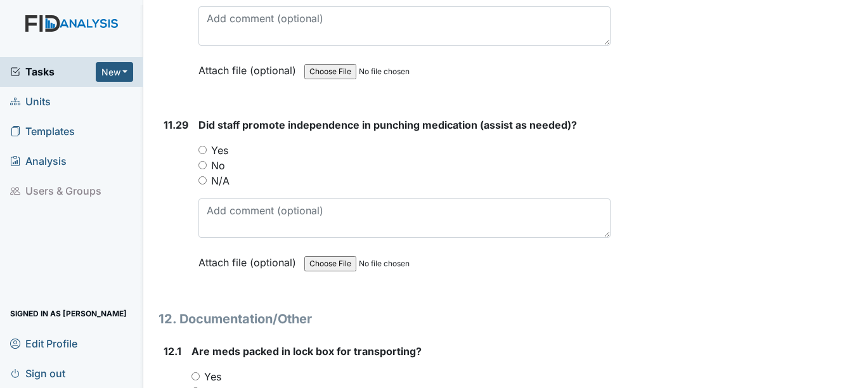
click at [225, 159] on label "No" at bounding box center [218, 165] width 14 height 15
click at [207, 161] on input "No" at bounding box center [203, 165] width 8 height 8
radio input "true"
click at [218, 145] on label "Yes" at bounding box center [219, 150] width 17 height 15
click at [207, 146] on input "Yes" at bounding box center [203, 150] width 8 height 8
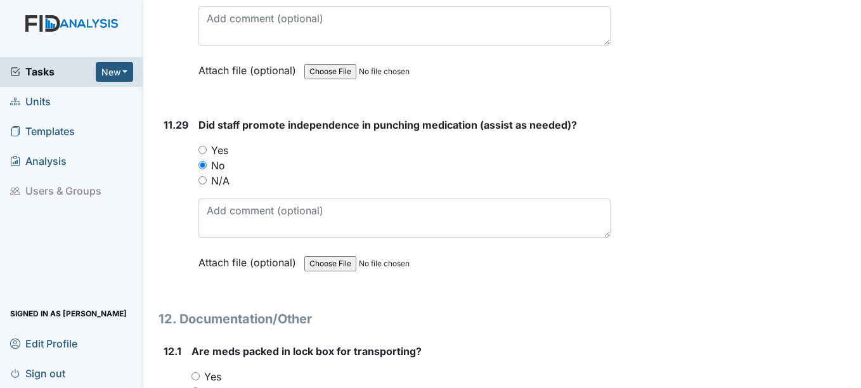
radio input "true"
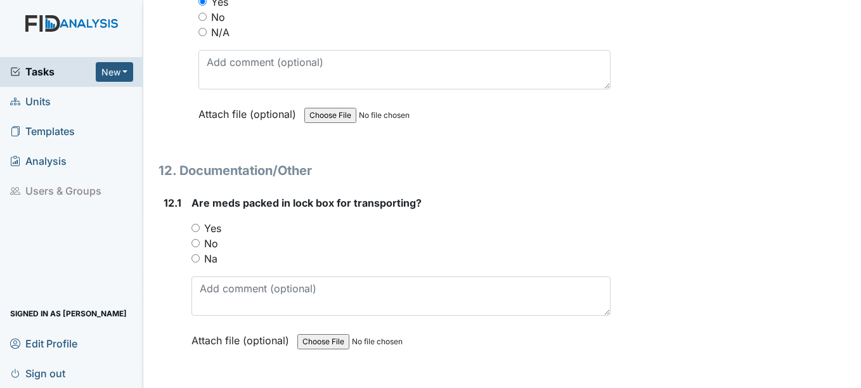
scroll to position [20233, 0]
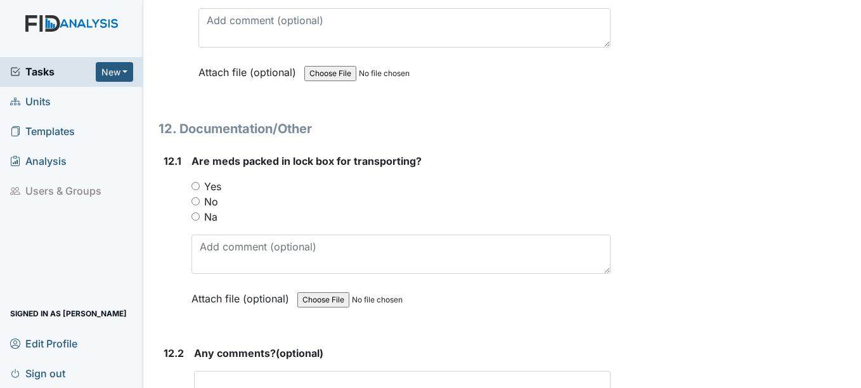
click at [216, 187] on label "Yes" at bounding box center [212, 186] width 17 height 15
click at [200, 187] on input "Yes" at bounding box center [196, 186] width 8 height 8
radio input "true"
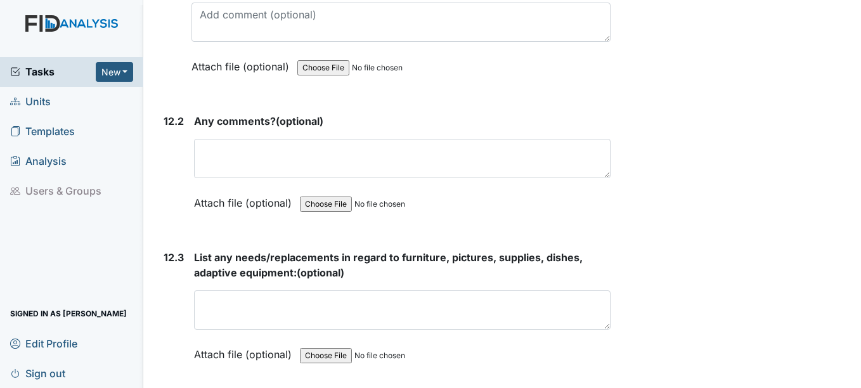
scroll to position [20487, 0]
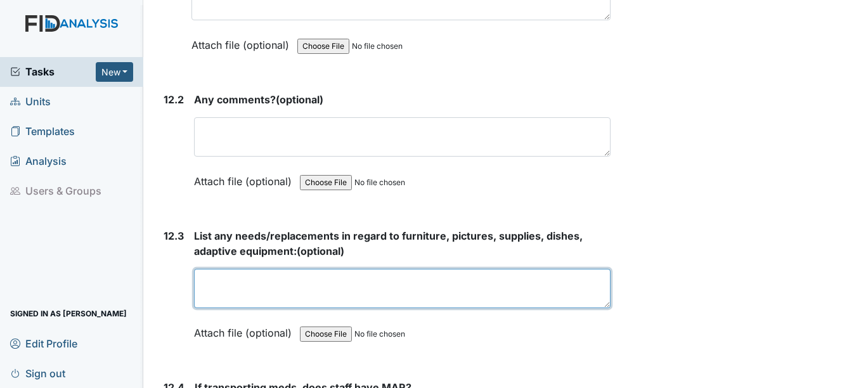
click at [221, 282] on textarea at bounding box center [402, 288] width 416 height 39
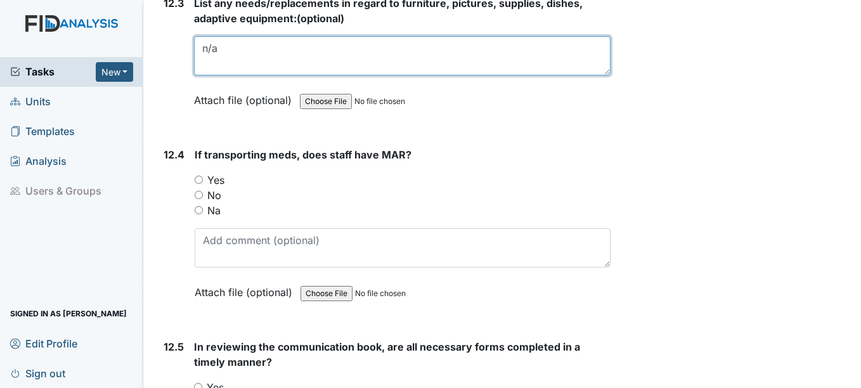
scroll to position [20741, 0]
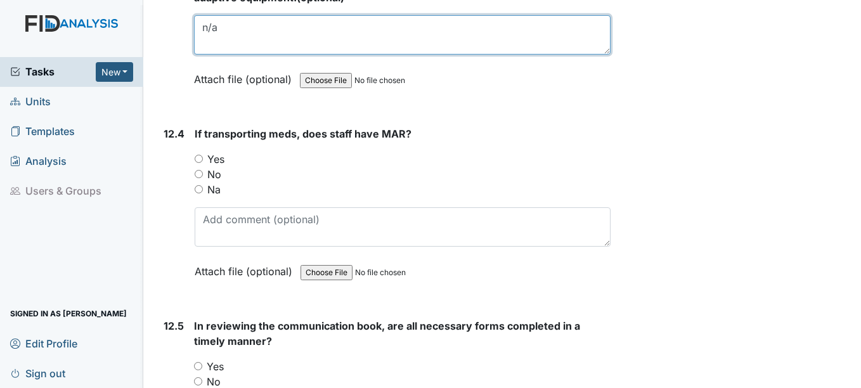
type textarea "n/a"
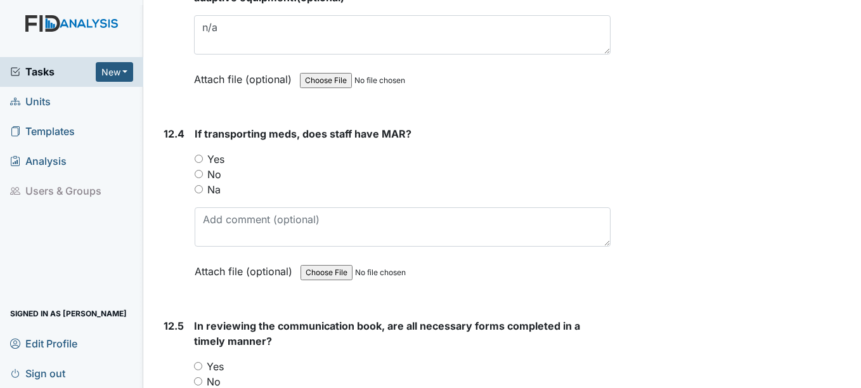
click at [224, 161] on label "Yes" at bounding box center [215, 159] width 17 height 15
click at [203, 161] on input "Yes" at bounding box center [199, 159] width 8 height 8
radio input "true"
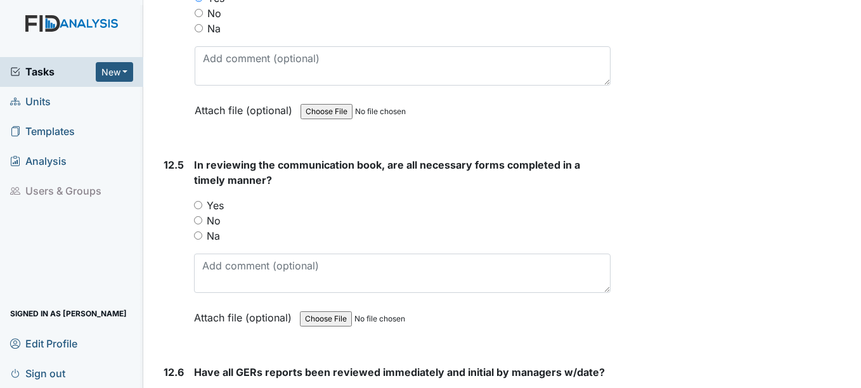
scroll to position [20931, 0]
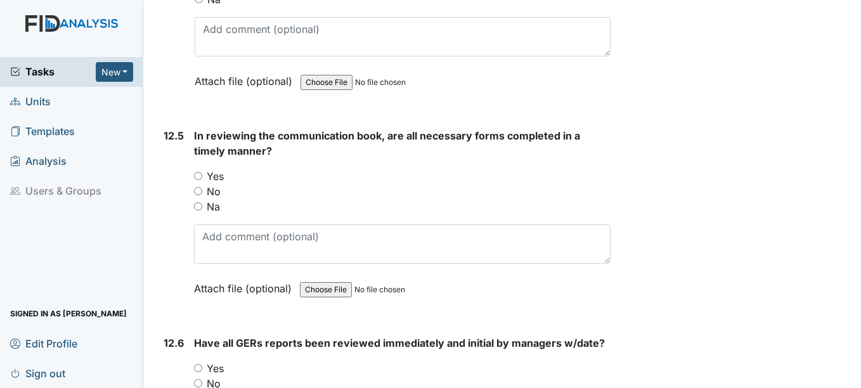
click at [218, 176] on label "Yes" at bounding box center [215, 176] width 17 height 15
click at [202, 176] on input "Yes" at bounding box center [198, 176] width 8 height 8
radio input "true"
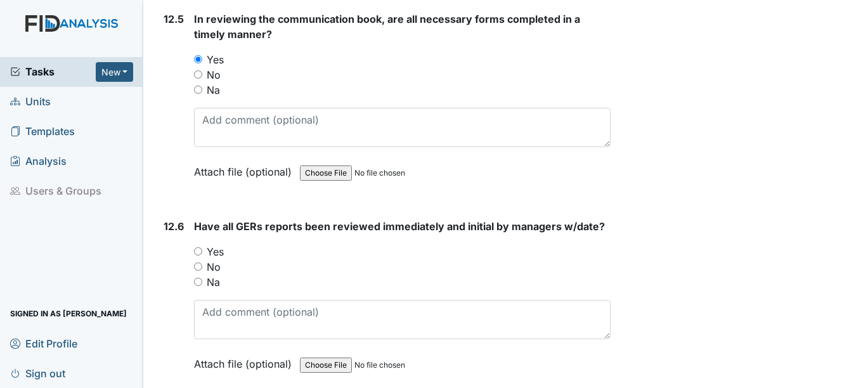
scroll to position [21058, 0]
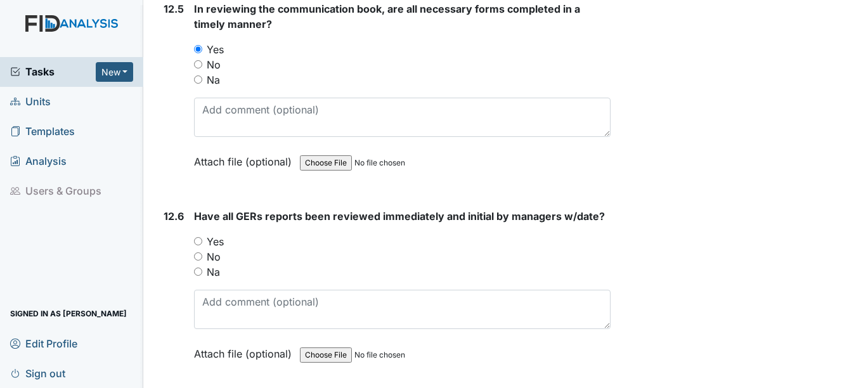
click at [223, 247] on label "Yes" at bounding box center [215, 241] width 17 height 15
click at [202, 245] on input "Yes" at bounding box center [198, 241] width 8 height 8
radio input "true"
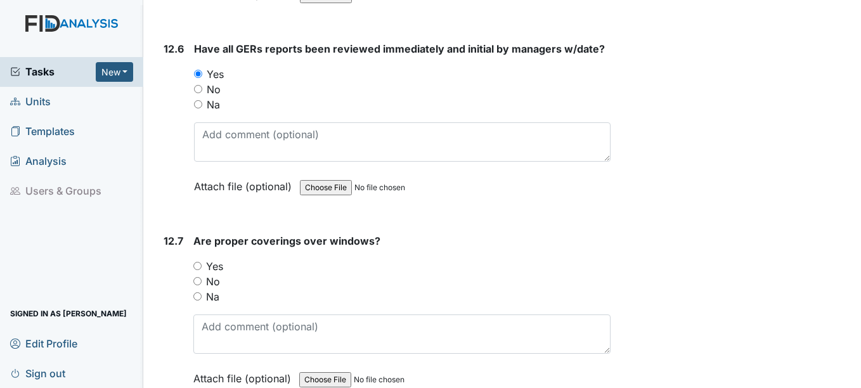
scroll to position [21248, 0]
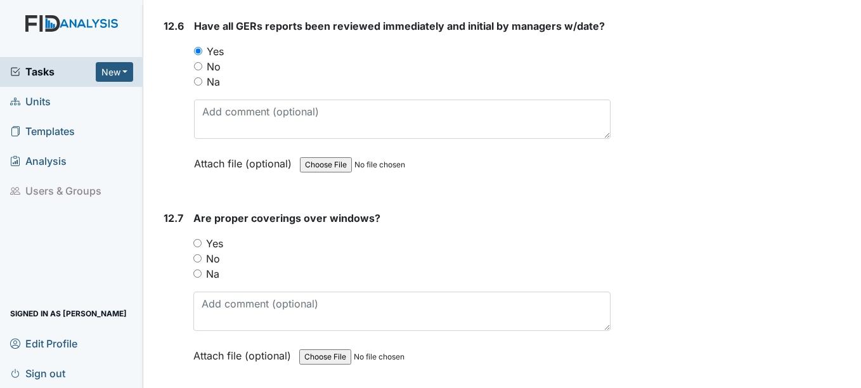
click at [220, 244] on label "Yes" at bounding box center [214, 243] width 17 height 15
click at [202, 244] on input "Yes" at bounding box center [197, 243] width 8 height 8
radio input "true"
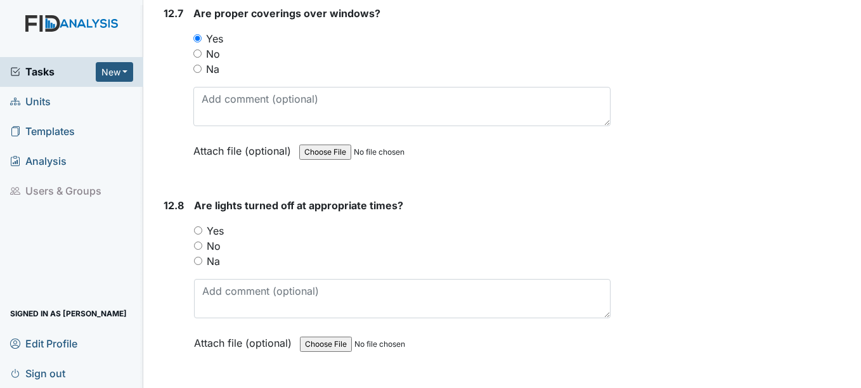
scroll to position [21502, 0]
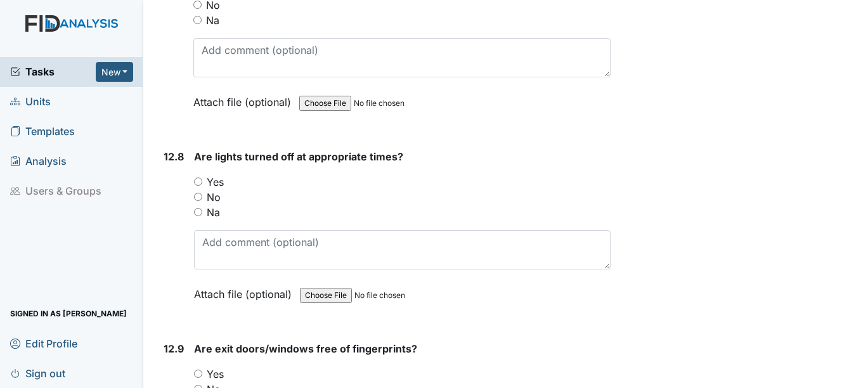
click at [214, 183] on label "Yes" at bounding box center [215, 181] width 17 height 15
click at [202, 183] on input "Yes" at bounding box center [198, 182] width 8 height 8
radio input "true"
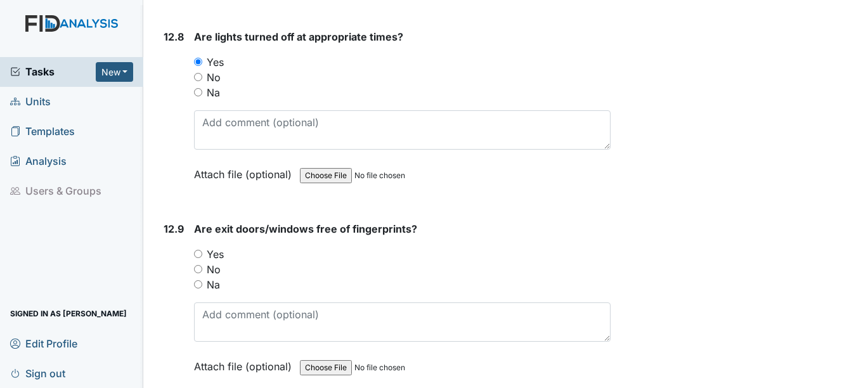
scroll to position [21629, 0]
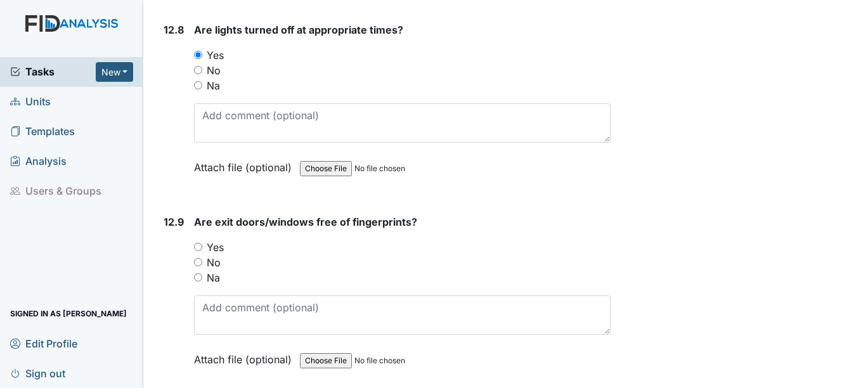
click at [223, 247] on label "Yes" at bounding box center [215, 247] width 17 height 15
click at [202, 247] on input "Yes" at bounding box center [198, 247] width 8 height 8
radio input "true"
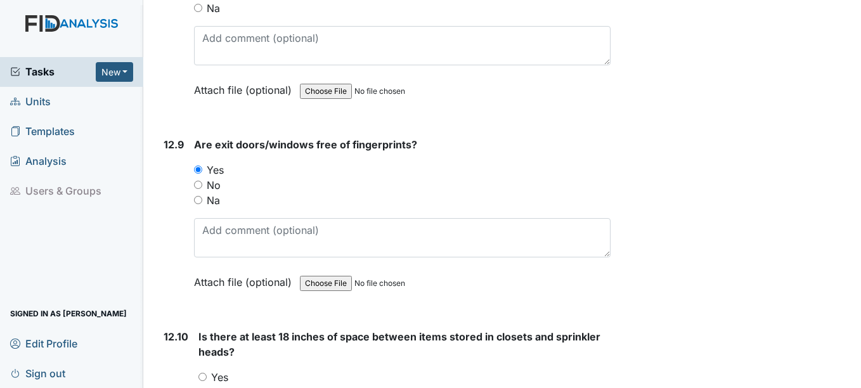
scroll to position [21819, 0]
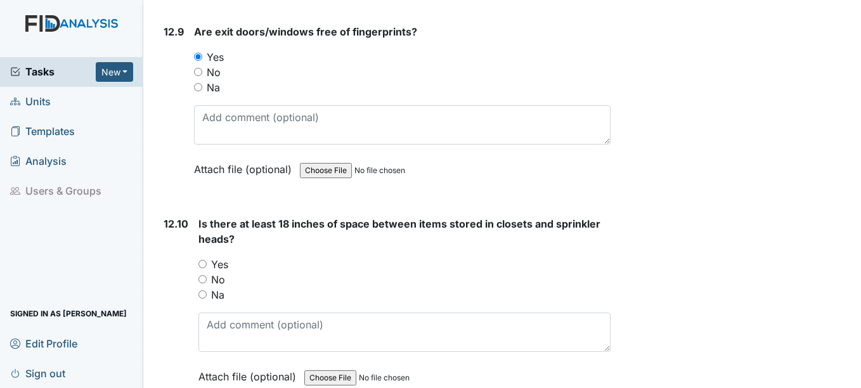
click at [219, 261] on label "Yes" at bounding box center [219, 264] width 17 height 15
click at [207, 261] on input "Yes" at bounding box center [203, 264] width 8 height 8
radio input "true"
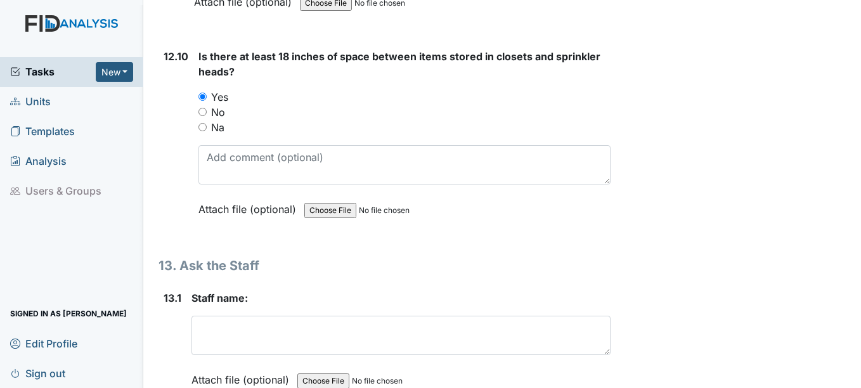
scroll to position [22009, 0]
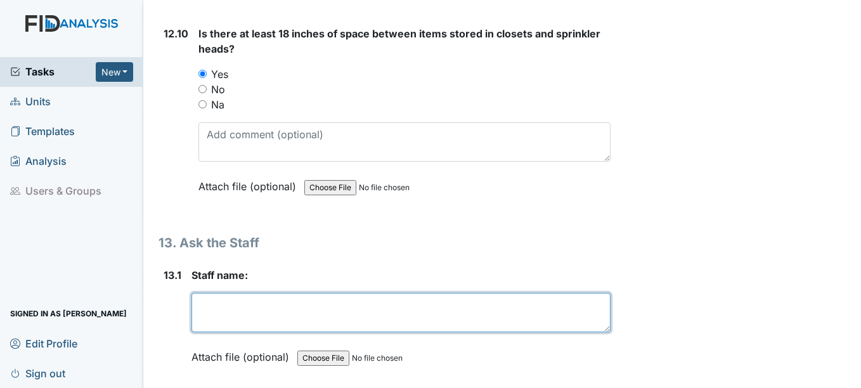
click at [221, 305] on textarea at bounding box center [401, 312] width 419 height 39
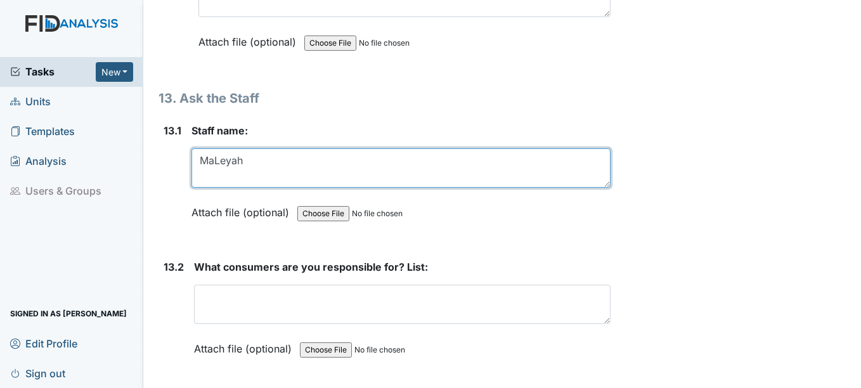
scroll to position [22199, 0]
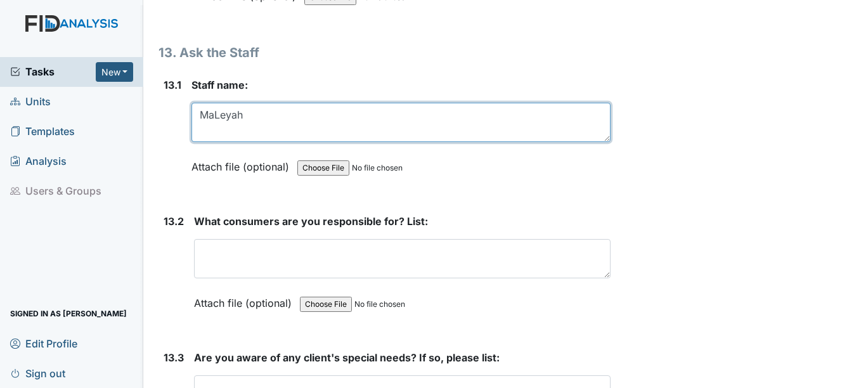
type textarea "MaLeyah"
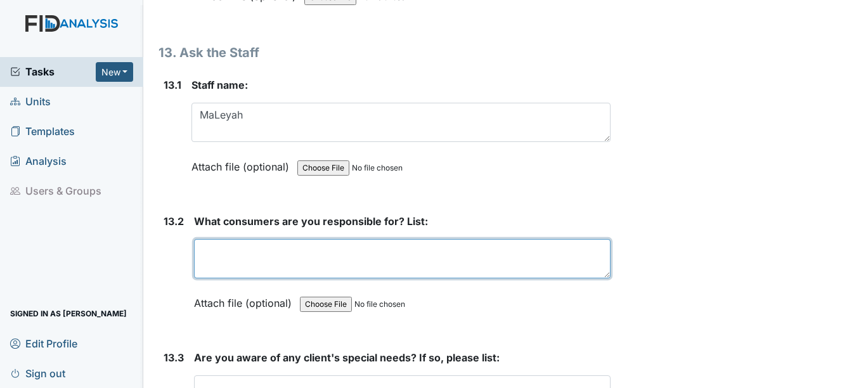
click at [221, 275] on textarea at bounding box center [402, 258] width 416 height 39
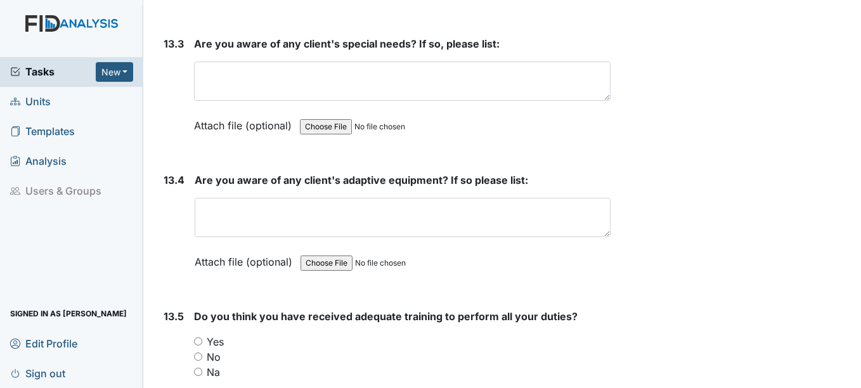
scroll to position [22517, 0]
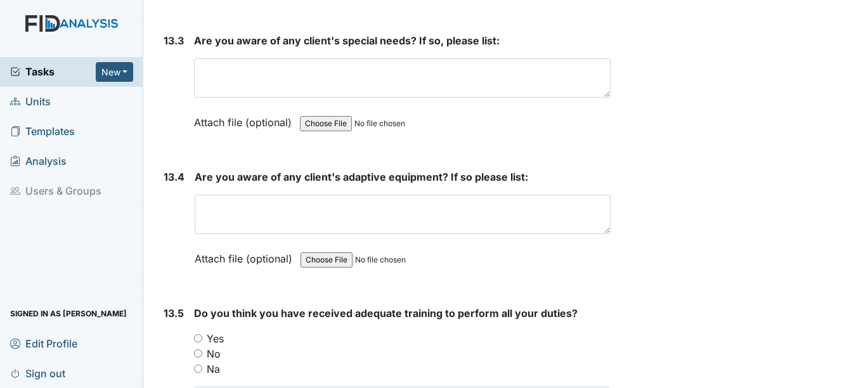
type textarea "JP SJ"
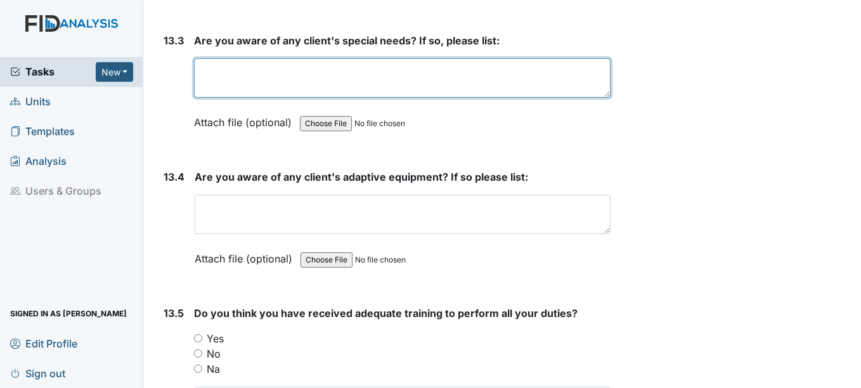
click at [345, 74] on textarea at bounding box center [402, 77] width 416 height 39
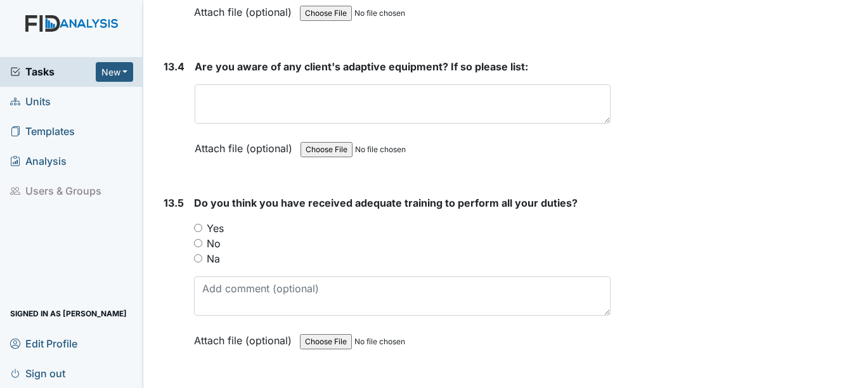
scroll to position [22643, 0]
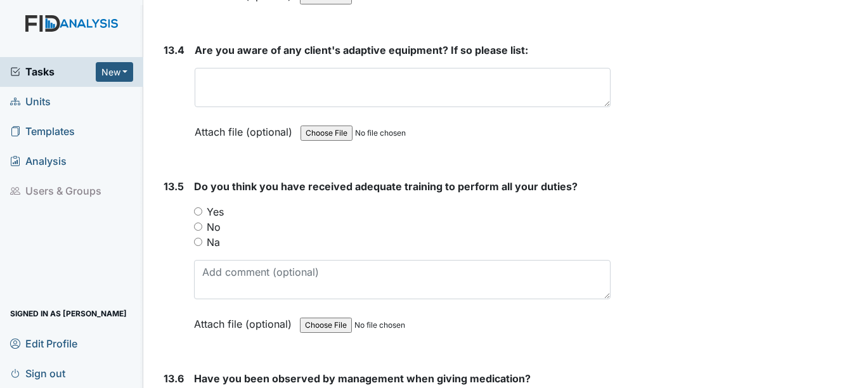
type textarea "Sectional plate"
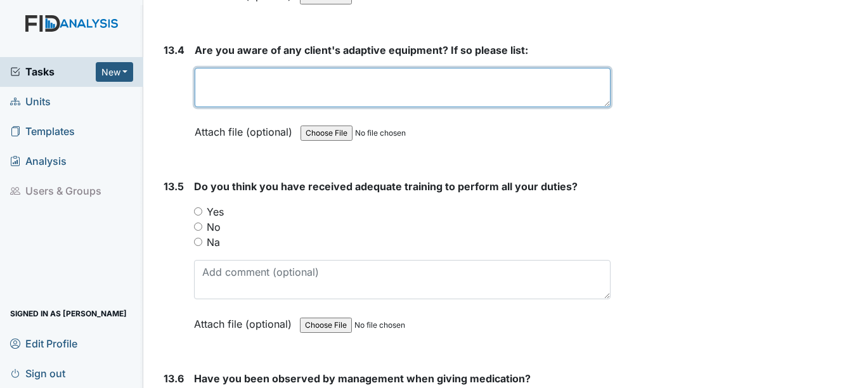
click at [307, 84] on textarea at bounding box center [402, 87] width 415 height 39
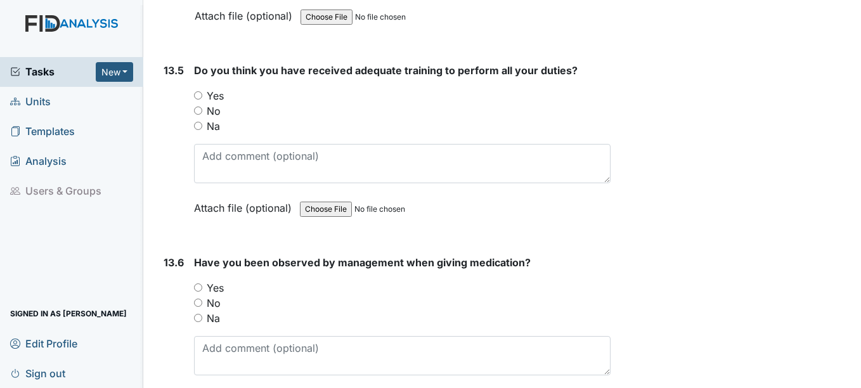
scroll to position [22770, 0]
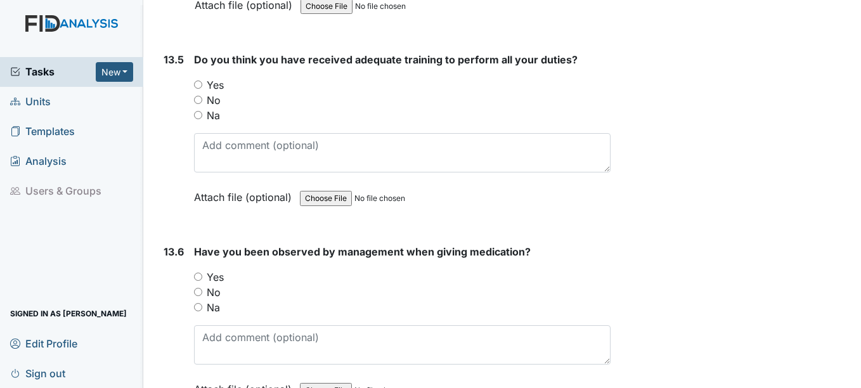
type textarea "Bib"
click at [221, 81] on label "Yes" at bounding box center [215, 84] width 17 height 15
click at [202, 81] on input "Yes" at bounding box center [198, 85] width 8 height 8
radio input "true"
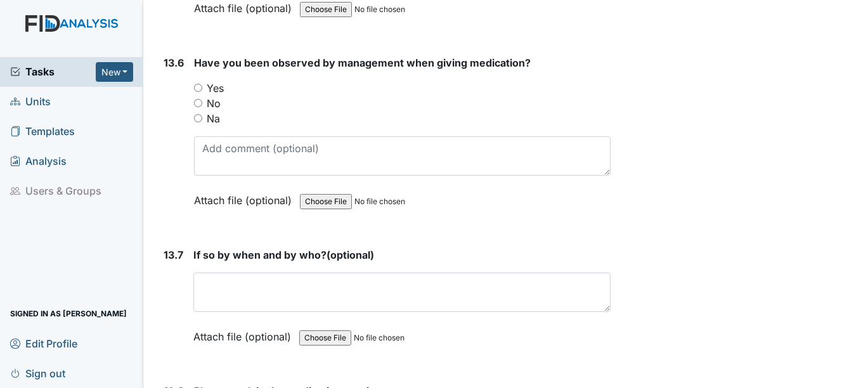
scroll to position [22961, 0]
click at [219, 88] on label "Yes" at bounding box center [215, 86] width 17 height 15
click at [202, 88] on input "Yes" at bounding box center [198, 86] width 8 height 8
radio input "true"
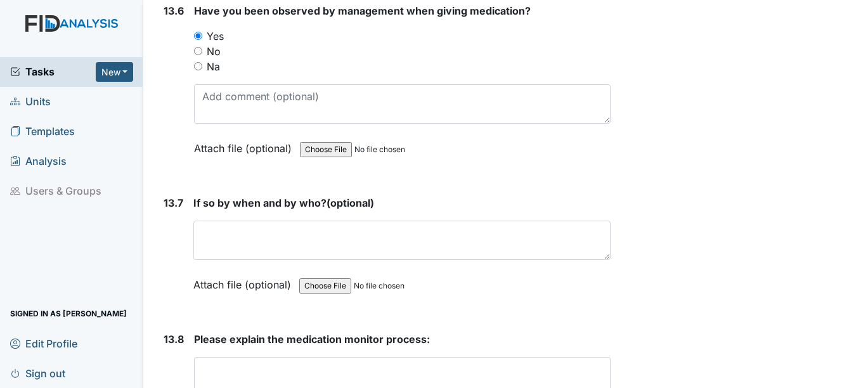
scroll to position [23087, 0]
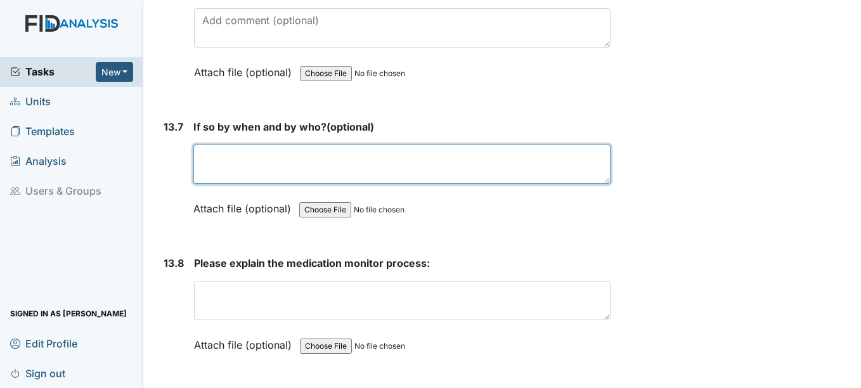
click at [256, 162] on textarea at bounding box center [401, 164] width 417 height 39
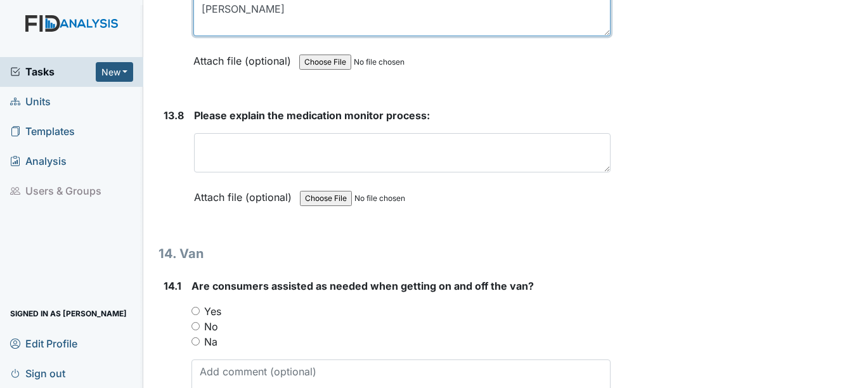
scroll to position [23278, 0]
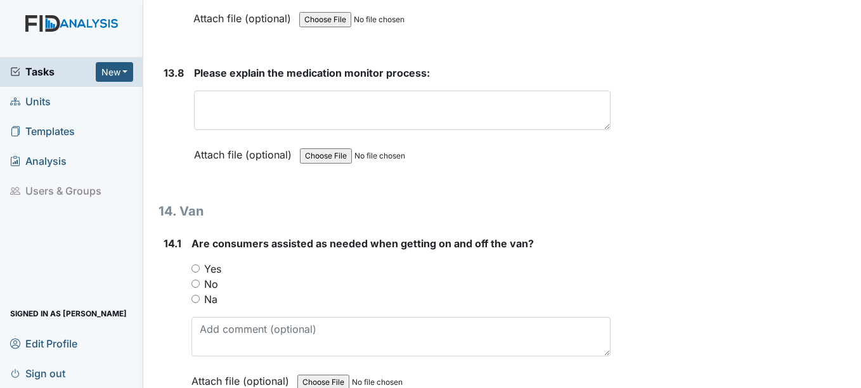
type textarea "[PERSON_NAME]"
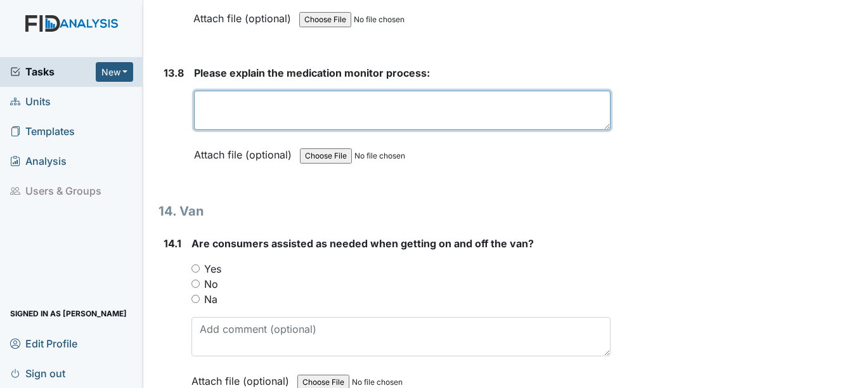
click at [232, 107] on textarea at bounding box center [402, 110] width 416 height 39
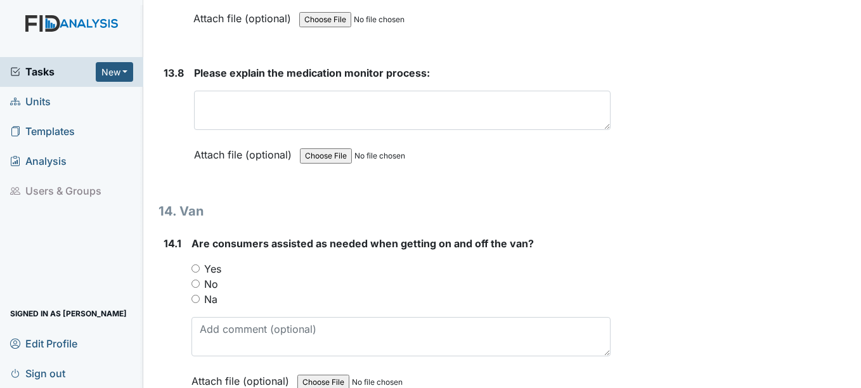
click at [211, 267] on label "Yes" at bounding box center [212, 268] width 17 height 15
click at [200, 267] on input "Yes" at bounding box center [196, 268] width 8 height 8
radio input "true"
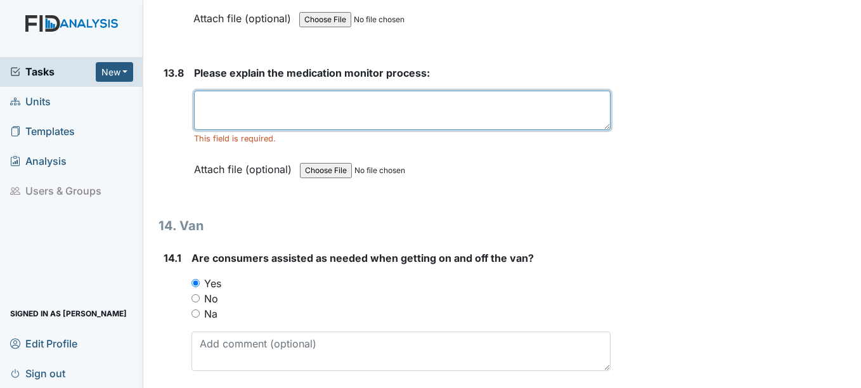
click at [266, 108] on textarea at bounding box center [402, 110] width 416 height 39
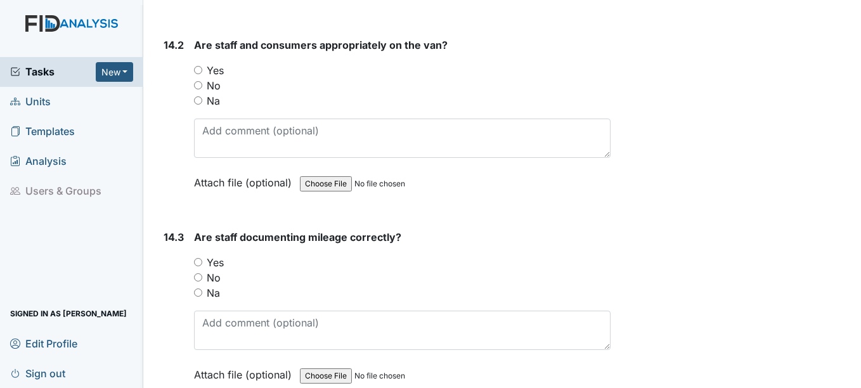
scroll to position [23722, 0]
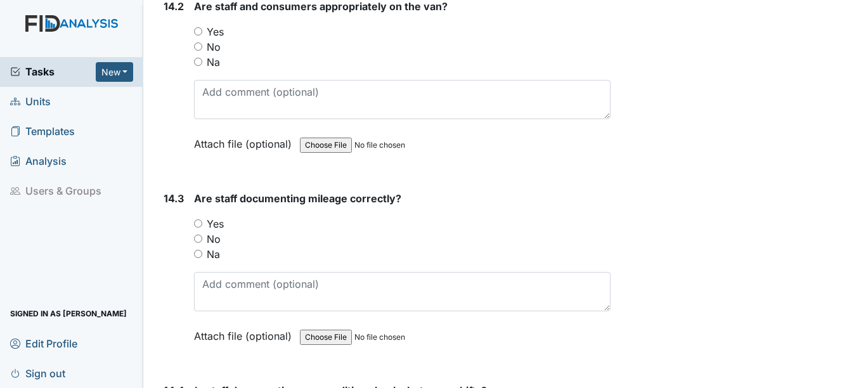
type textarea "Ensure all meds are given and to correct person at the correct time and correct…"
click at [214, 32] on label "Yes" at bounding box center [215, 31] width 17 height 15
click at [202, 32] on input "Yes" at bounding box center [198, 31] width 8 height 8
radio input "true"
click at [212, 224] on label "Yes" at bounding box center [215, 223] width 17 height 15
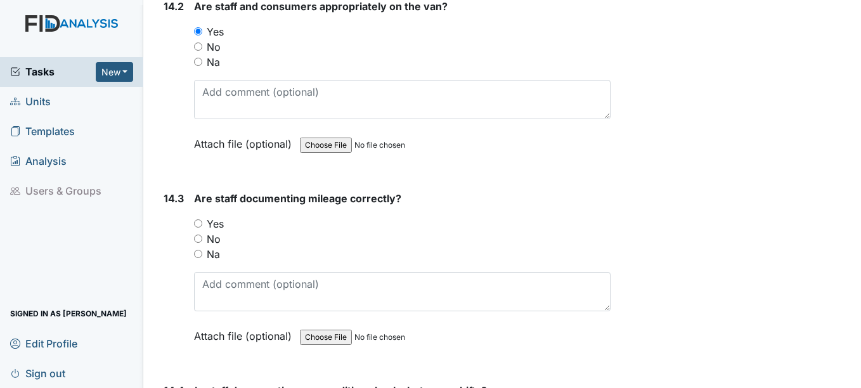
click at [202, 224] on input "Yes" at bounding box center [198, 223] width 8 height 8
radio input "true"
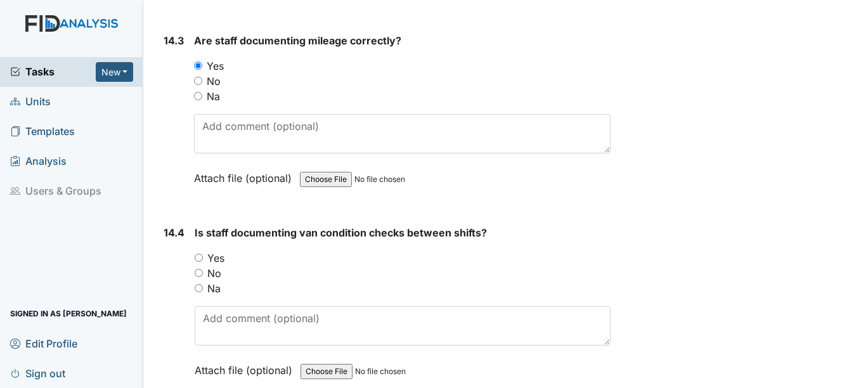
scroll to position [23912, 0]
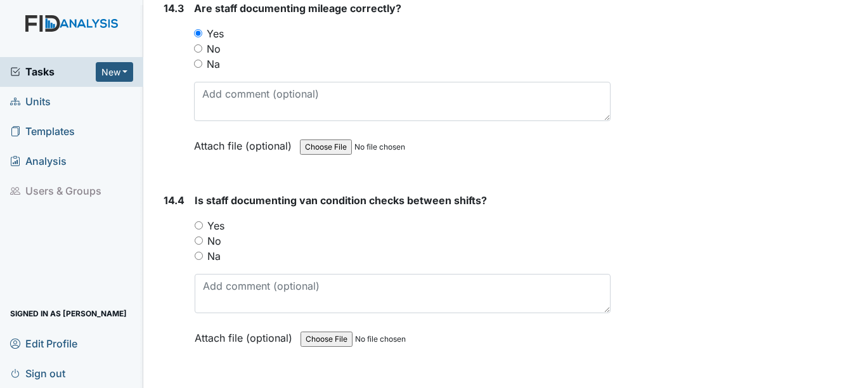
click at [219, 221] on label "Yes" at bounding box center [215, 225] width 17 height 15
click at [203, 221] on input "Yes" at bounding box center [199, 225] width 8 height 8
radio input "true"
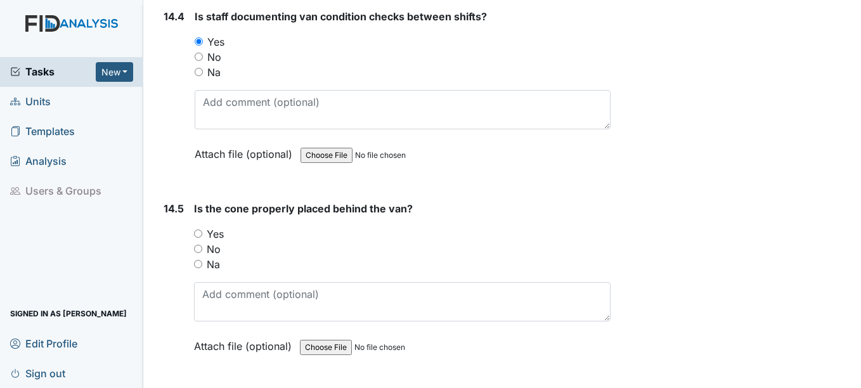
scroll to position [24102, 0]
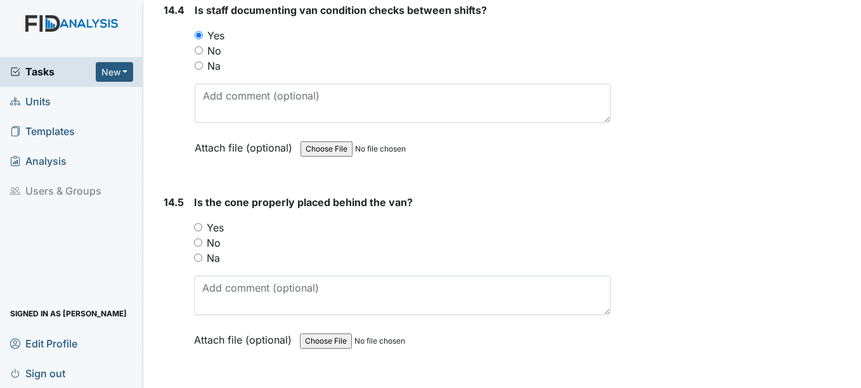
click at [219, 226] on label "Yes" at bounding box center [215, 227] width 17 height 15
click at [202, 226] on input "Yes" at bounding box center [198, 227] width 8 height 8
radio input "true"
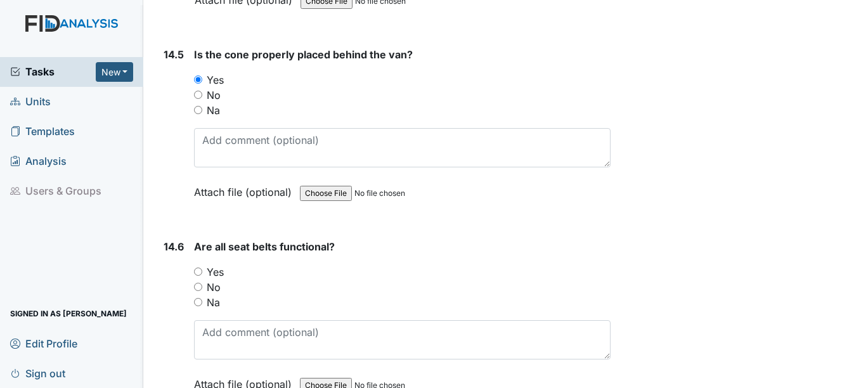
scroll to position [24293, 0]
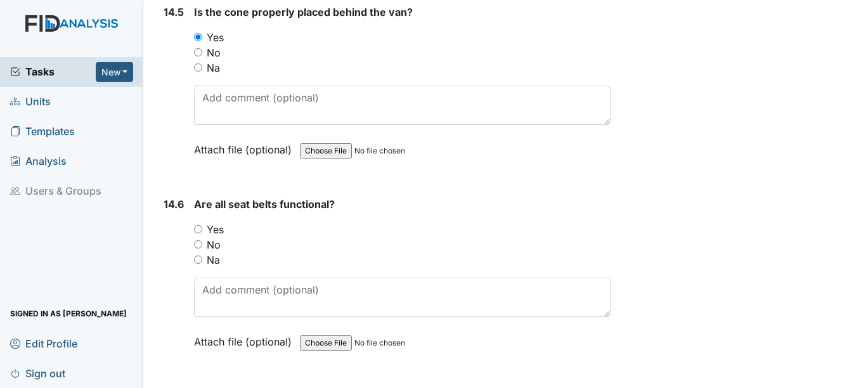
click at [219, 228] on label "Yes" at bounding box center [215, 229] width 17 height 15
click at [202, 228] on input "Yes" at bounding box center [198, 229] width 8 height 8
radio input "true"
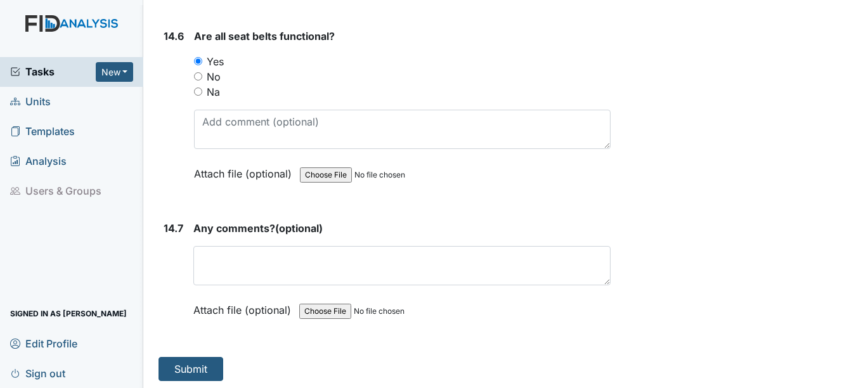
scroll to position [24464, 0]
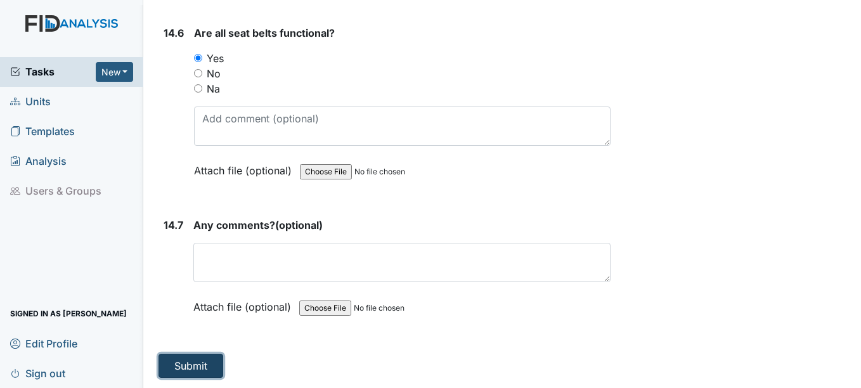
click at [205, 362] on button "Submit" at bounding box center [191, 366] width 65 height 24
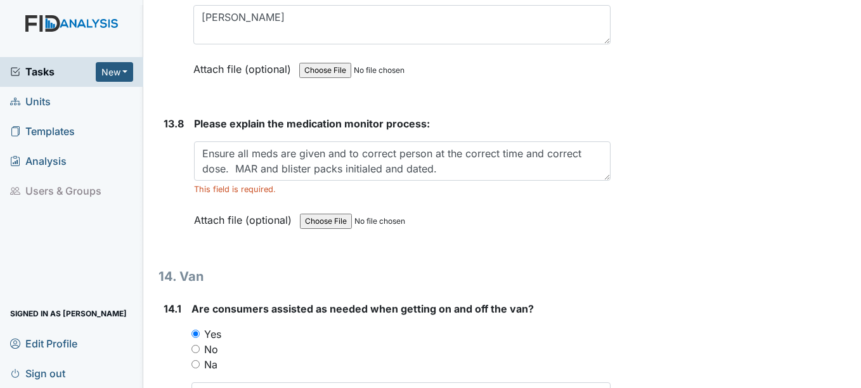
scroll to position [23240, 0]
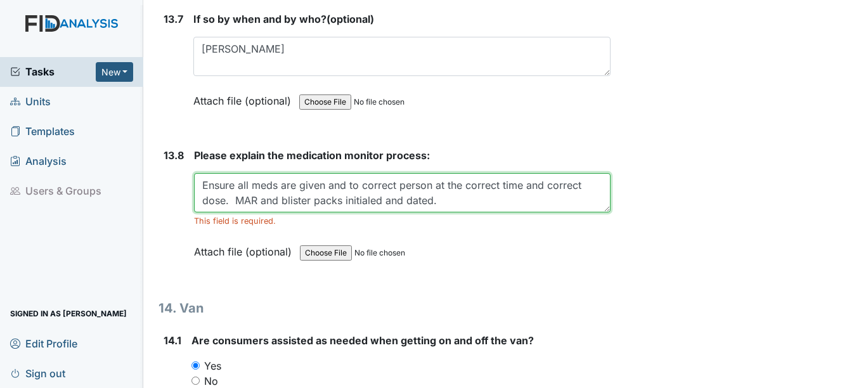
click at [530, 204] on textarea "Ensure all meds are given and to correct person at the correct time and correct…" at bounding box center [402, 192] width 416 height 39
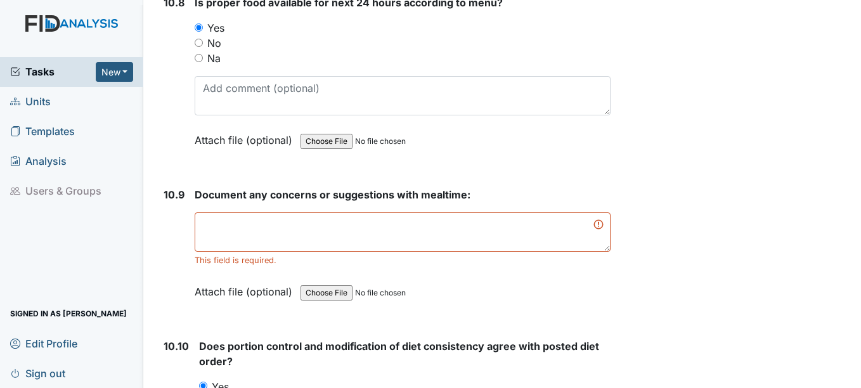
scroll to position [12647, 0]
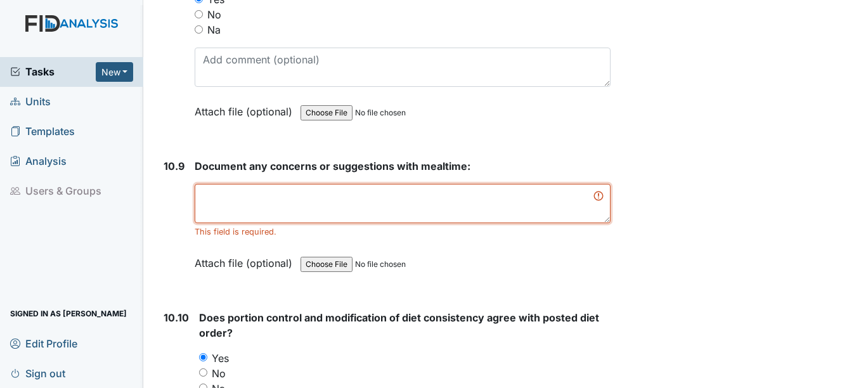
click at [261, 207] on textarea at bounding box center [402, 203] width 415 height 39
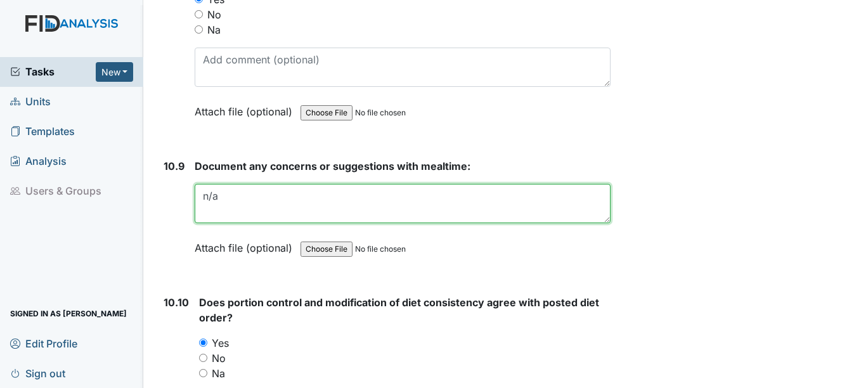
type textarea "n/a"
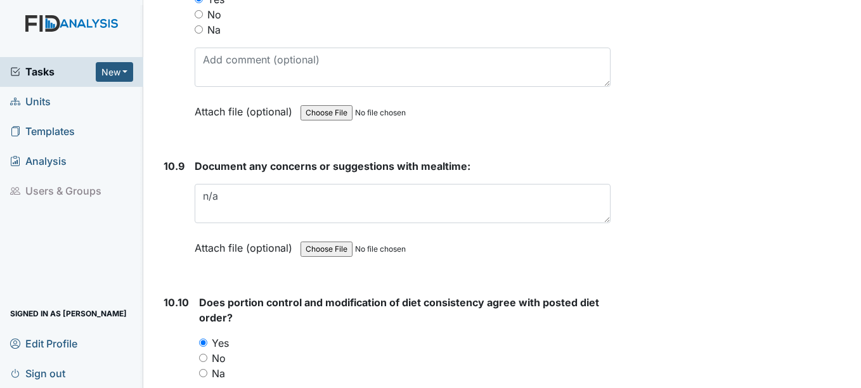
drag, startPoint x: 483, startPoint y: 237, endPoint x: 525, endPoint y: 159, distance: 88.5
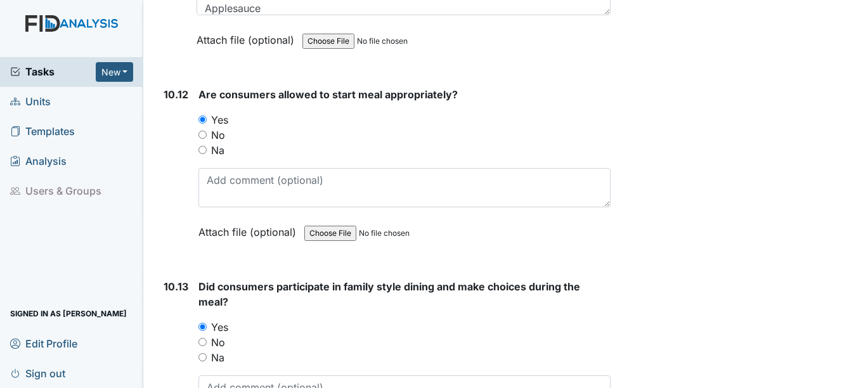
drag, startPoint x: 523, startPoint y: 152, endPoint x: 520, endPoint y: 93, distance: 58.4
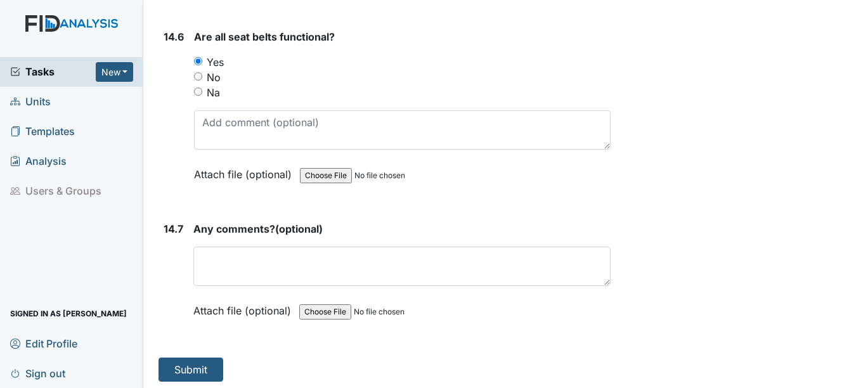
scroll to position [24494, 0]
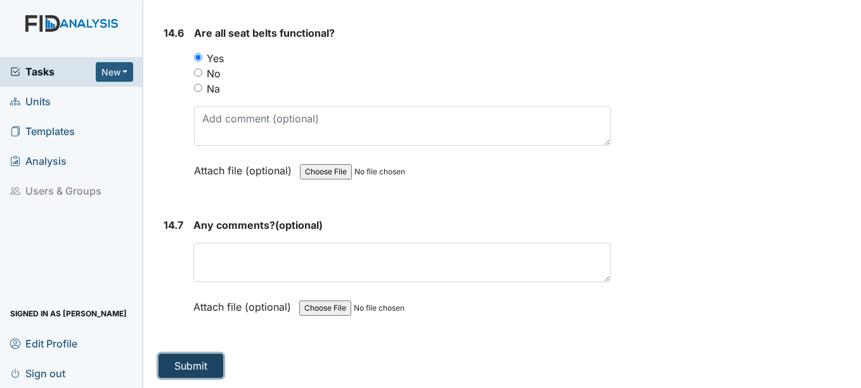
click at [183, 360] on button "Submit" at bounding box center [191, 366] width 65 height 24
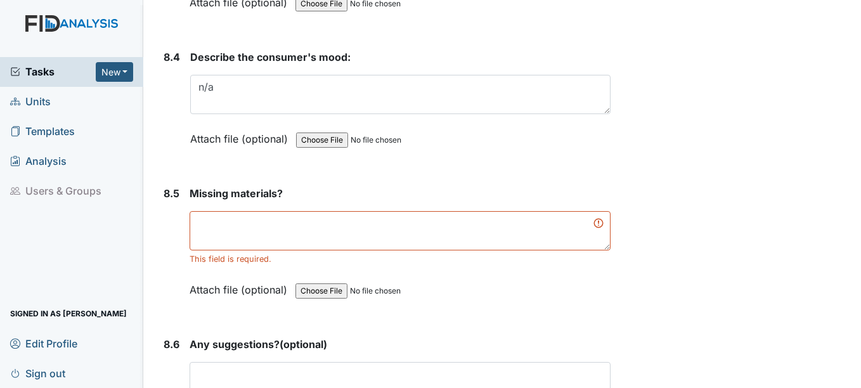
scroll to position [9271, 0]
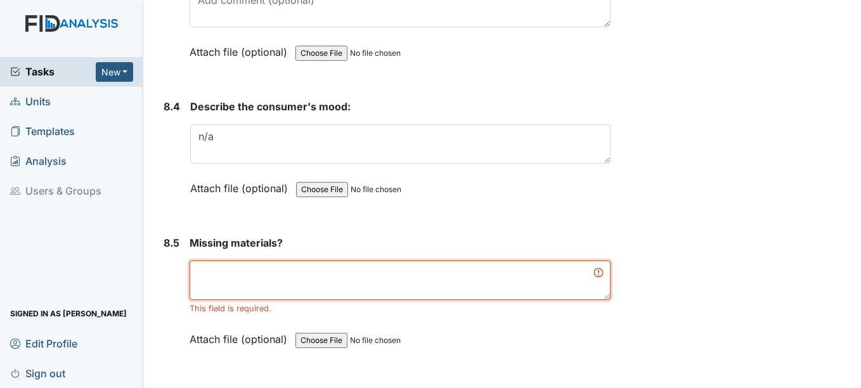
click at [223, 292] on textarea at bounding box center [400, 280] width 421 height 39
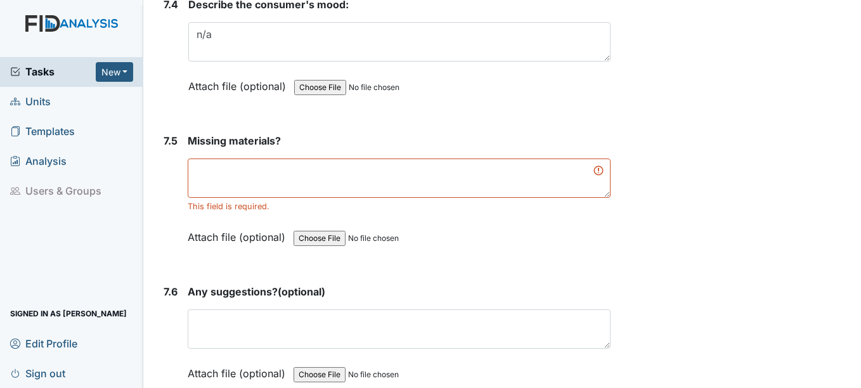
scroll to position [8320, 0]
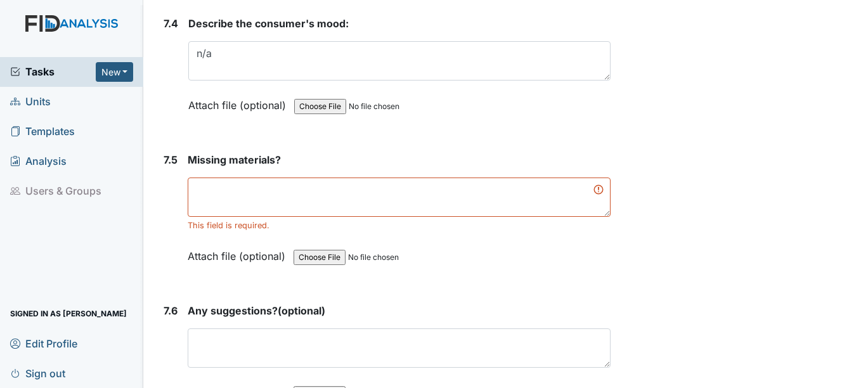
type textarea "n/a"
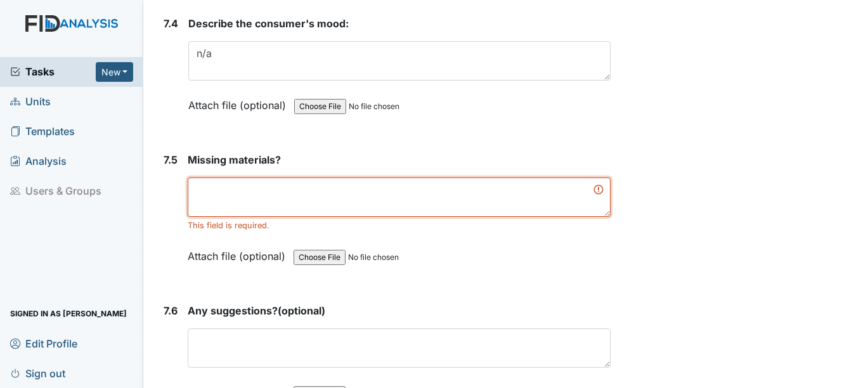
click at [259, 200] on textarea at bounding box center [399, 197] width 422 height 39
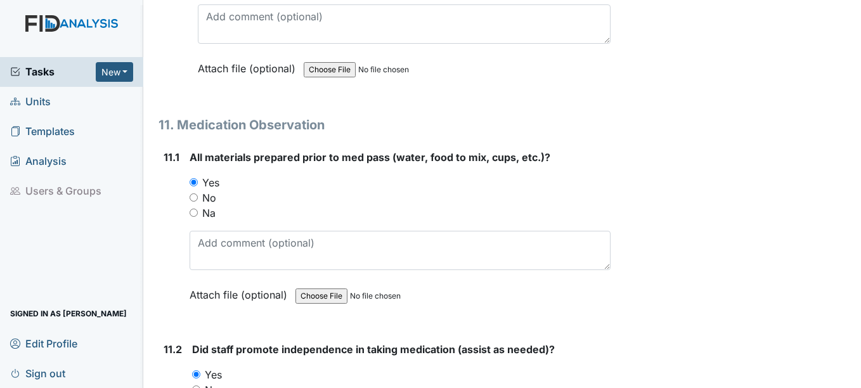
scroll to position [24464, 0]
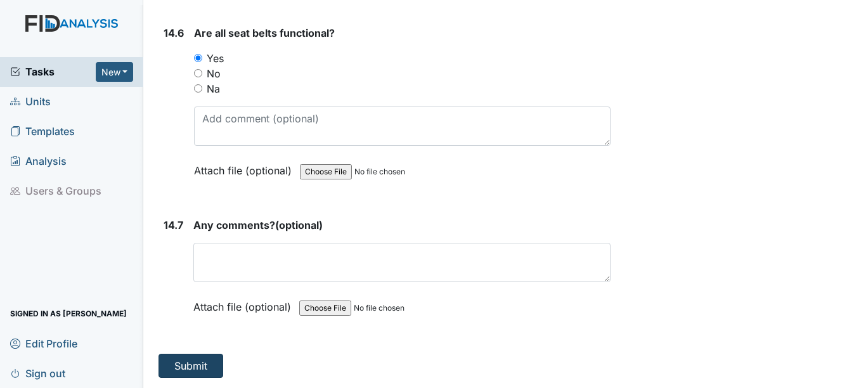
type textarea "n/a"
click at [211, 367] on button "Submit" at bounding box center [191, 366] width 65 height 24
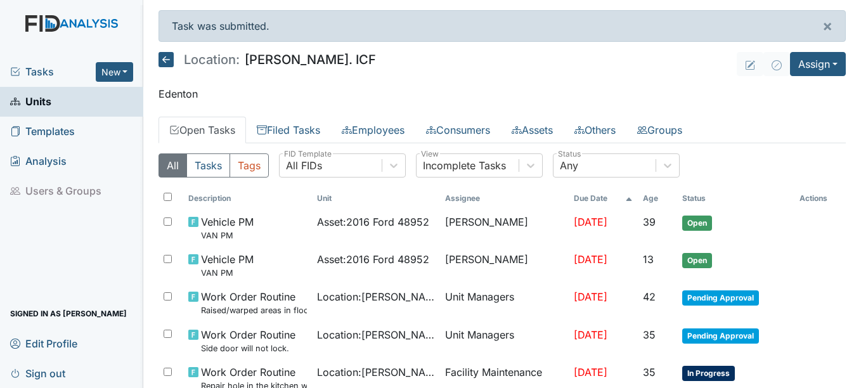
click at [49, 69] on span "Tasks" at bounding box center [53, 71] width 86 height 15
